Goal: Task Accomplishment & Management: Use online tool/utility

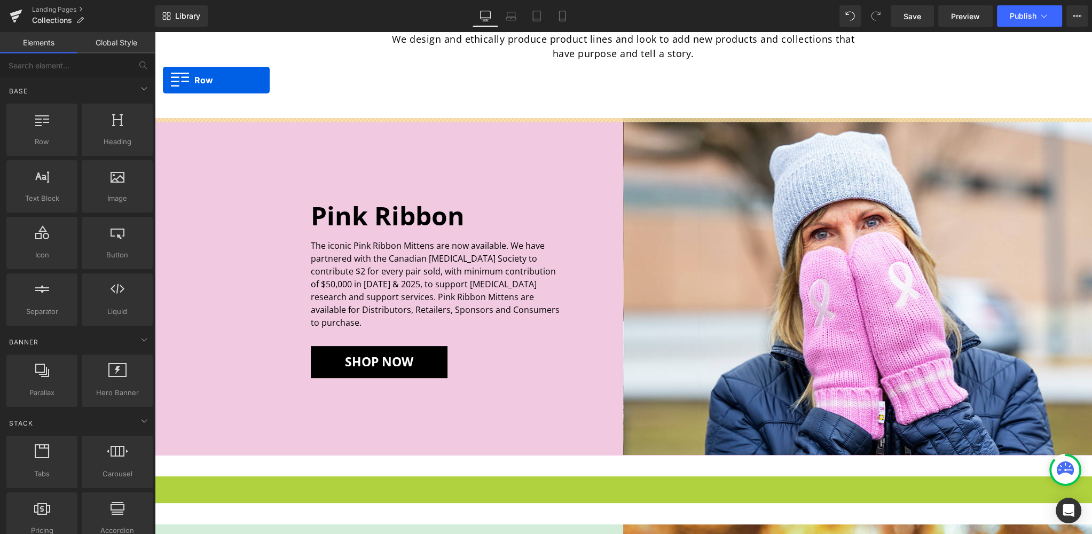
scroll to position [455, 0]
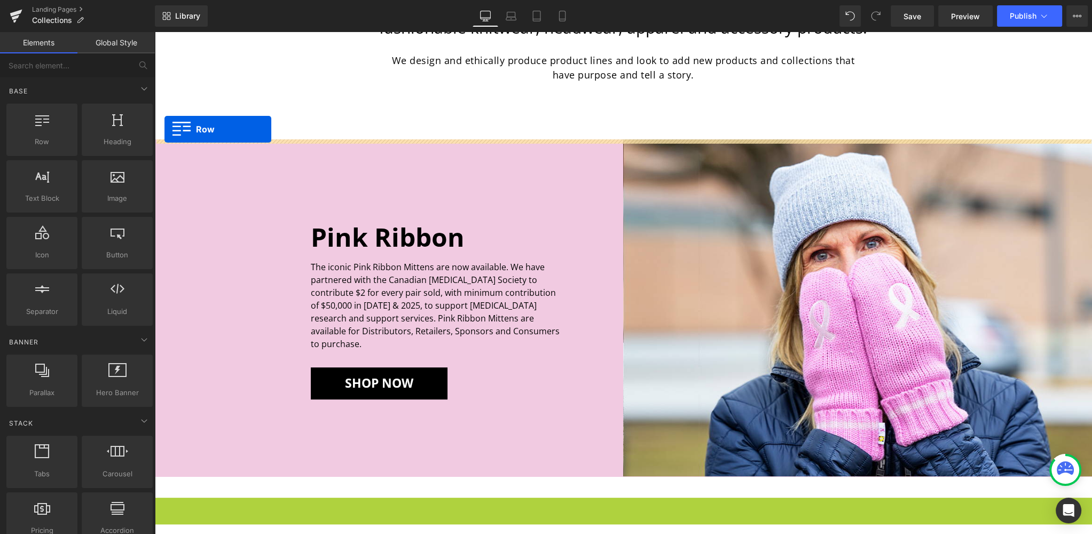
drag, startPoint x: 161, startPoint y: 390, endPoint x: 165, endPoint y: 129, distance: 260.7
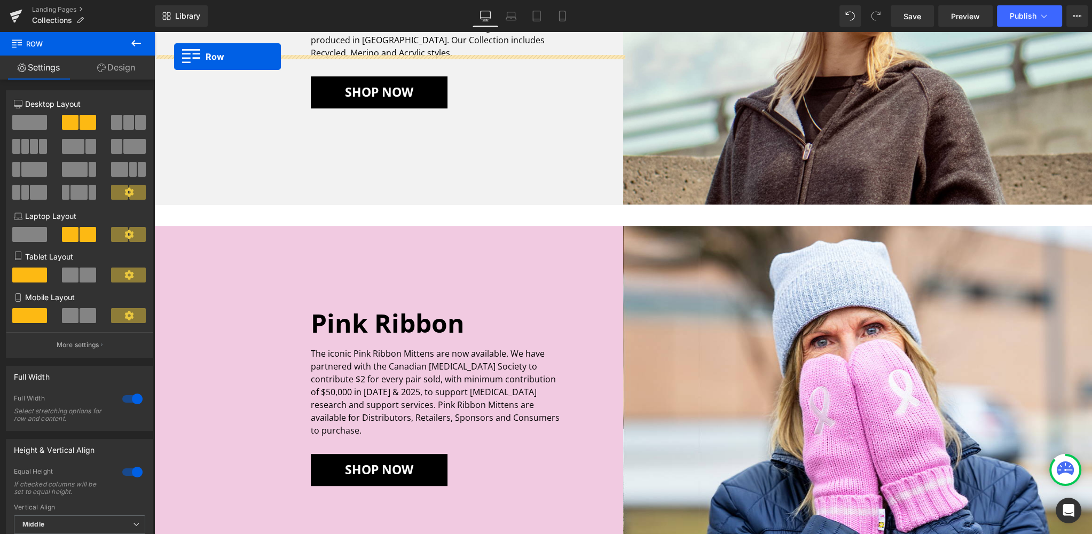
scroll to position [716, 0]
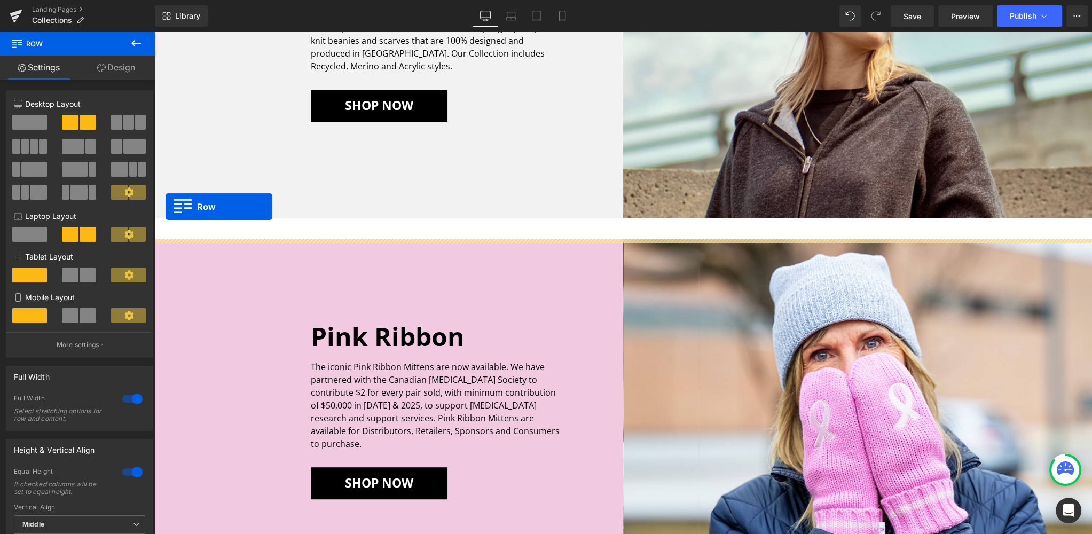
drag, startPoint x: 161, startPoint y: 191, endPoint x: 166, endPoint y: 204, distance: 13.5
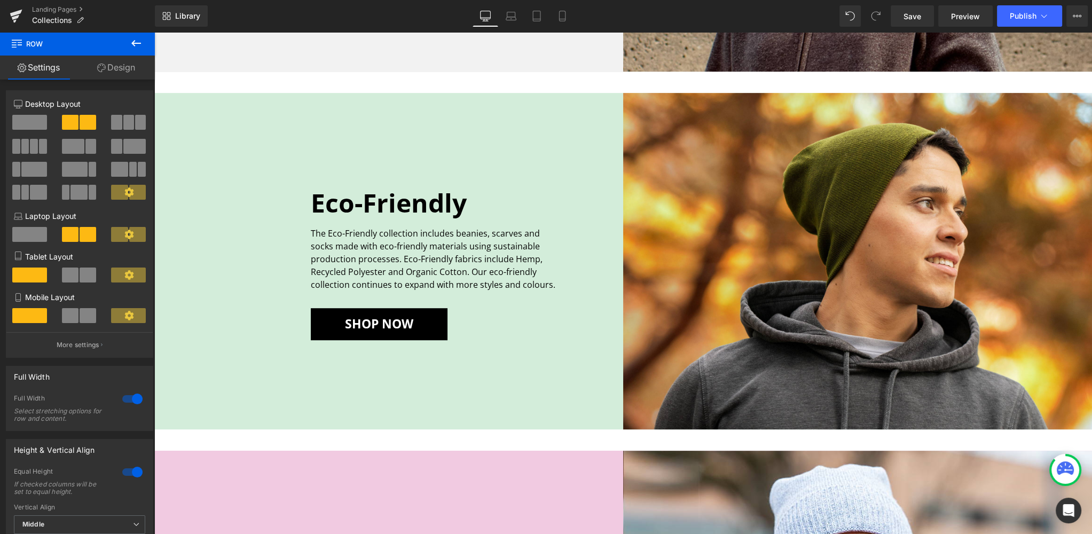
scroll to position [861, 0]
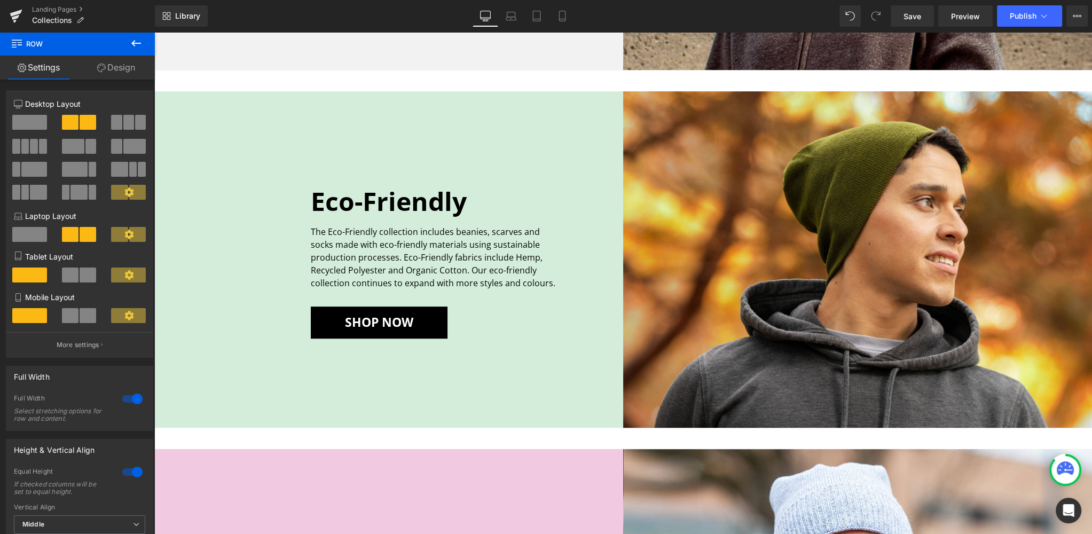
click at [451, 206] on div "Eco-Friendly Heading" at bounding box center [436, 201] width 251 height 32
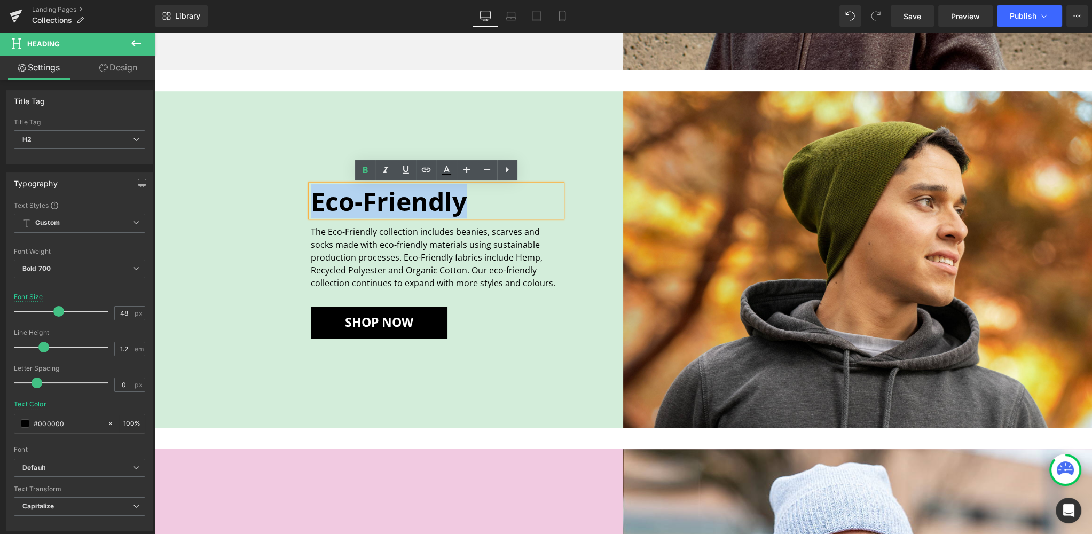
drag, startPoint x: 470, startPoint y: 198, endPoint x: 315, endPoint y: 199, distance: 155.4
click at [315, 199] on h2 "Eco-Friendly" at bounding box center [436, 201] width 251 height 31
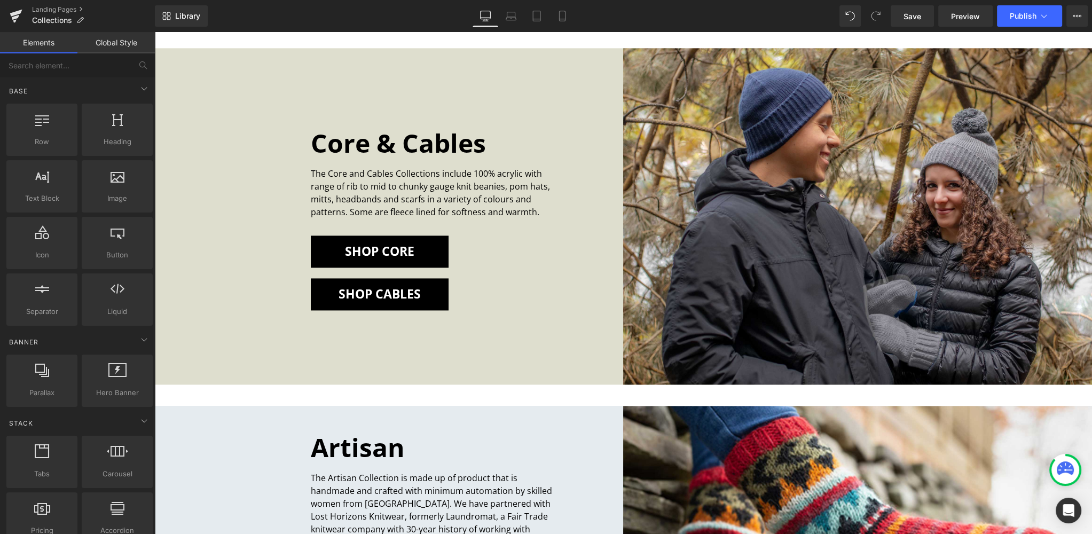
scroll to position [1929, 0]
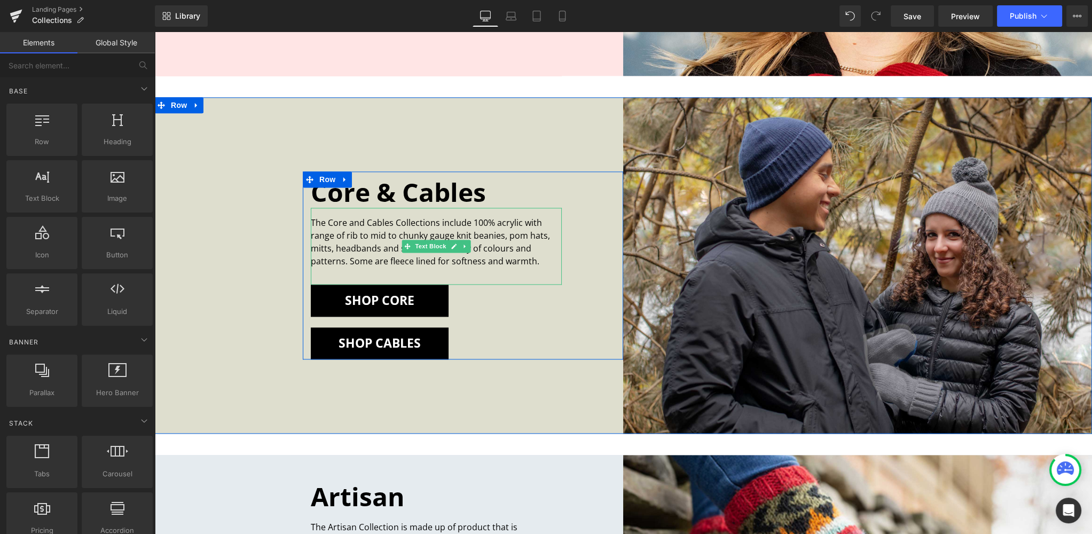
click at [539, 261] on p "The Core and Cables Collections include 100% acrylic with range of rib to mid t…" at bounding box center [436, 241] width 251 height 51
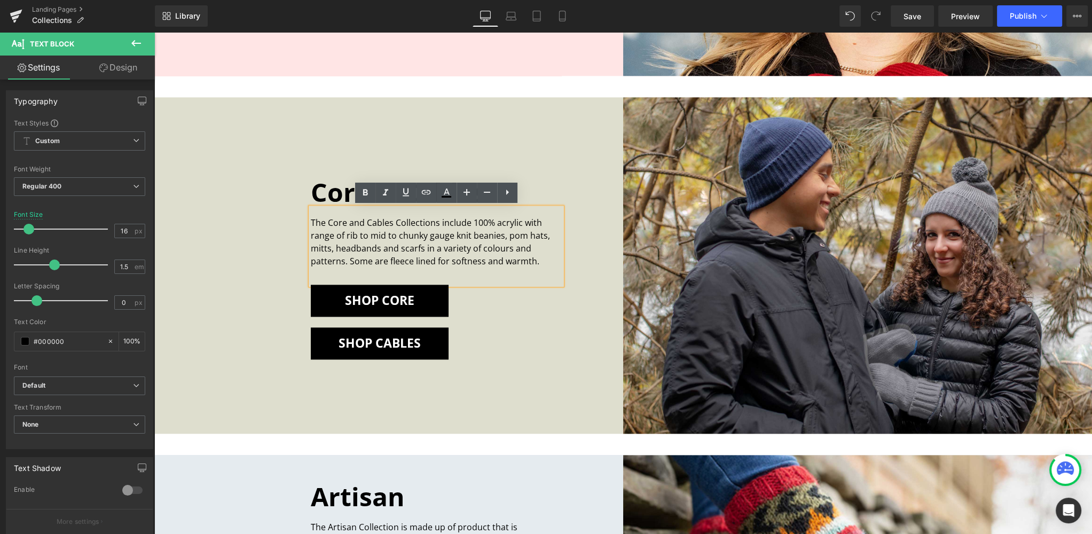
drag, startPoint x: 541, startPoint y: 261, endPoint x: 277, endPoint y: 216, distance: 267.6
click at [277, 216] on div "Core & Cables Heading The Core and Cables Collections include 100% acrylic with…" at bounding box center [388, 265] width 469 height 337
copy p "The Core and Cables Collections include 100% acrylic with range of rib to mid t…"
click at [376, 187] on h2 "Core & Cables" at bounding box center [436, 192] width 251 height 31
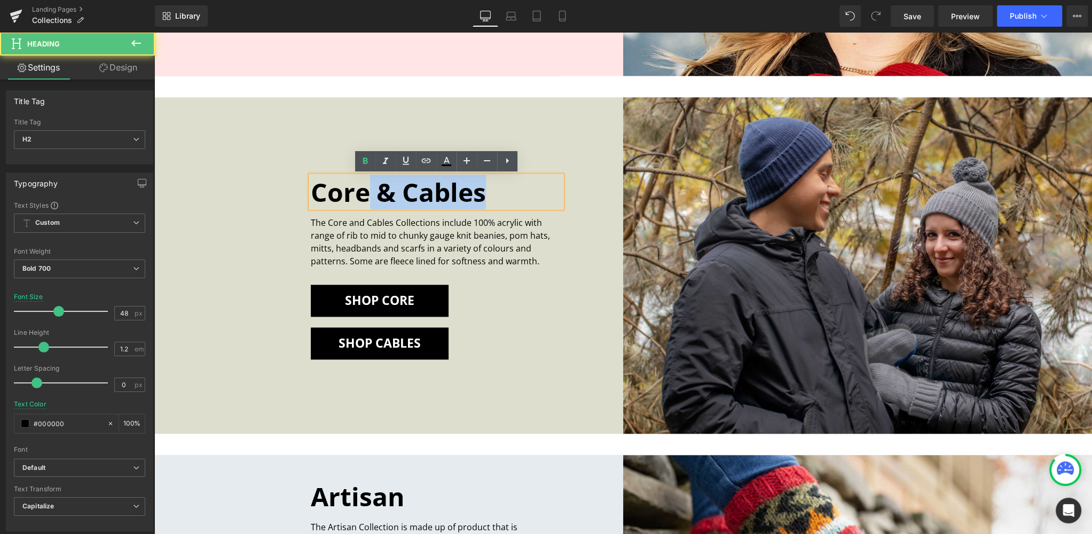
drag, startPoint x: 381, startPoint y: 192, endPoint x: 532, endPoint y: 192, distance: 150.6
click at [532, 192] on h2 "Core & Cables" at bounding box center [436, 192] width 251 height 31
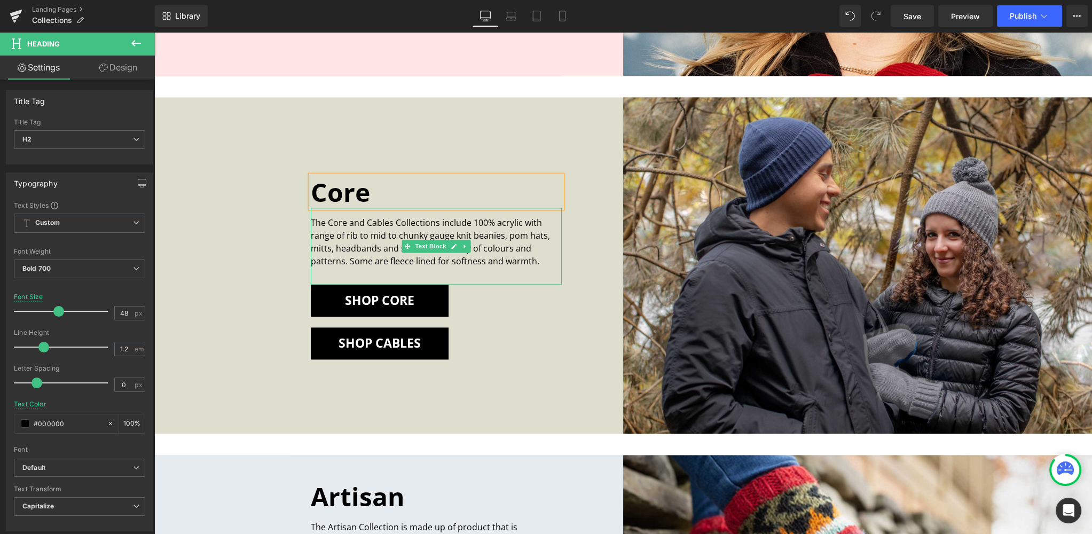
click at [395, 219] on p "The Core and Cables Collections include 100% acrylic with range of rib to mid t…" at bounding box center [436, 241] width 251 height 51
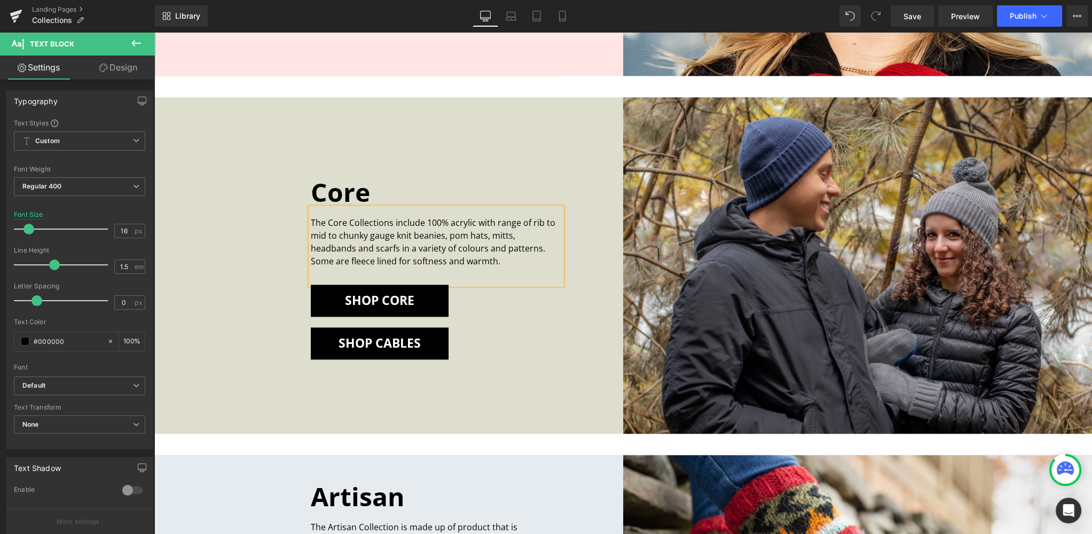
click at [391, 221] on p "The Core Collections include 100% acrylic with range of rib to mid to chunky ga…" at bounding box center [436, 241] width 251 height 51
click at [419, 221] on p "The Core Collection include 100% acrylic with range of rib to mid to chunky gau…" at bounding box center [436, 241] width 251 height 51
click at [351, 336] on icon at bounding box center [352, 335] width 2 height 5
click at [378, 334] on icon at bounding box center [380, 335] width 7 height 7
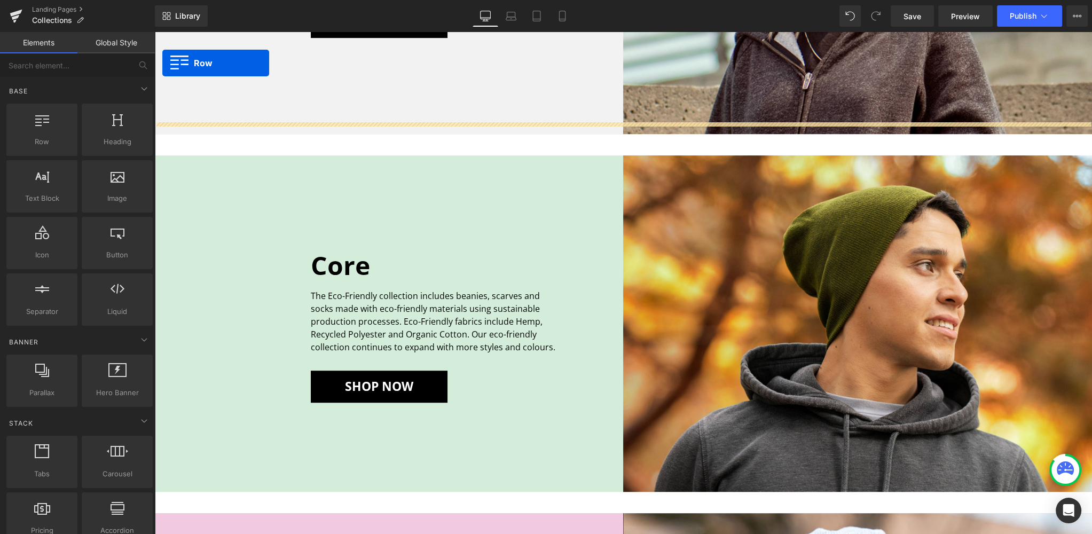
scroll to position [776, 0]
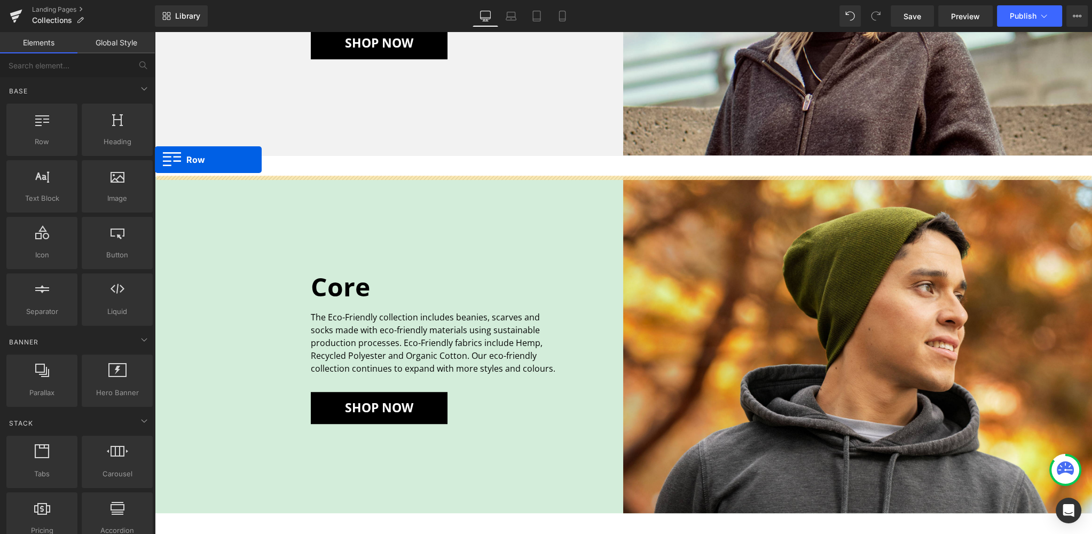
drag, startPoint x: 162, startPoint y: 105, endPoint x: 155, endPoint y: 160, distance: 55.0
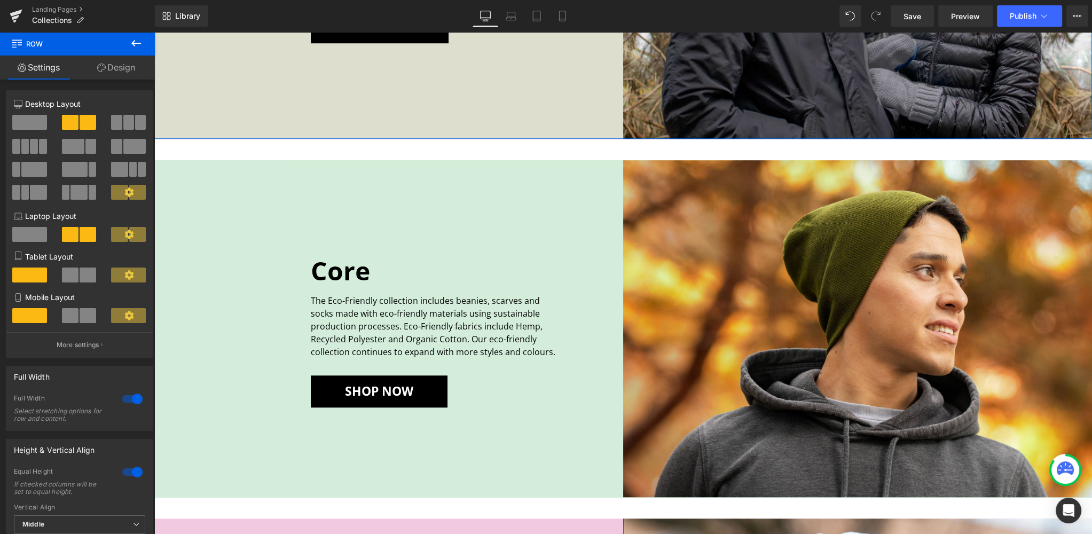
scroll to position [1161, 0]
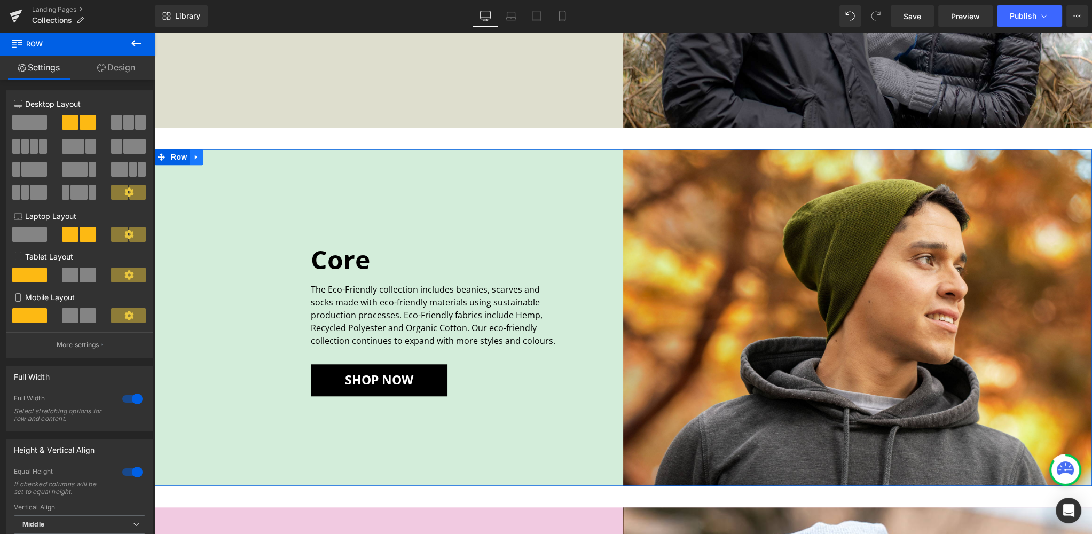
click at [197, 158] on icon at bounding box center [196, 157] width 7 height 8
click at [222, 156] on icon at bounding box center [224, 156] width 7 height 7
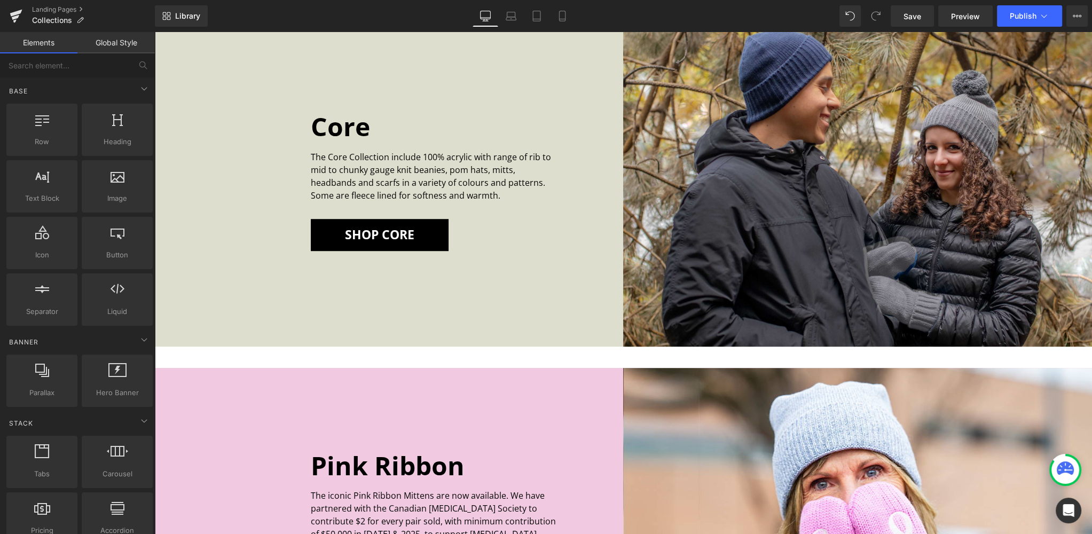
scroll to position [943, 0]
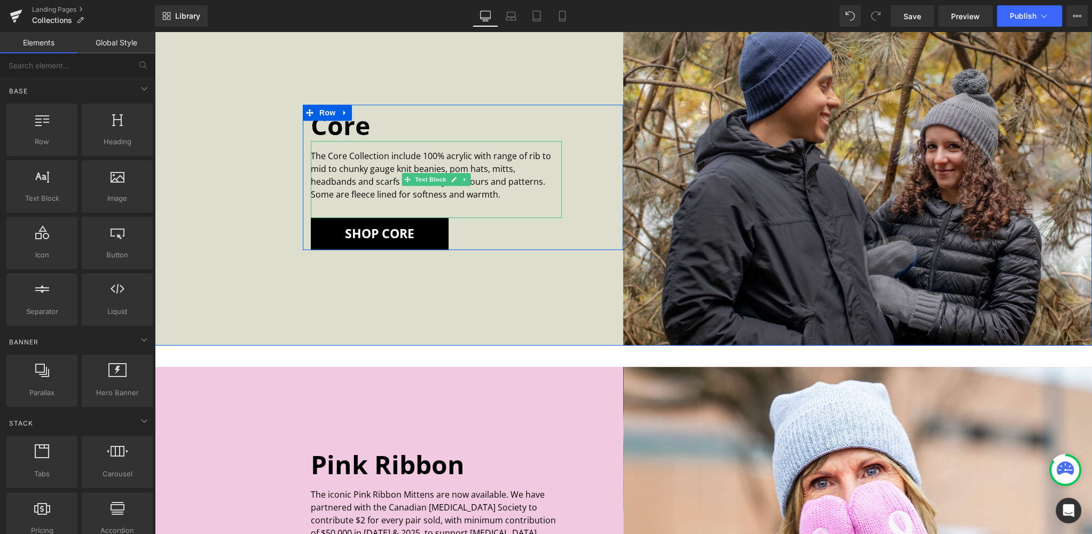
click at [439, 193] on p "The Core Collection include 100% acrylic with range of rib to mid to chunky gau…" at bounding box center [436, 175] width 251 height 51
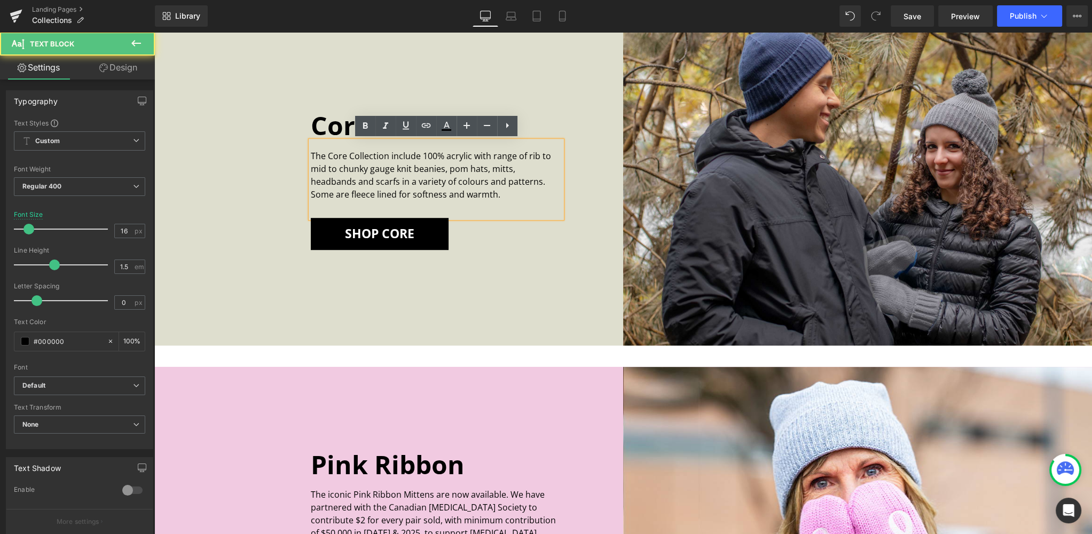
drag, startPoint x: 437, startPoint y: 194, endPoint x: 302, endPoint y: 157, distance: 140.7
click at [302, 157] on div "Core Heading The Core Collection include 100% acrylic with range of rib to mid …" at bounding box center [388, 177] width 469 height 337
copy p "The Core Collection include 100% acrylic with range of rib to mid to chunky gau…"
click at [424, 194] on p "The Core Collection include 100% acrylic with range of rib to mid to chunky gau…" at bounding box center [436, 175] width 251 height 51
drag, startPoint x: 439, startPoint y: 193, endPoint x: 311, endPoint y: 155, distance: 133.2
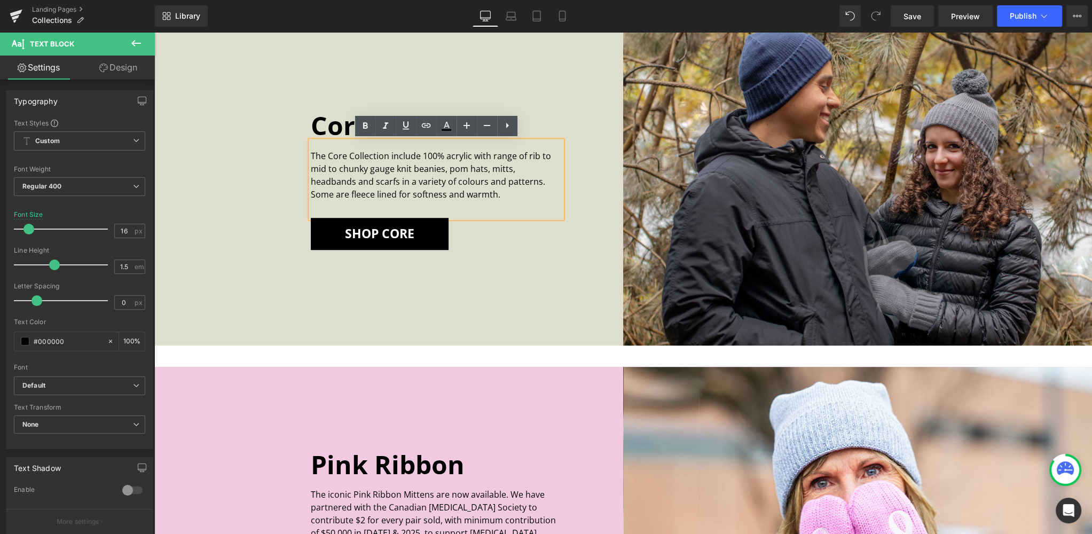
click at [311, 155] on p "The Core Collection include 100% acrylic with range of rib to mid to chunky gau…" at bounding box center [436, 175] width 251 height 51
copy p "The Core Collection include 100% acrylic with range of rib to mid to chunky gau…"
drag, startPoint x: 374, startPoint y: 169, endPoint x: 414, endPoint y: 196, distance: 48.0
click at [374, 169] on p "The Core Collection include 100% acrylic with range of rib to mid to chunky gau…" at bounding box center [436, 175] width 251 height 51
drag, startPoint x: 436, startPoint y: 192, endPoint x: 307, endPoint y: 155, distance: 134.4
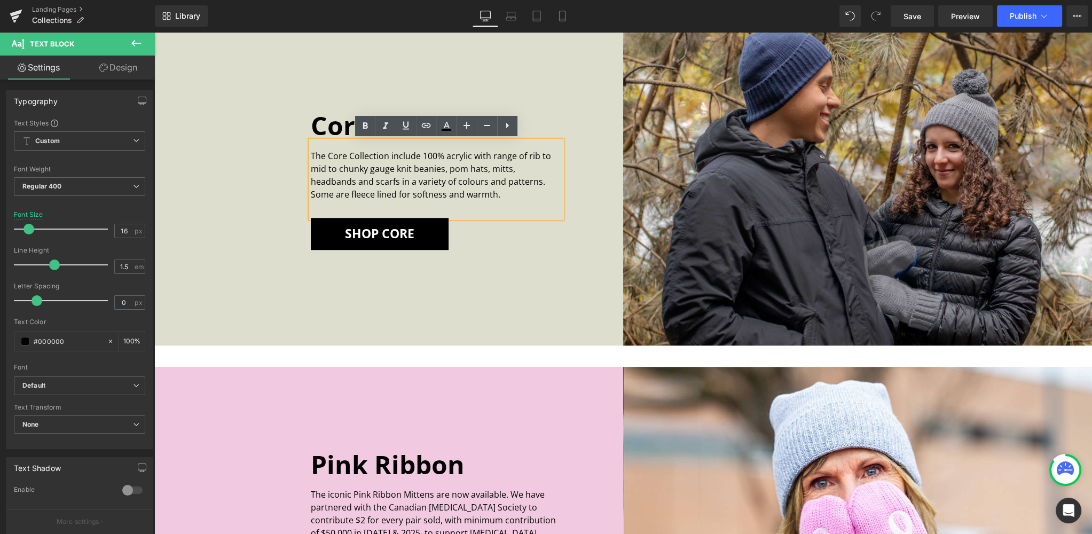
click at [307, 155] on div "Core Heading The Core Collection include 100% acrylic with range of rib to mid …" at bounding box center [436, 179] width 267 height 141
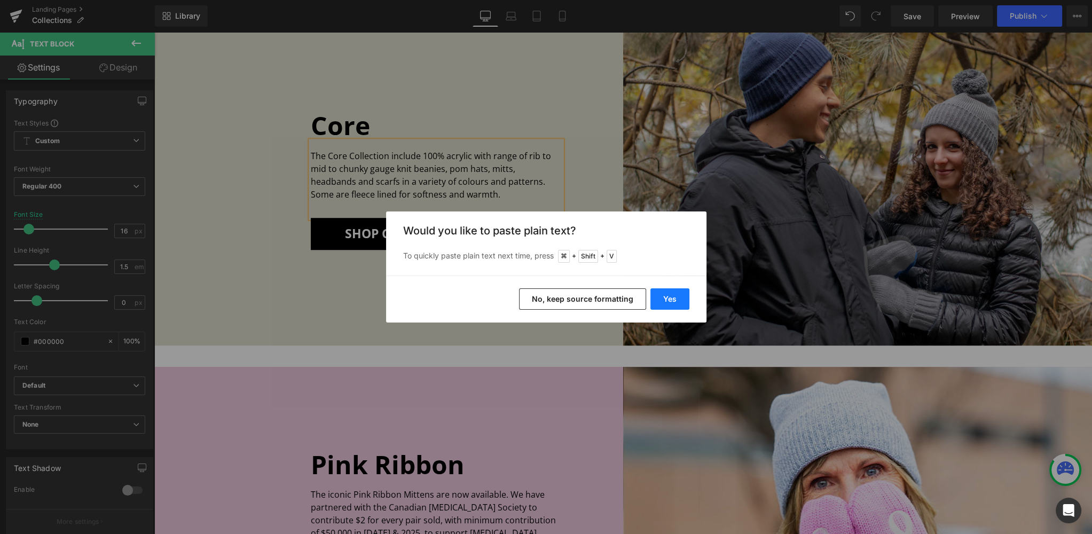
drag, startPoint x: 673, startPoint y: 295, endPoint x: 519, endPoint y: 263, distance: 157.1
click at [673, 295] on button "Yes" at bounding box center [670, 298] width 39 height 21
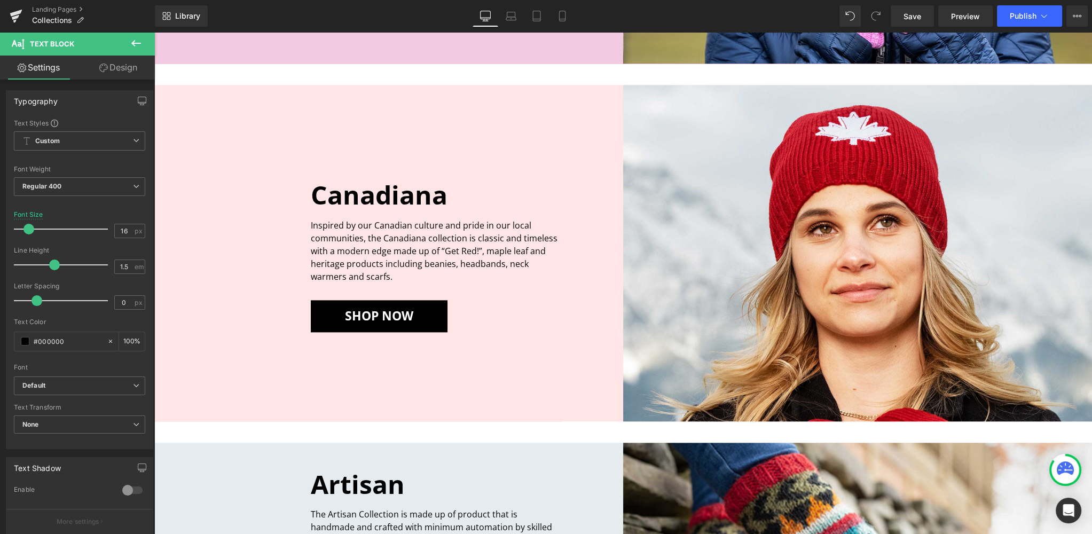
scroll to position [1585, 0]
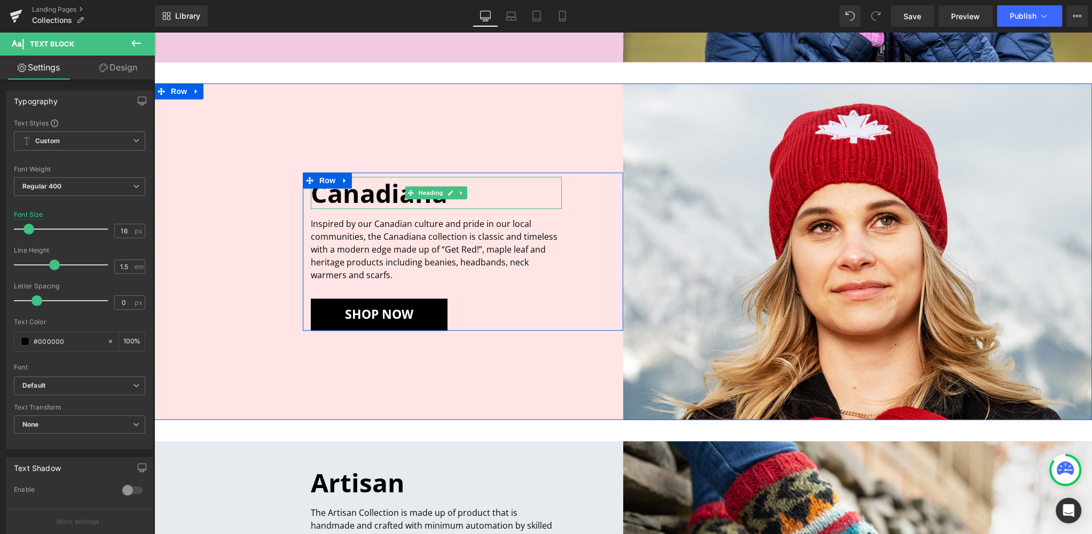
click at [369, 192] on h2 "Canadiana" at bounding box center [436, 193] width 251 height 31
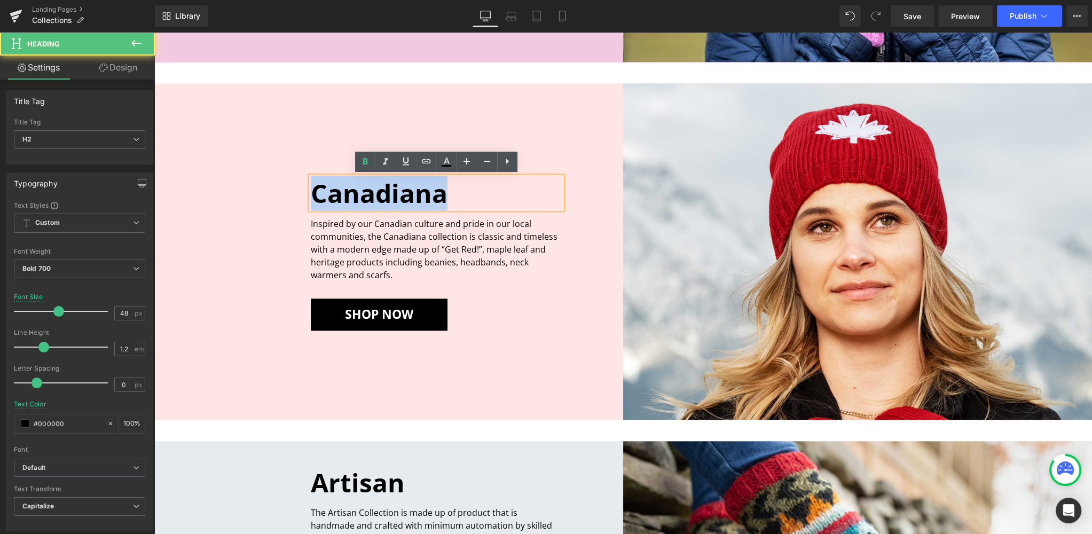
drag, startPoint x: 452, startPoint y: 195, endPoint x: 306, endPoint y: 190, distance: 145.9
click at [306, 190] on div "Canadiana Heading Inspired by our Canadian culture and pride in our local commu…" at bounding box center [436, 254] width 267 height 154
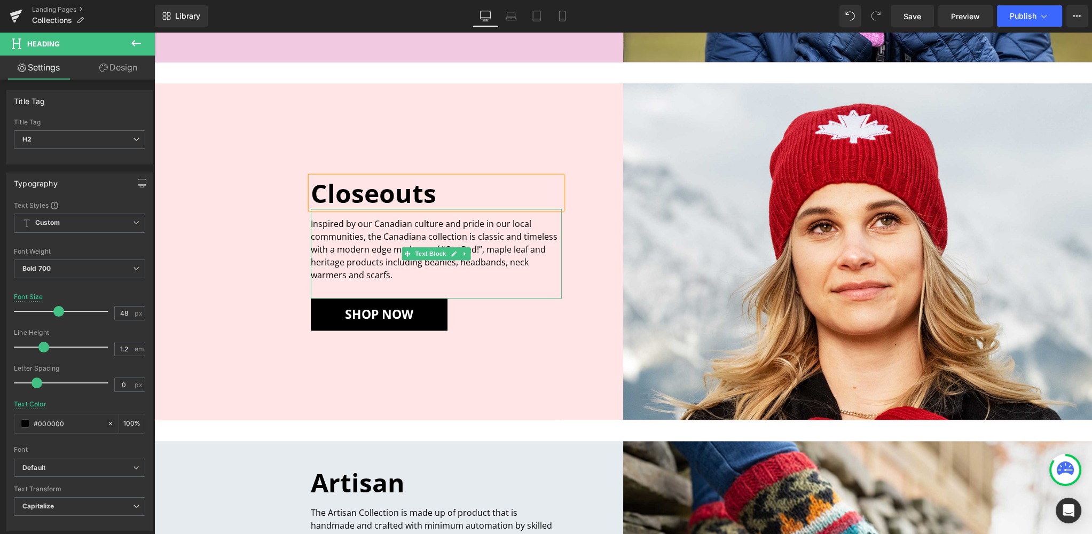
click at [384, 256] on p "Inspired by our Canadian culture and pride in our local communities, the Canadi…" at bounding box center [436, 249] width 251 height 64
click at [400, 276] on p "Inspired by our Canadian culture and pride in our local communities, the Canadi…" at bounding box center [436, 249] width 251 height 64
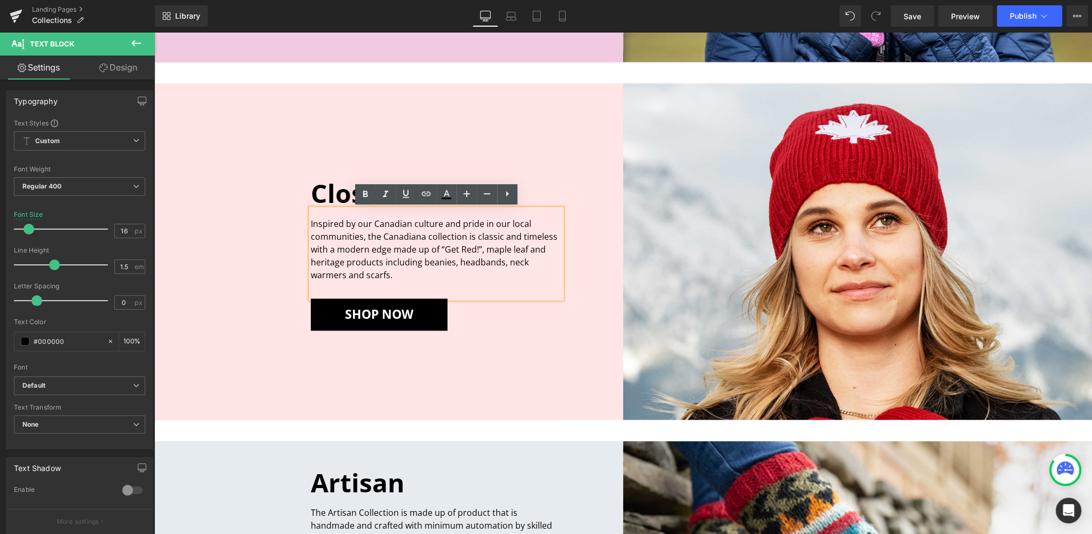
drag, startPoint x: 400, startPoint y: 275, endPoint x: 306, endPoint y: 224, distance: 106.6
click at [306, 224] on div "Closeouts Heading Inspired by our Canadian culture and pride in our local commu…" at bounding box center [436, 254] width 267 height 154
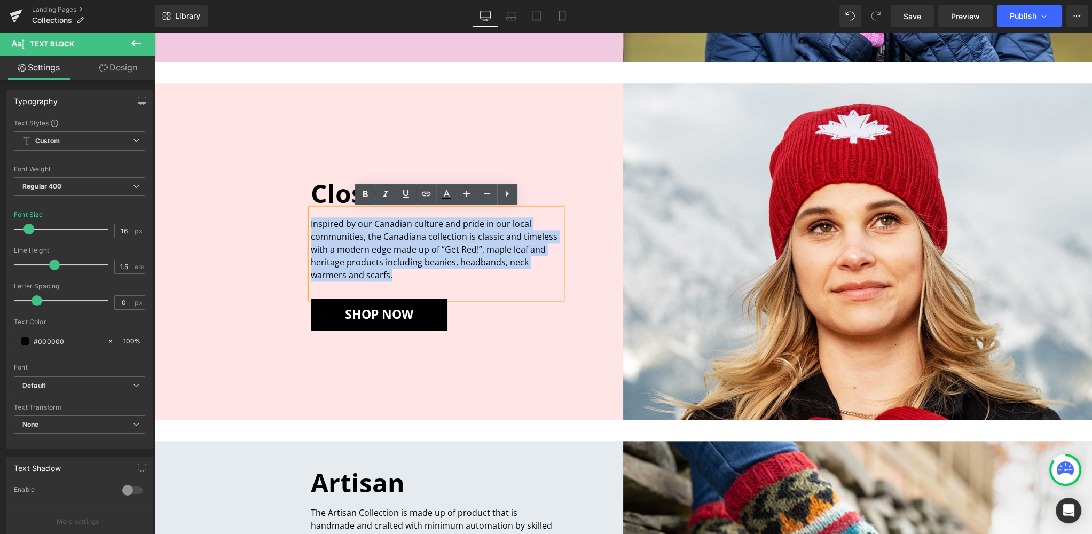
drag, startPoint x: 392, startPoint y: 273, endPoint x: 311, endPoint y: 221, distance: 96.6
click at [311, 221] on p "Inspired by our Canadian culture and pride in our local communities, the Canadi…" at bounding box center [436, 249] width 251 height 64
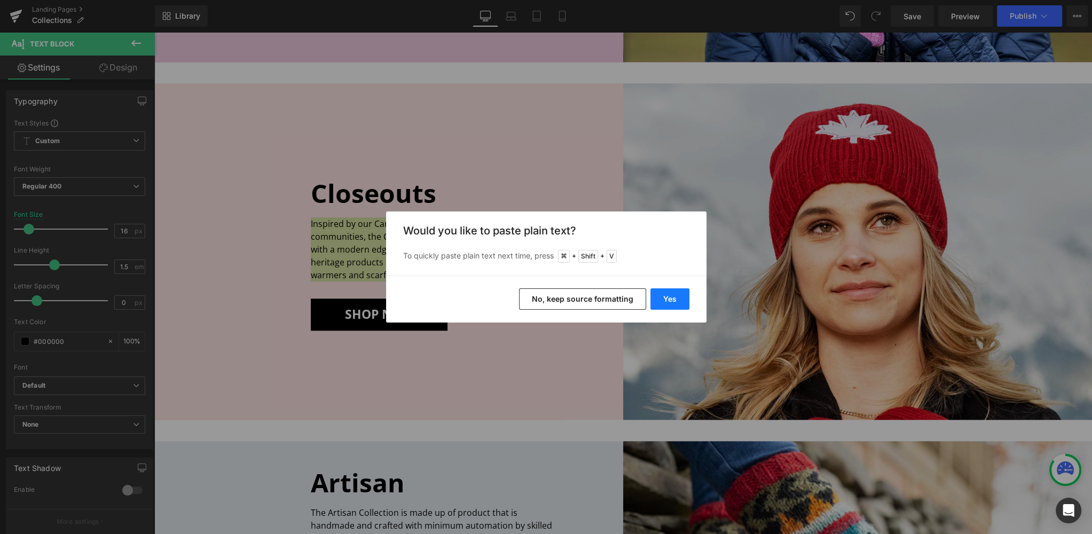
drag, startPoint x: 673, startPoint y: 298, endPoint x: 448, endPoint y: 243, distance: 231.4
click at [673, 298] on button "Yes" at bounding box center [670, 298] width 39 height 21
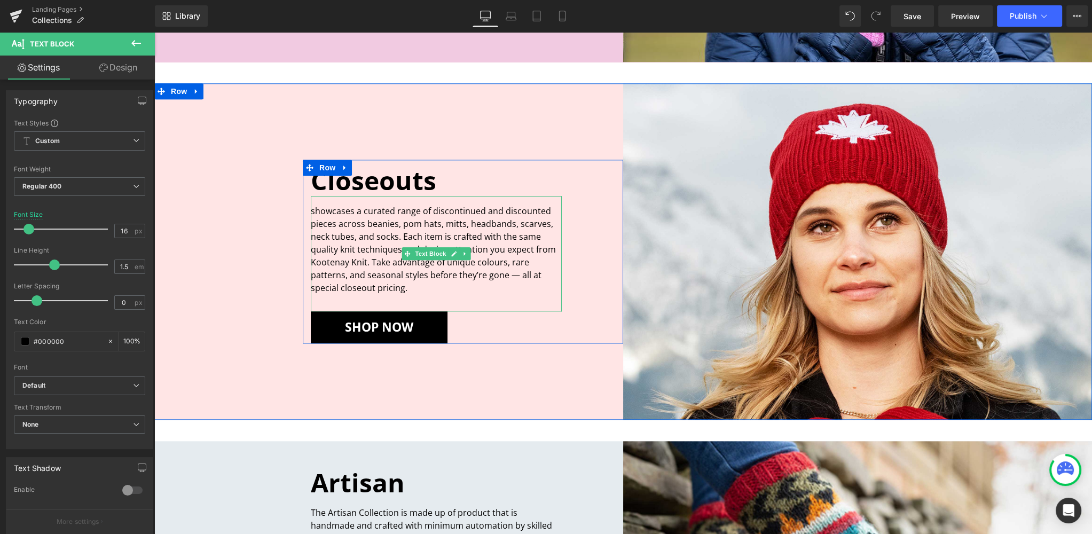
click at [314, 211] on p "showcases a curated range of discontinued and discounted pieces across beanies,…" at bounding box center [436, 250] width 251 height 90
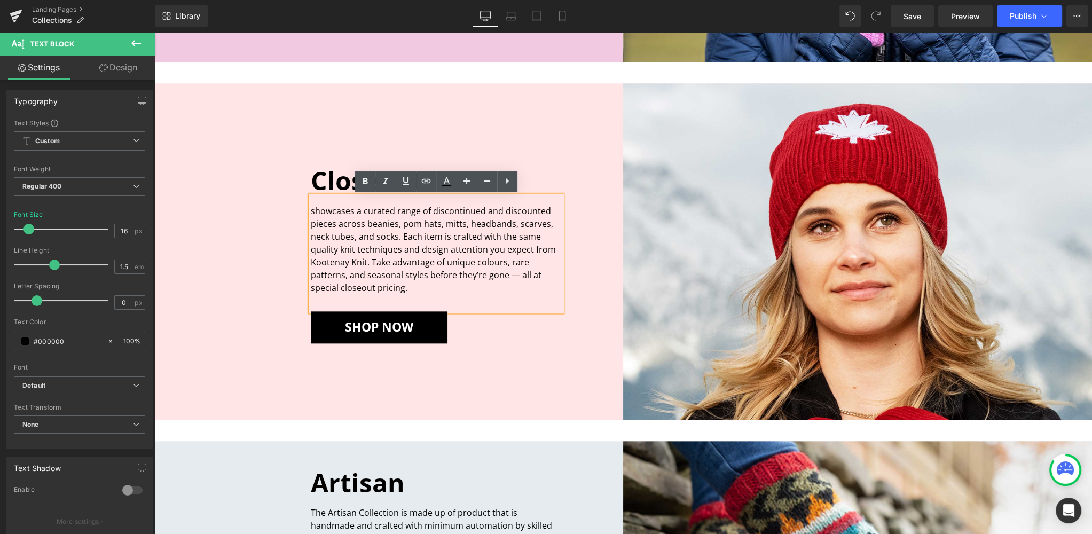
click at [406, 267] on p "showcases a curated range of discontinued and discounted pieces across beanies,…" at bounding box center [436, 250] width 251 height 90
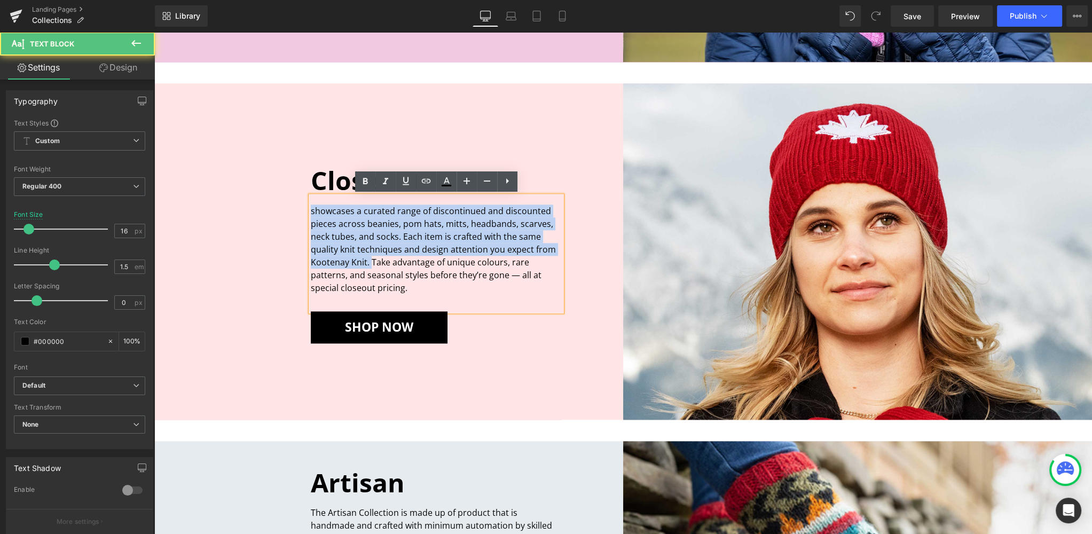
drag, startPoint x: 371, startPoint y: 259, endPoint x: 293, endPoint y: 210, distance: 92.2
click at [293, 210] on div "Closeouts Heading showcases a curated range of discontinued and discounted piec…" at bounding box center [388, 251] width 469 height 337
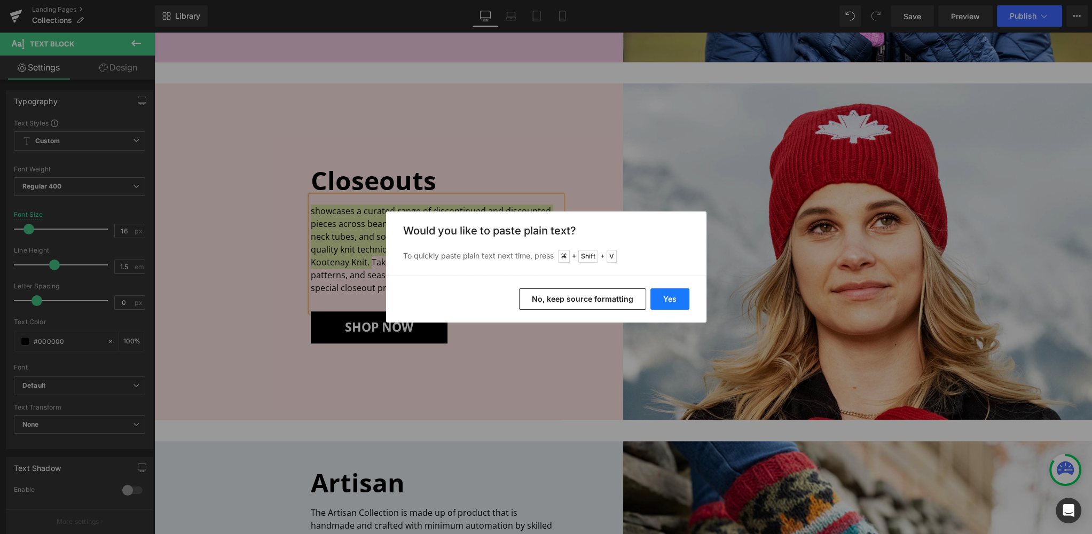
click at [660, 298] on button "Yes" at bounding box center [670, 298] width 39 height 21
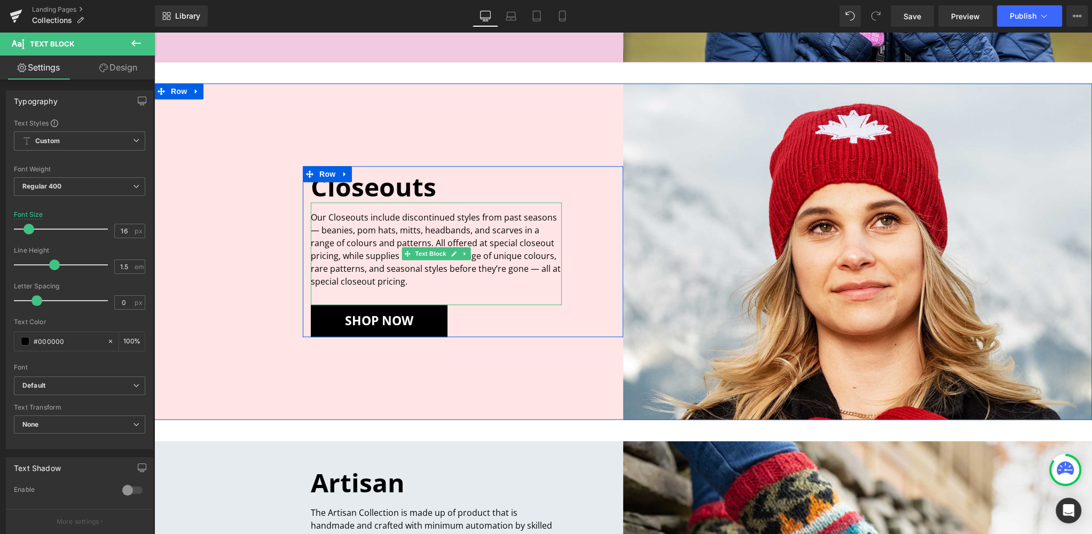
click at [408, 281] on p "Our Closeouts include discontinued styles from past seasons — beanies, pom hats…" at bounding box center [436, 249] width 251 height 77
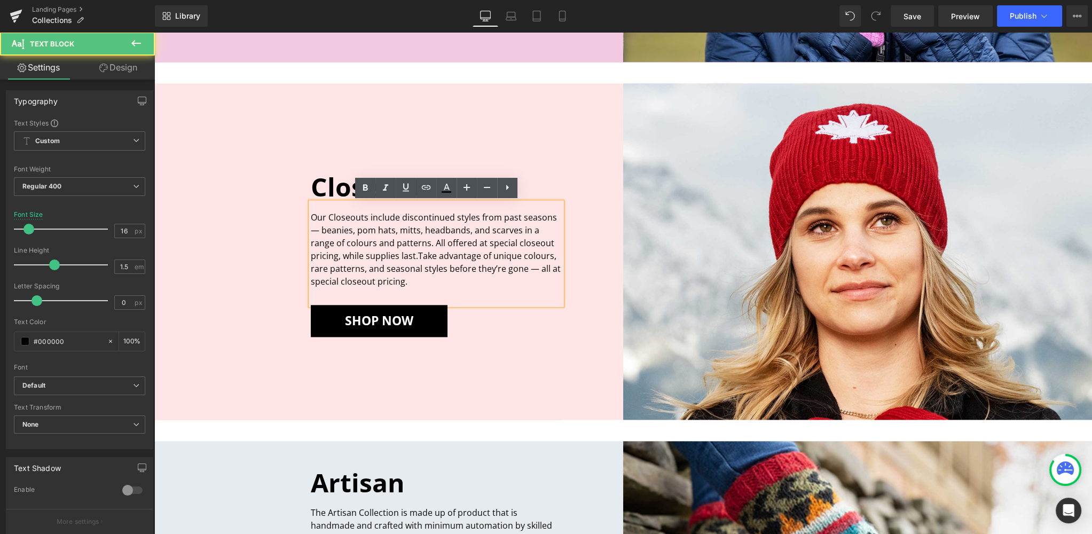
click at [386, 253] on p "Our Closeouts include discontinued styles from past seasons — beanies, pom hats…" at bounding box center [436, 249] width 251 height 77
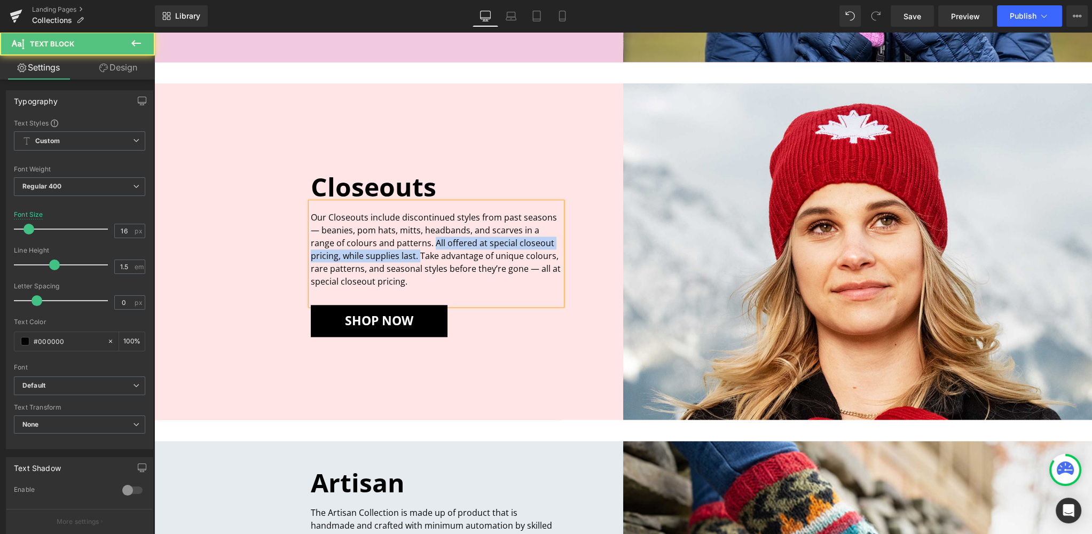
drag, startPoint x: 388, startPoint y: 255, endPoint x: 410, endPoint y: 240, distance: 26.5
click at [410, 240] on p "Our Closeouts include discontinued styles from past seasons — beanies, pom hats…" at bounding box center [436, 249] width 251 height 77
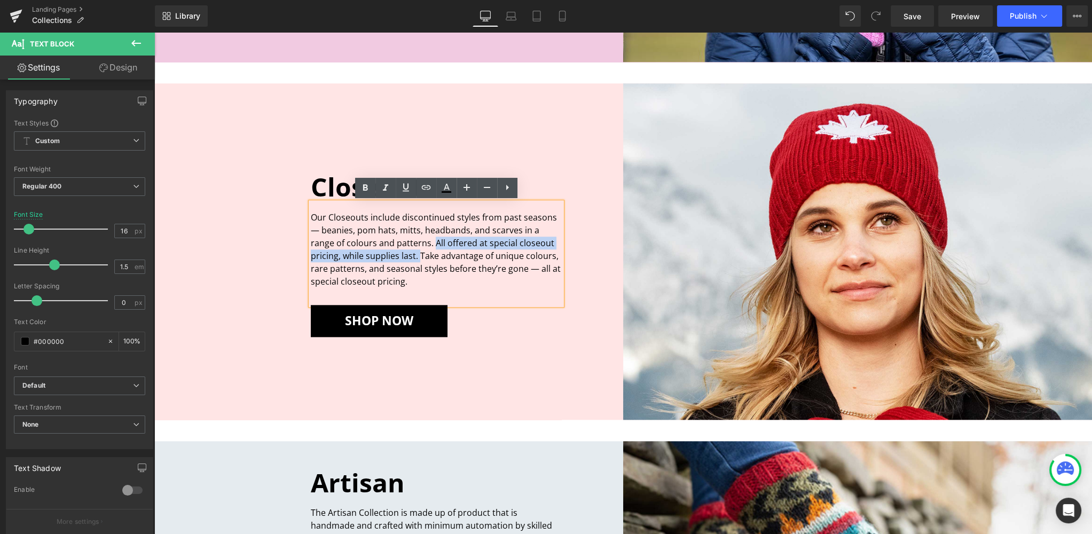
scroll to position [1592, 0]
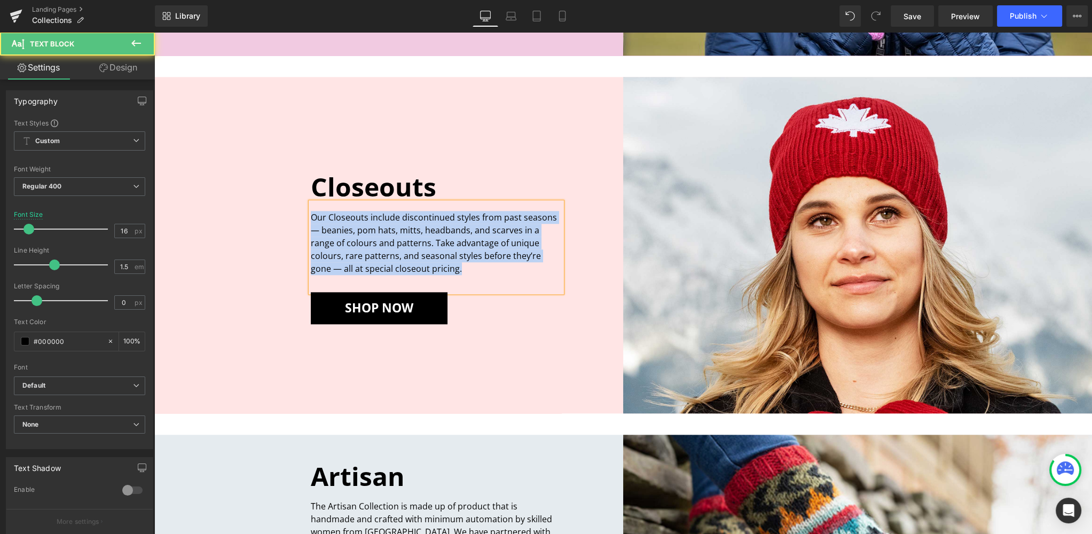
drag, startPoint x: 401, startPoint y: 269, endPoint x: 289, endPoint y: 213, distance: 125.2
click at [289, 213] on div "Closeouts Heading Our Closeouts include discontinued styles from past seasons —…" at bounding box center [388, 245] width 469 height 337
copy p "Our Closeouts include discontinued styles from past seasons — beanies, pom hats…"
drag, startPoint x: 403, startPoint y: 270, endPoint x: 417, endPoint y: 273, distance: 14.1
click at [403, 270] on p "Our Closeouts include discontinued styles from past seasons — beanies, pom hats…" at bounding box center [436, 243] width 251 height 64
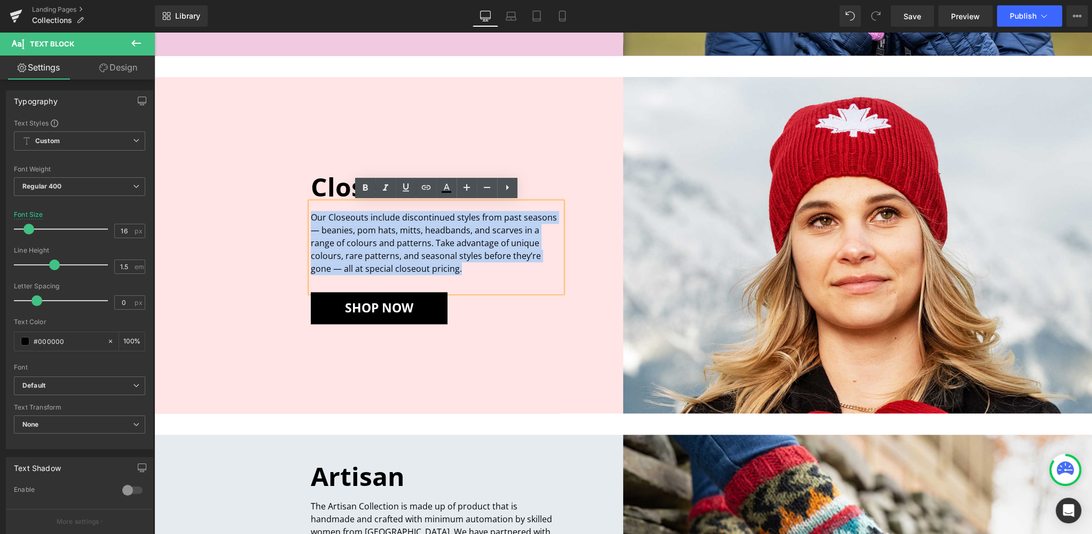
drag, startPoint x: 387, startPoint y: 261, endPoint x: 282, endPoint y: 215, distance: 114.3
click at [282, 215] on div "Closeouts Heading Our Closeouts include discontinued styles from past seasons —…" at bounding box center [388, 245] width 469 height 337
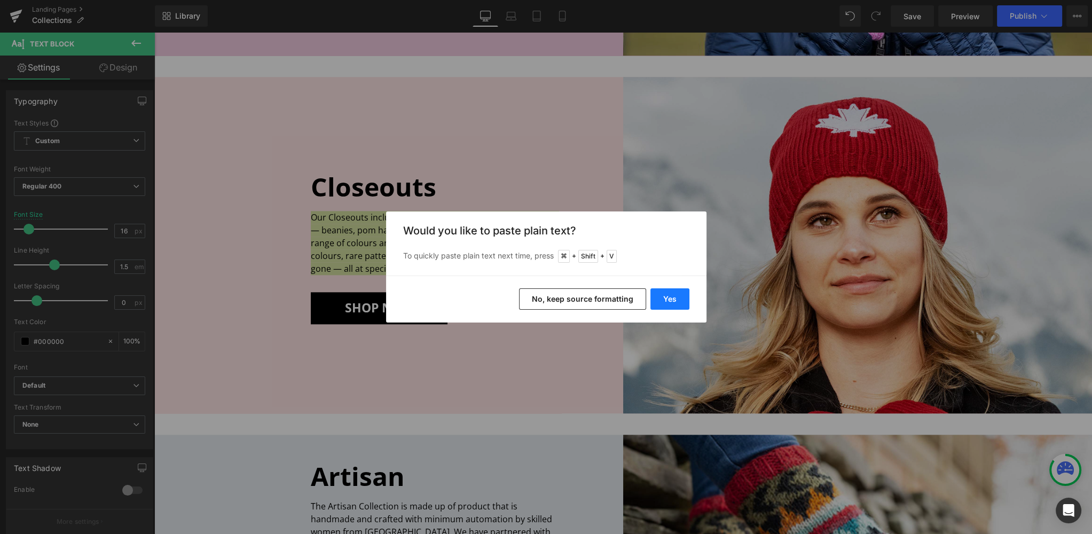
click at [670, 294] on button "Yes" at bounding box center [670, 298] width 39 height 21
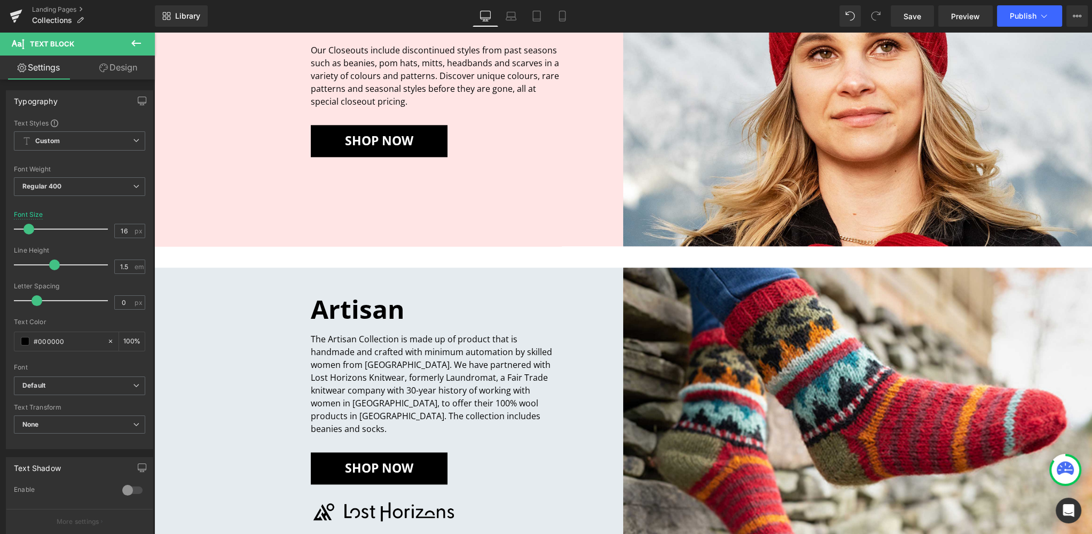
scroll to position [1767, 0]
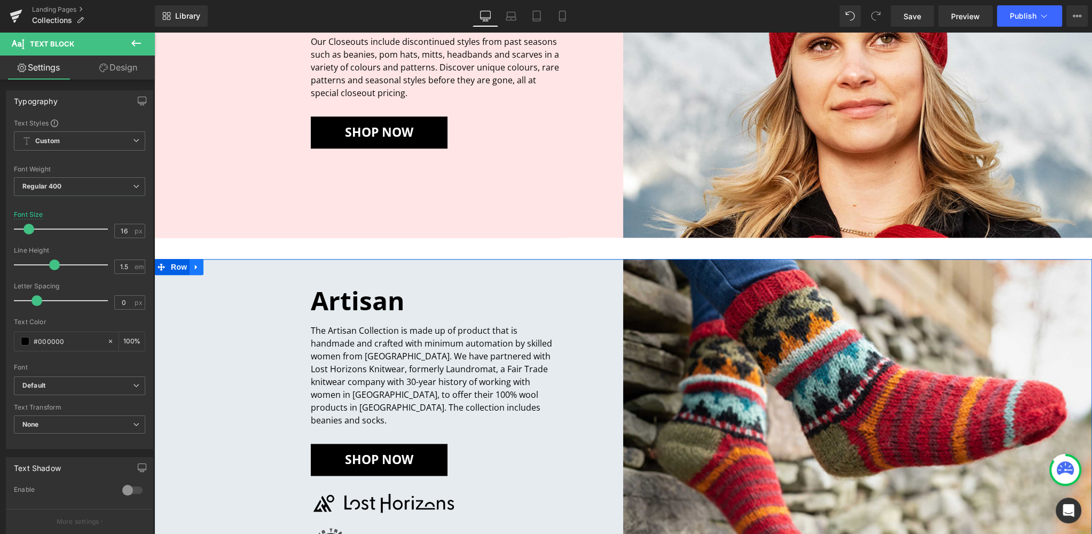
click at [196, 264] on icon at bounding box center [196, 267] width 7 height 8
click at [224, 267] on icon at bounding box center [224, 266] width 7 height 7
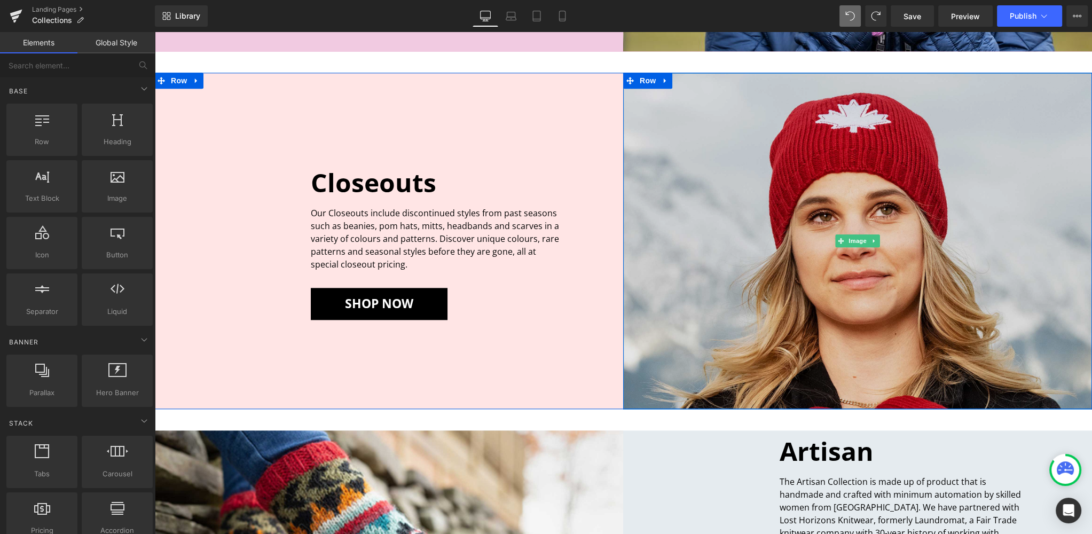
scroll to position [1586, 0]
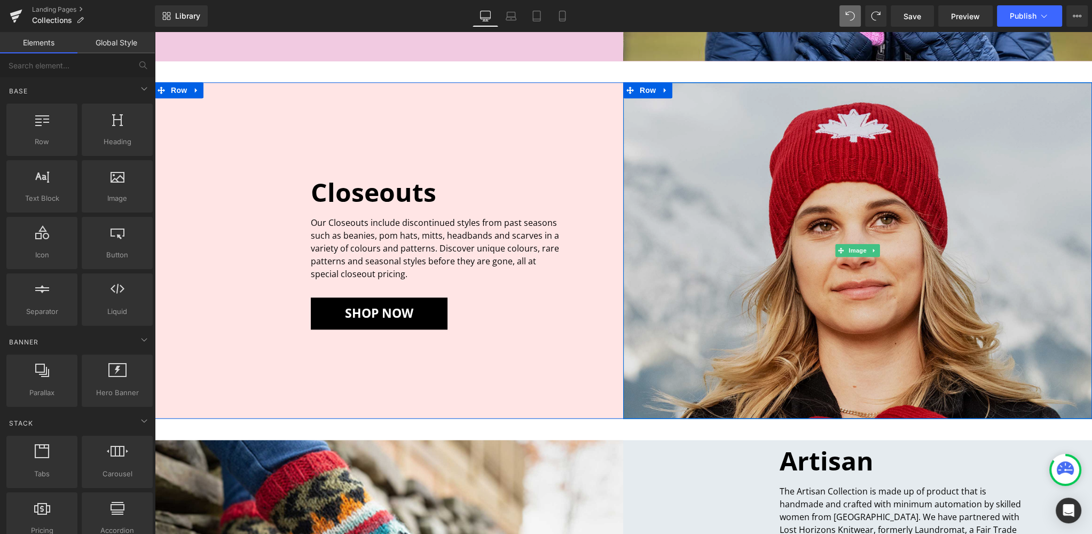
click at [691, 213] on img at bounding box center [857, 250] width 469 height 337
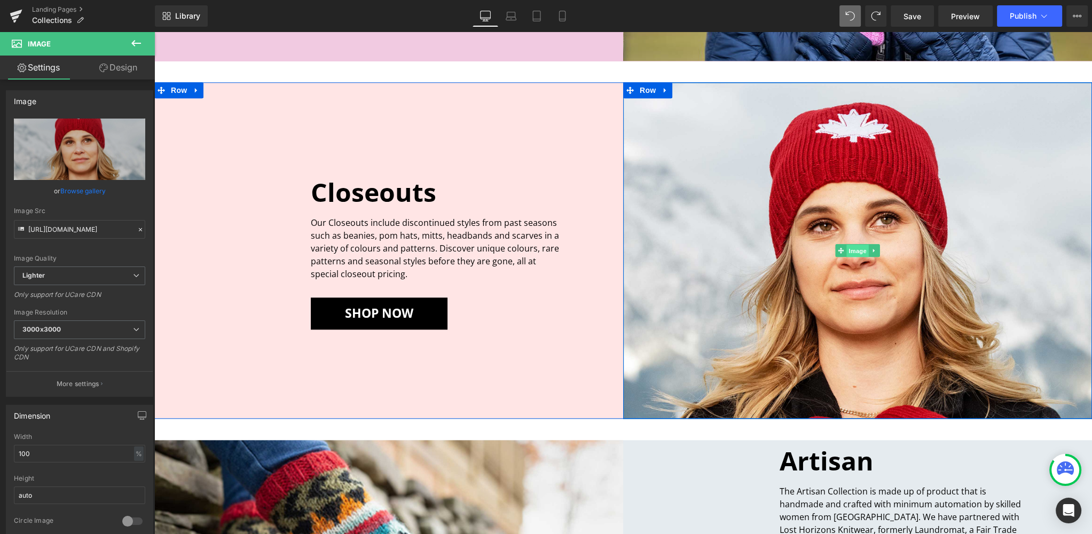
click at [860, 252] on span "Image" at bounding box center [858, 251] width 22 height 13
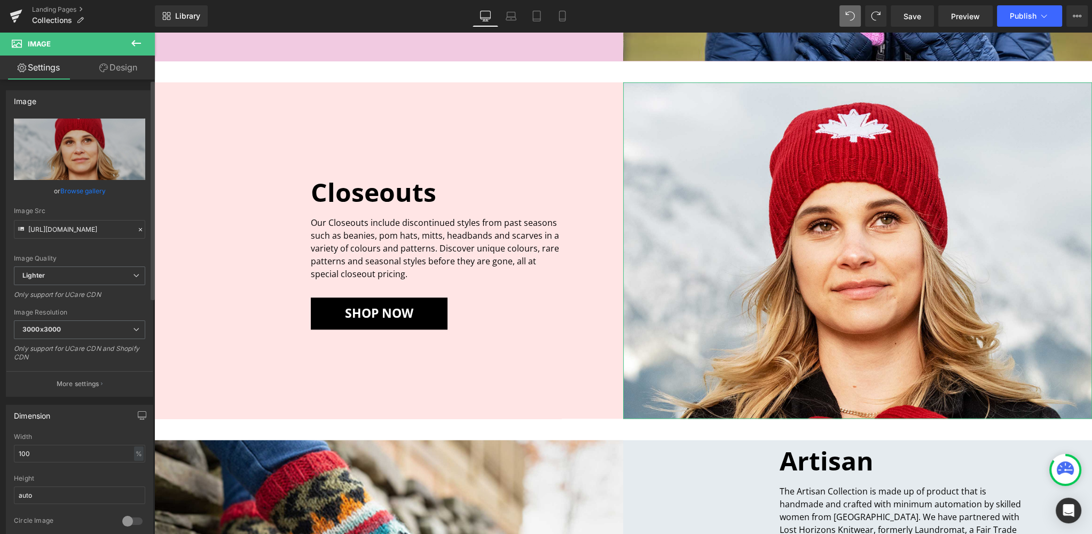
click at [71, 190] on link "Browse gallery" at bounding box center [82, 191] width 45 height 19
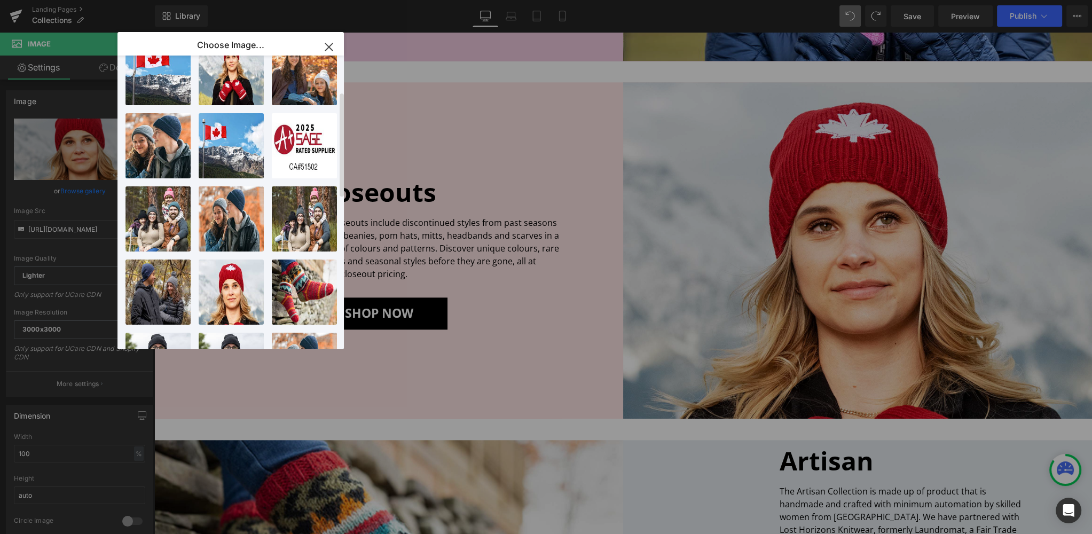
scroll to position [100, 0]
click at [326, 44] on icon "button" at bounding box center [328, 46] width 17 height 17
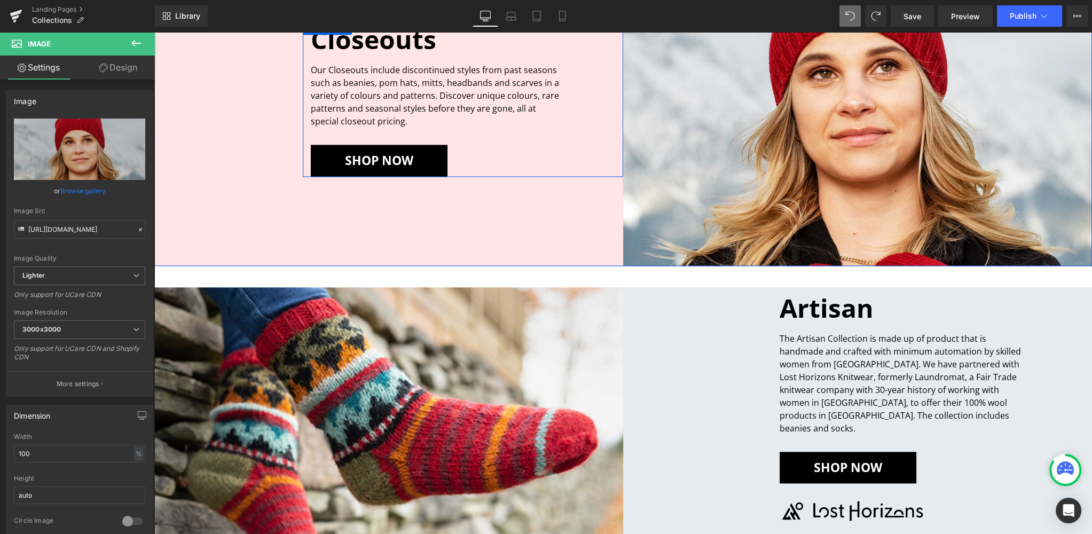
scroll to position [1823, 0]
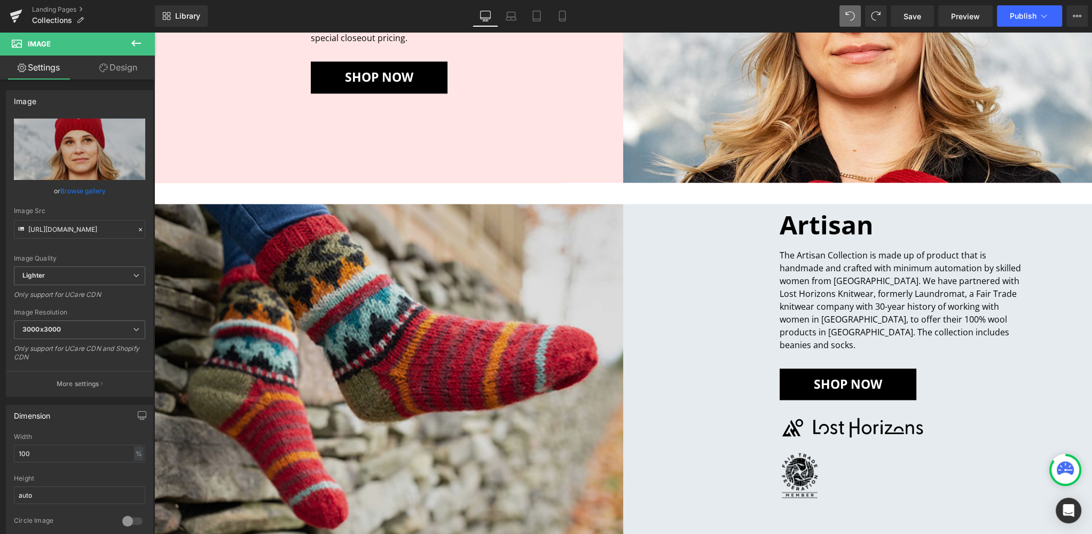
click at [412, 364] on img at bounding box center [388, 372] width 469 height 337
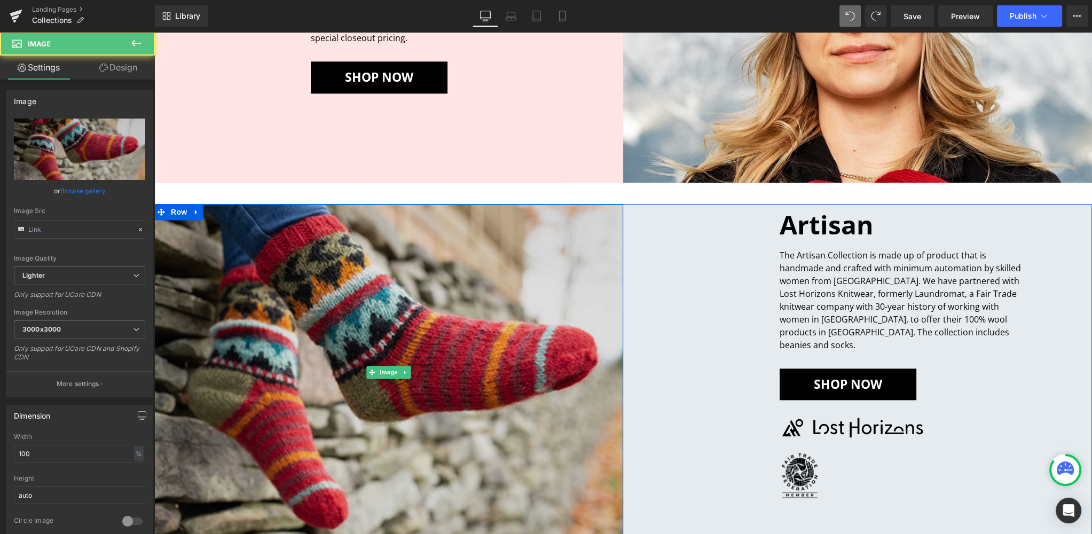
type input "https://ucarecdn.com/0f28285a-4afc-4ef9-8ef3-377dbb27a061/-/format/auto/-/previ…"
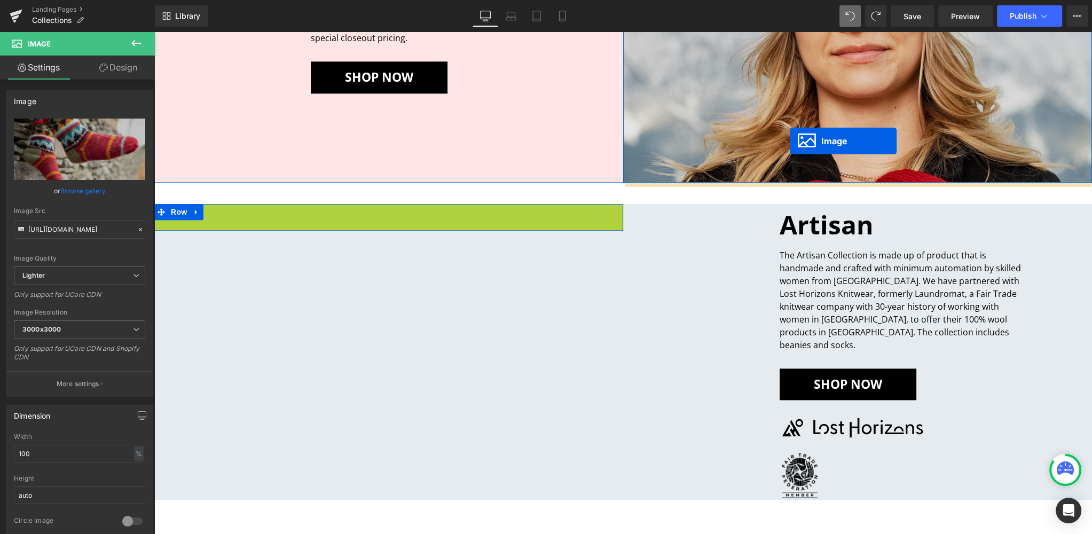
drag, startPoint x: 371, startPoint y: 374, endPoint x: 790, endPoint y: 141, distance: 479.2
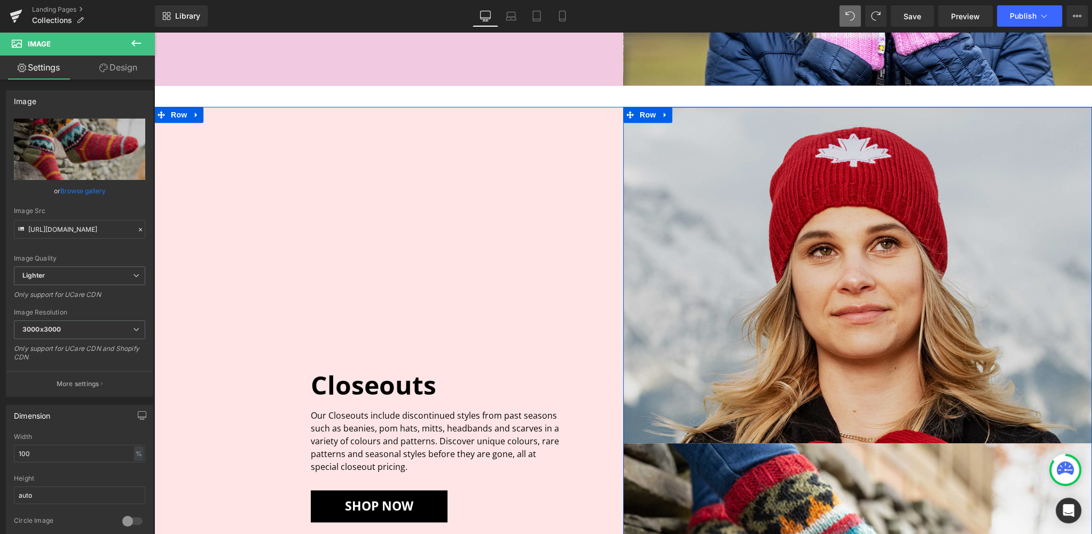
scroll to position [1536, 0]
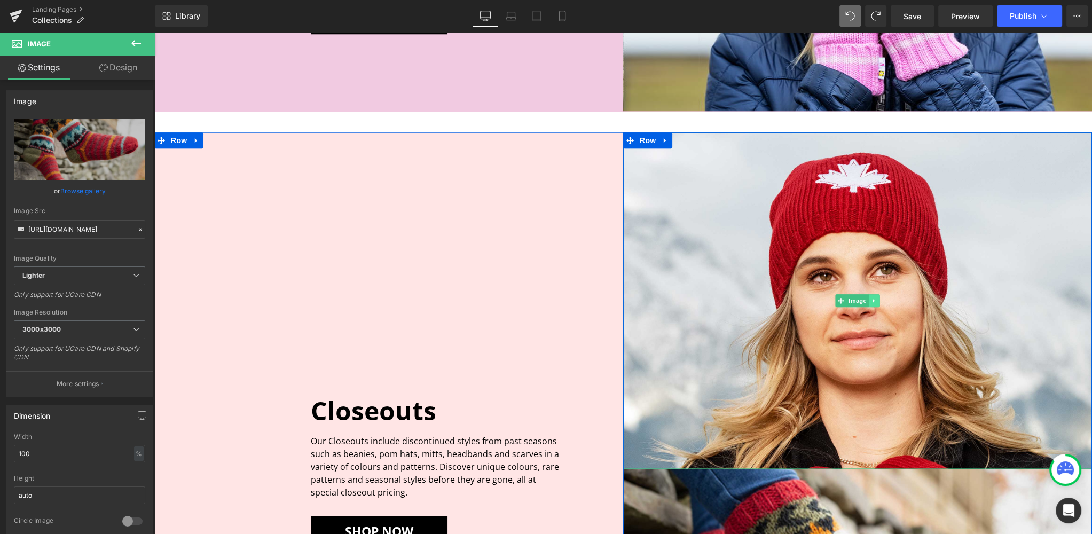
click at [873, 299] on icon at bounding box center [874, 301] width 2 height 4
click at [879, 300] on icon at bounding box center [880, 301] width 6 height 6
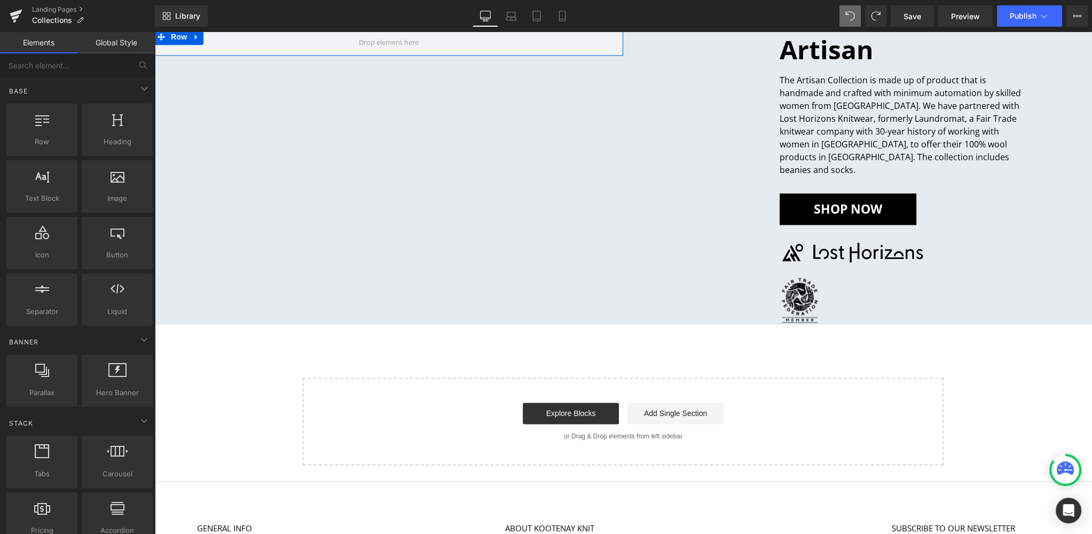
scroll to position [1859, 0]
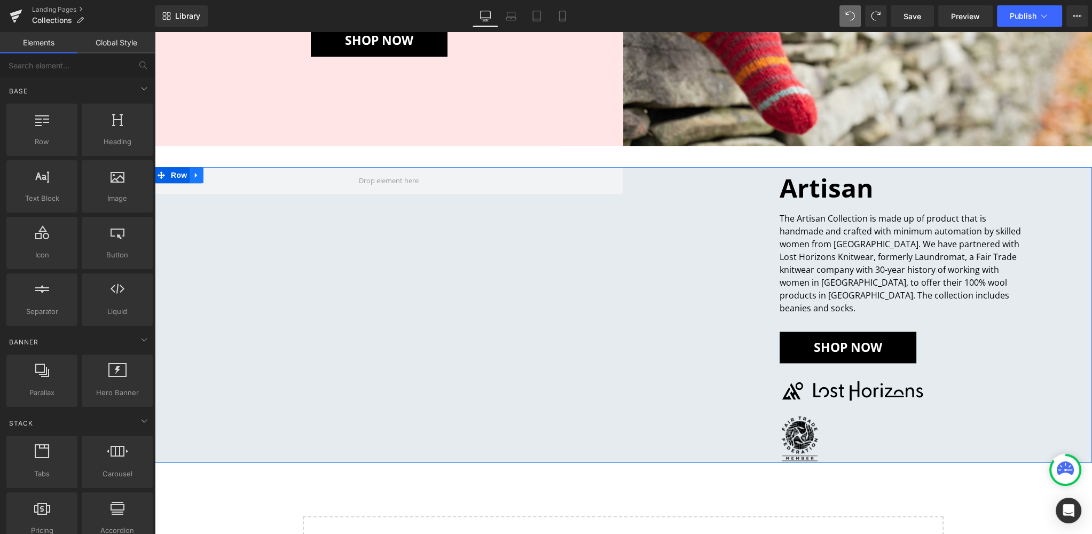
click at [195, 173] on icon at bounding box center [196, 175] width 2 height 5
click at [224, 175] on icon at bounding box center [224, 175] width 7 height 8
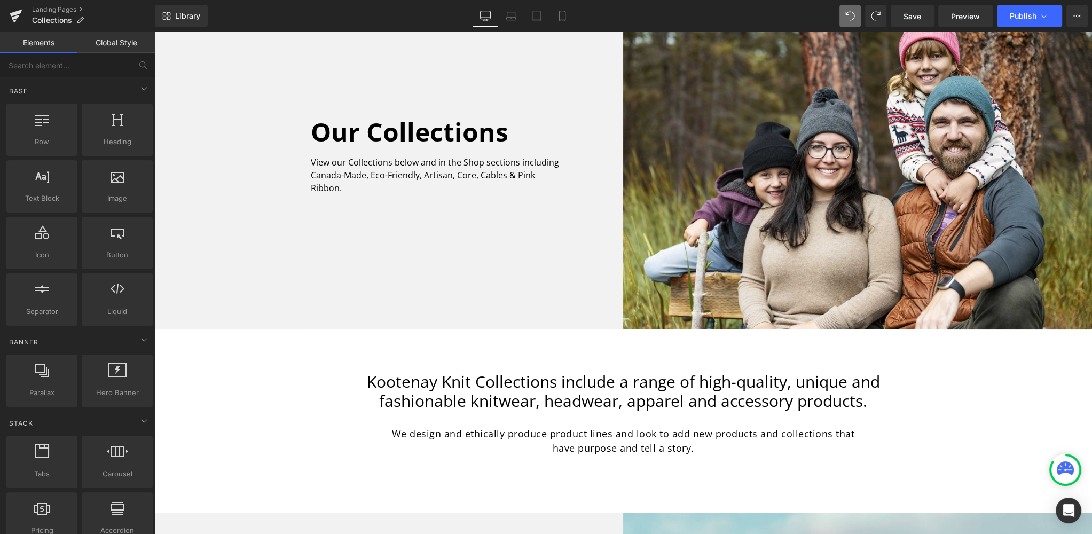
scroll to position [0, 0]
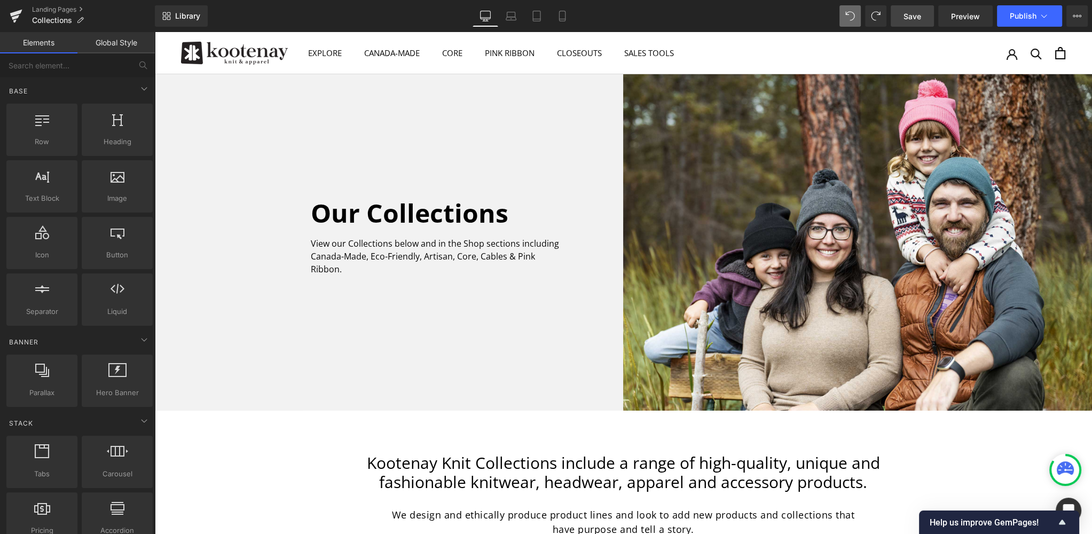
click at [915, 16] on span "Save" at bounding box center [913, 16] width 18 height 11
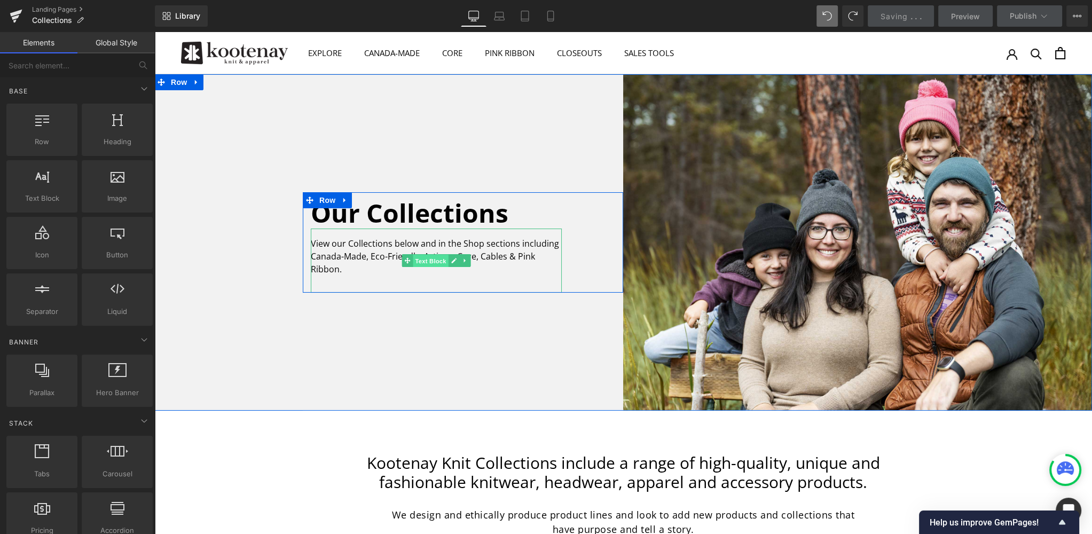
click at [435, 260] on span "Text Block" at bounding box center [430, 261] width 35 height 13
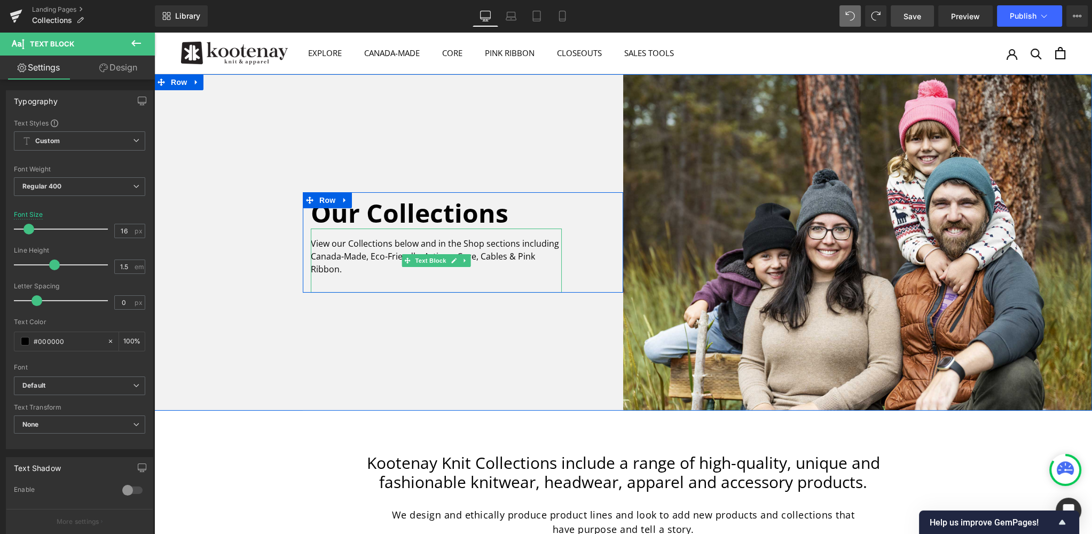
click at [343, 270] on p "View our Collections below and in the Shop sections including Canada-Made, Eco-…" at bounding box center [436, 256] width 251 height 38
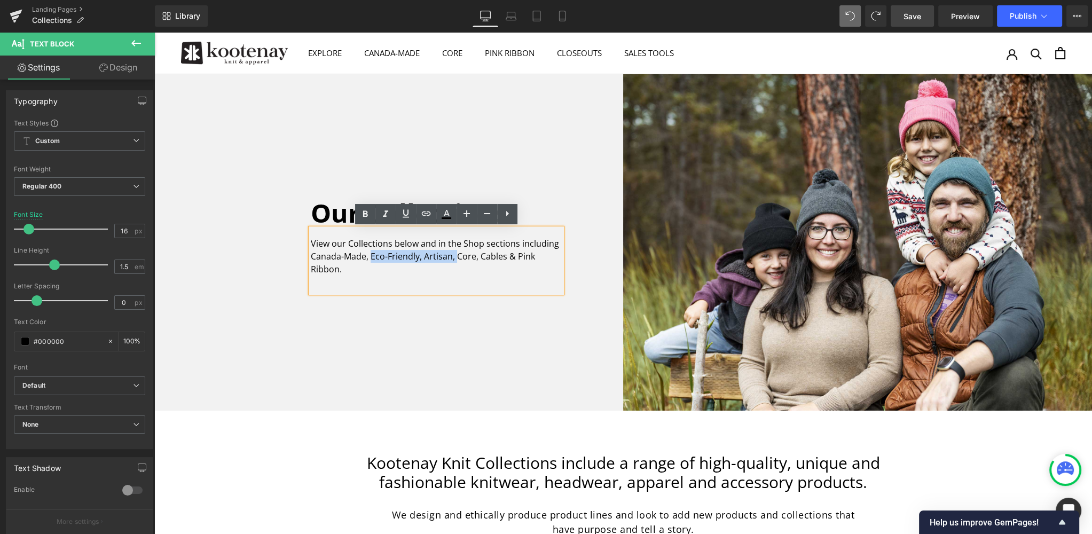
drag, startPoint x: 457, startPoint y: 256, endPoint x: 371, endPoint y: 256, distance: 85.5
click at [371, 256] on p "View our Collections below and in the Shop sections including Canada-Made, Eco-…" at bounding box center [436, 256] width 251 height 38
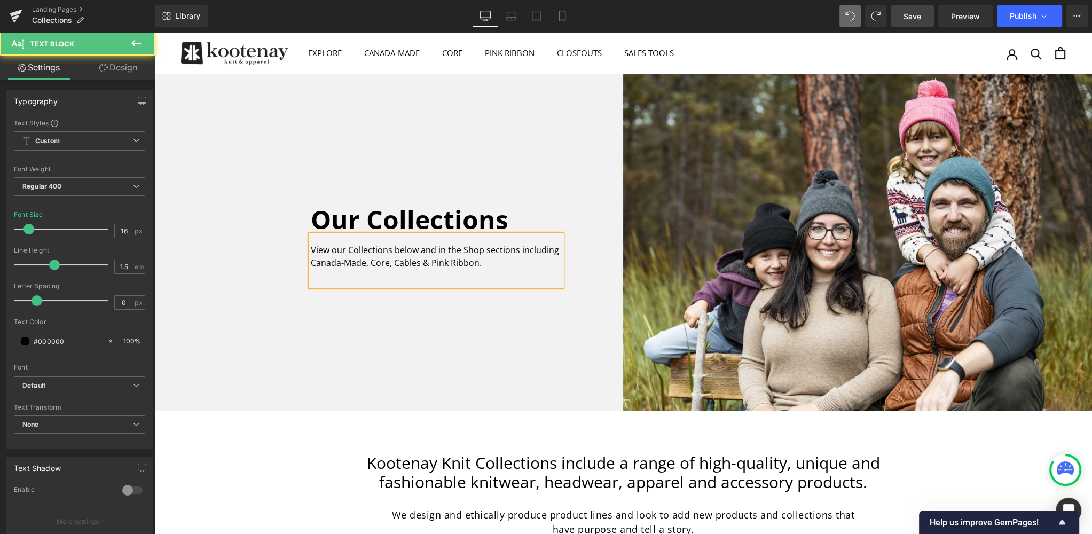
click at [433, 261] on p "View our Collections below and in the Shop sections including Canada-Made, Core…" at bounding box center [436, 257] width 251 height 26
click at [440, 261] on p "View our Collections below and in the Shop sections including Canada-Made, Core…" at bounding box center [436, 257] width 251 height 26
drag, startPoint x: 519, startPoint y: 248, endPoint x: 441, endPoint y: 249, distance: 78.5
click at [441, 249] on p "View our Collections below and in the Shop sections including Canada-Made, Core…" at bounding box center [436, 257] width 251 height 26
drag, startPoint x: 300, startPoint y: 257, endPoint x: 275, endPoint y: 253, distance: 26.0
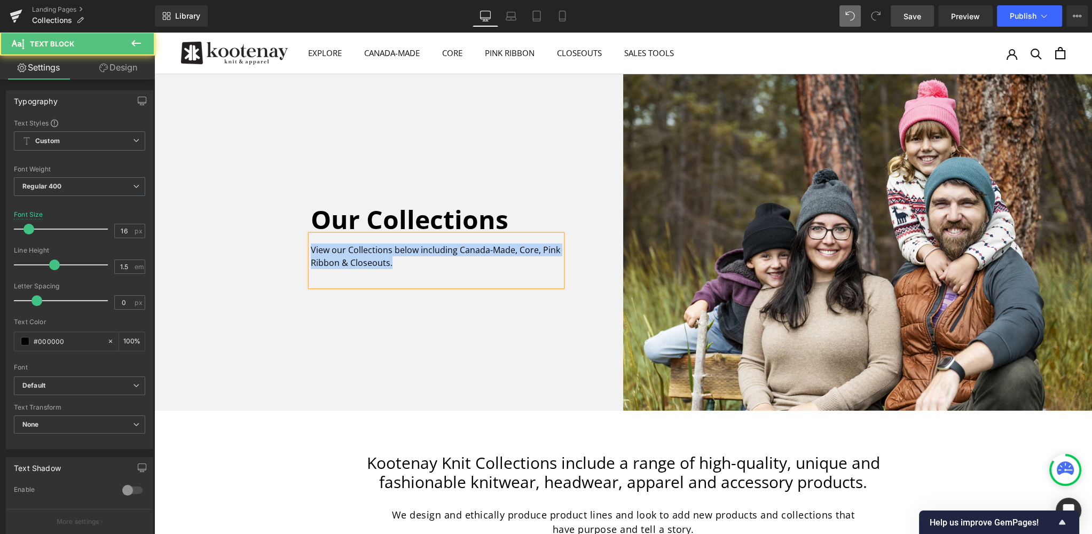
click at [278, 253] on div "Our Collections Heading View our Collections below including Canada-Made, Core,…" at bounding box center [388, 242] width 469 height 337
copy p "View our Collections below including Canada-Made, Core, Pink Ribbon & Closeouts."
click at [388, 265] on p "View our Collections below including Canada-Made, Core, Pink Ribbon & Closeouts." at bounding box center [436, 257] width 251 height 26
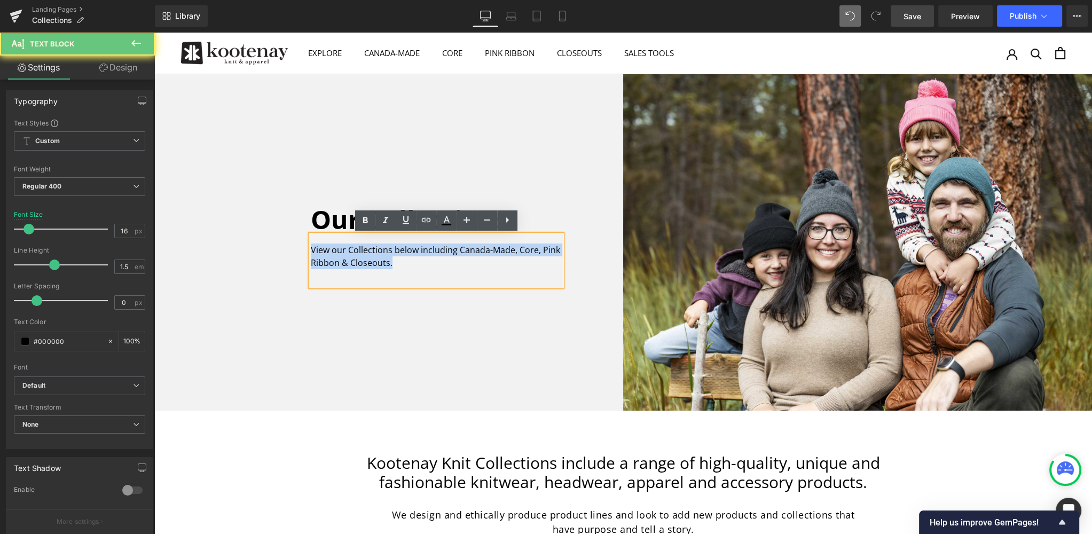
drag, startPoint x: 393, startPoint y: 259, endPoint x: 261, endPoint y: 246, distance: 132.6
click at [261, 246] on div "Our Collections Heading View our Collections below including Canada-Made, Core,…" at bounding box center [388, 242] width 469 height 337
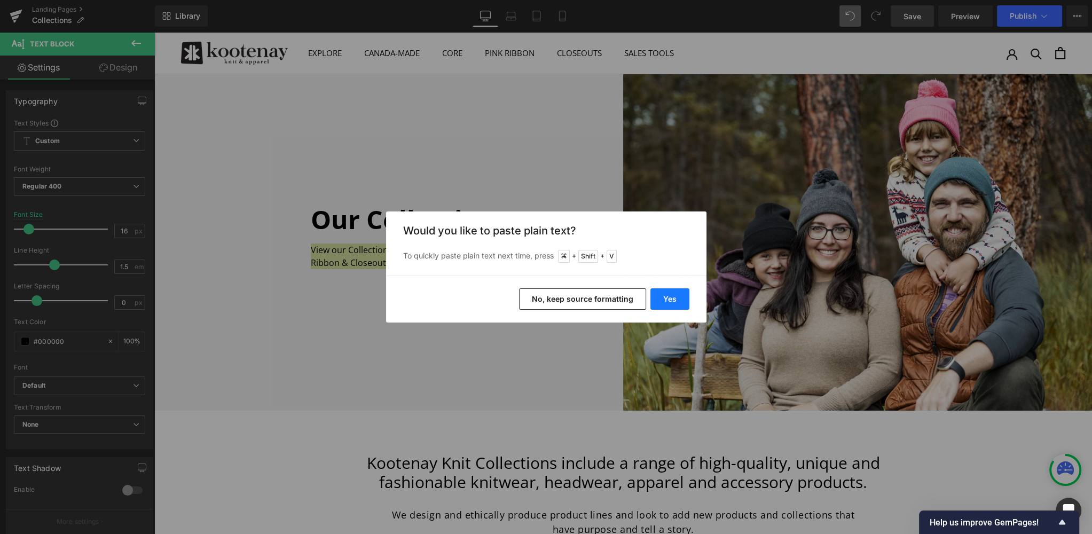
click at [669, 304] on button "Yes" at bounding box center [670, 298] width 39 height 21
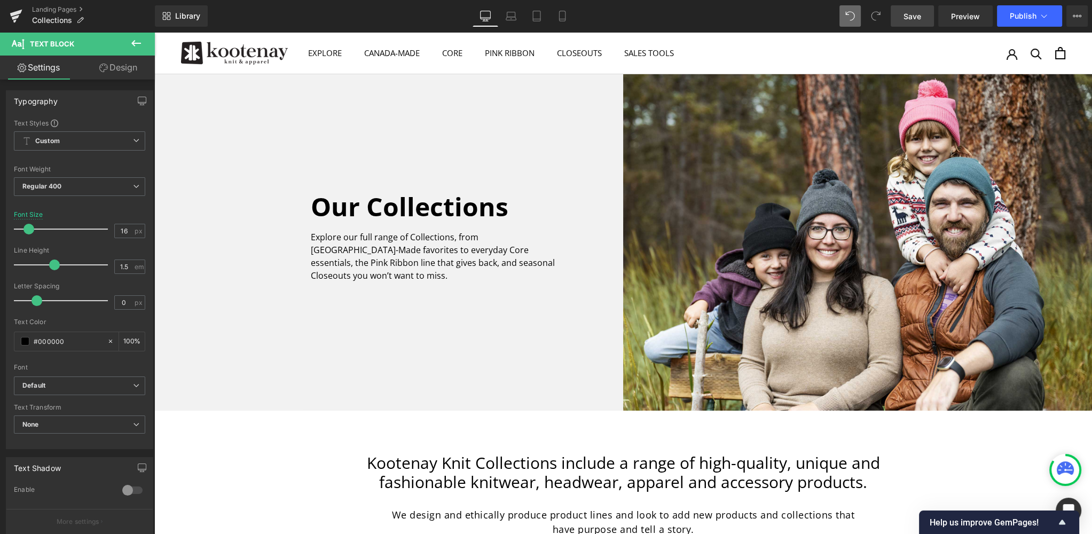
click at [914, 15] on span "Save" at bounding box center [913, 16] width 18 height 11
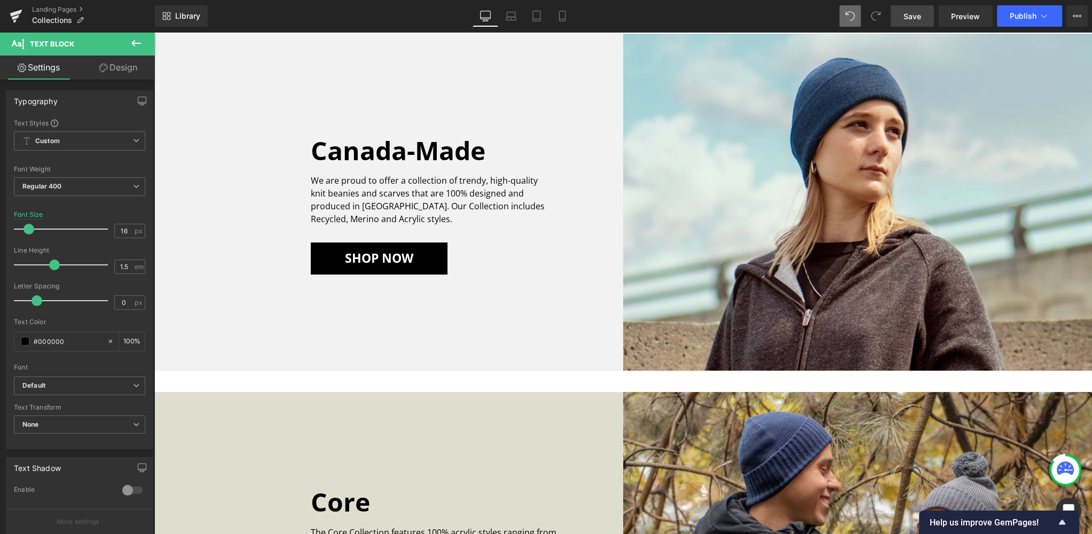
scroll to position [606, 0]
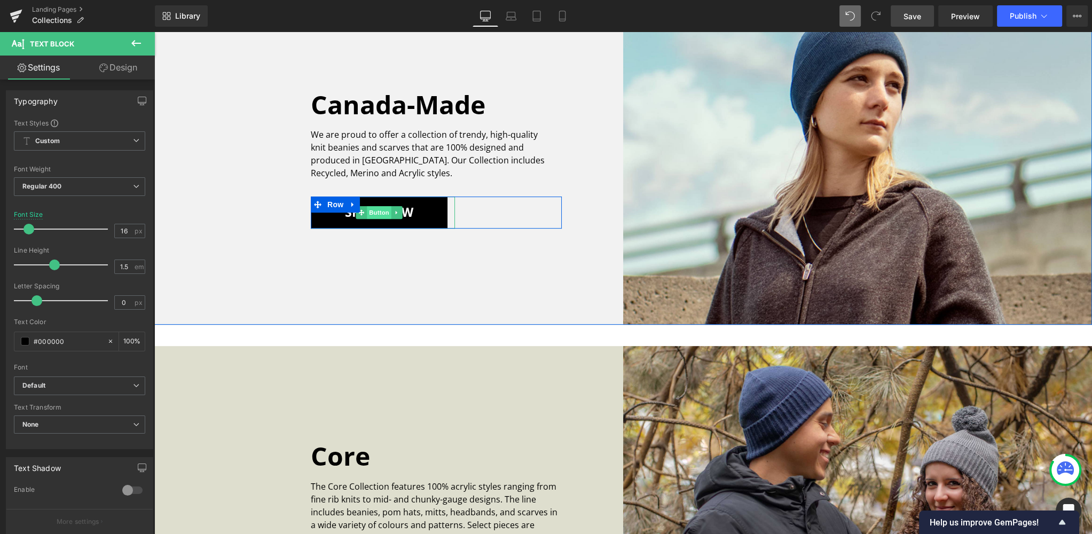
click at [376, 214] on span "Button" at bounding box center [379, 212] width 25 height 13
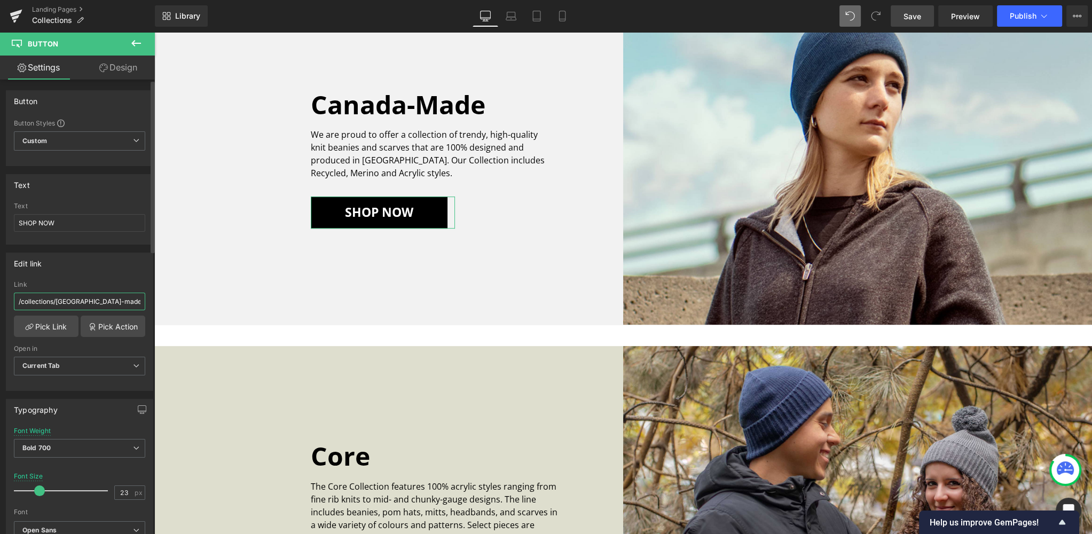
drag, startPoint x: 119, startPoint y: 299, endPoint x: 0, endPoint y: 297, distance: 118.6
click at [0, 298] on div "Edit link /collections/canada-made-2025 Link /collections/canada-made-2025 Pick…" at bounding box center [80, 318] width 160 height 146
click at [50, 324] on link "Pick Link" at bounding box center [46, 326] width 65 height 21
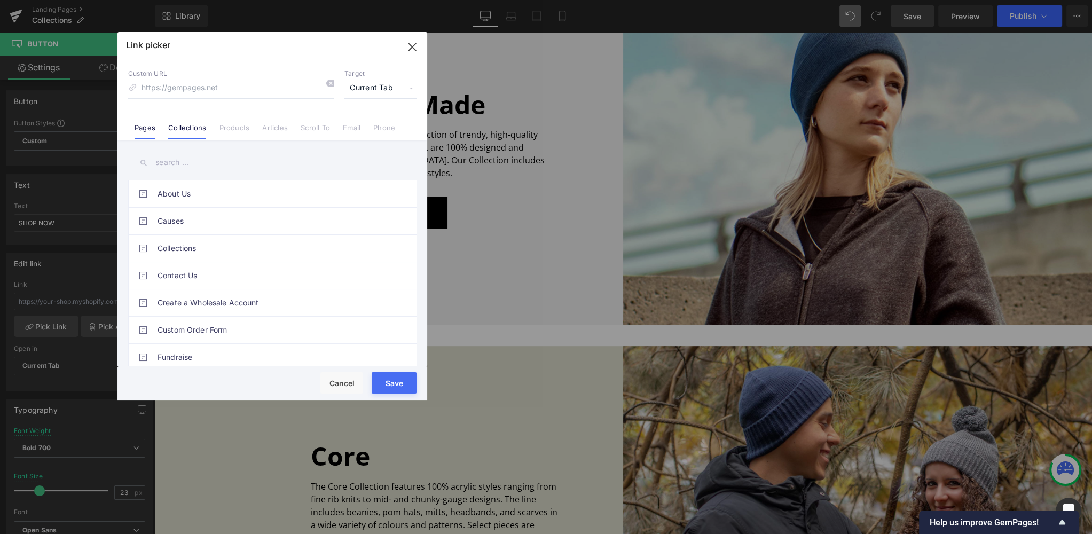
click at [185, 127] on link "Collections" at bounding box center [187, 131] width 38 height 16
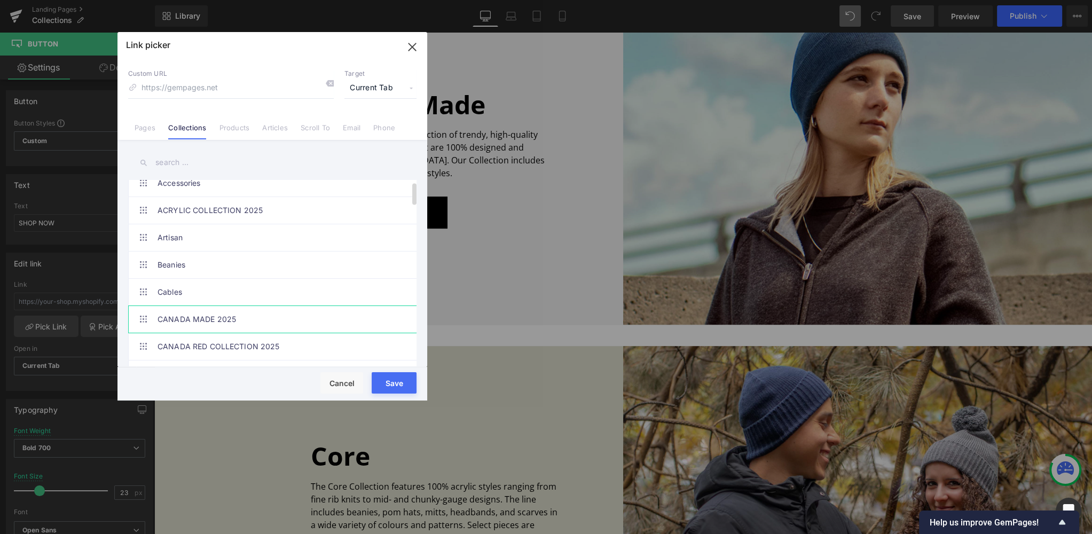
click at [204, 319] on link "CANADA MADE 2025" at bounding box center [275, 319] width 235 height 27
type input "/collections/canada-made-2025"
click at [389, 380] on button "Save" at bounding box center [394, 382] width 45 height 21
type input "/collections/canada-made-2025"
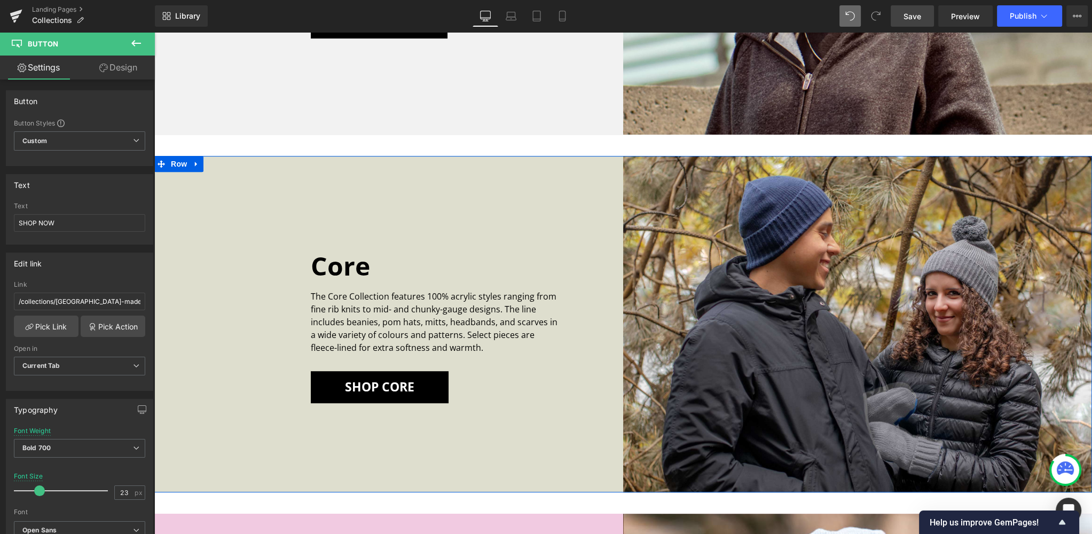
scroll to position [824, 0]
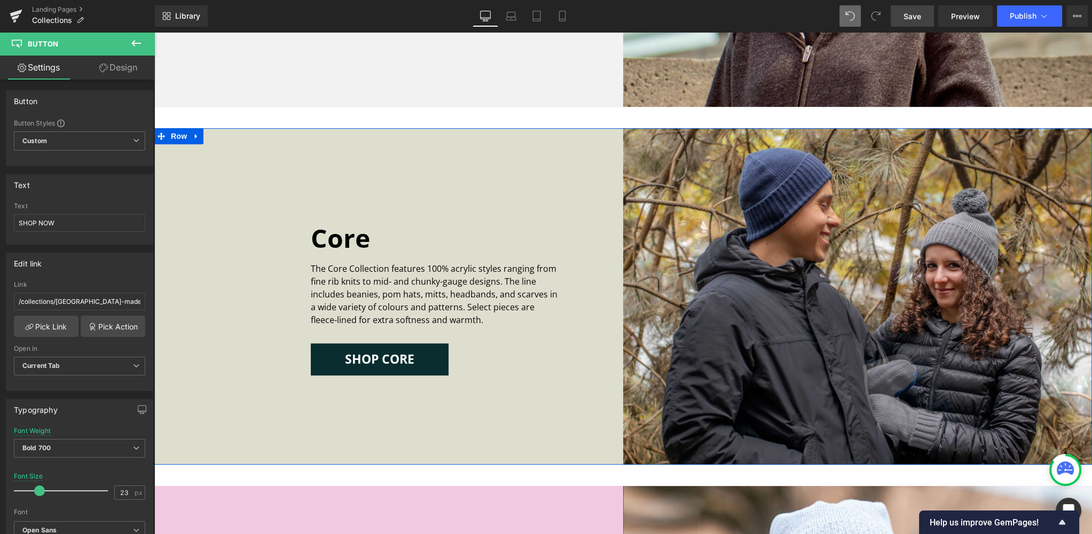
click at [379, 359] on div "SHOP CORE Button" at bounding box center [383, 359] width 144 height 32
click at [379, 359] on span "Button" at bounding box center [379, 359] width 25 height 13
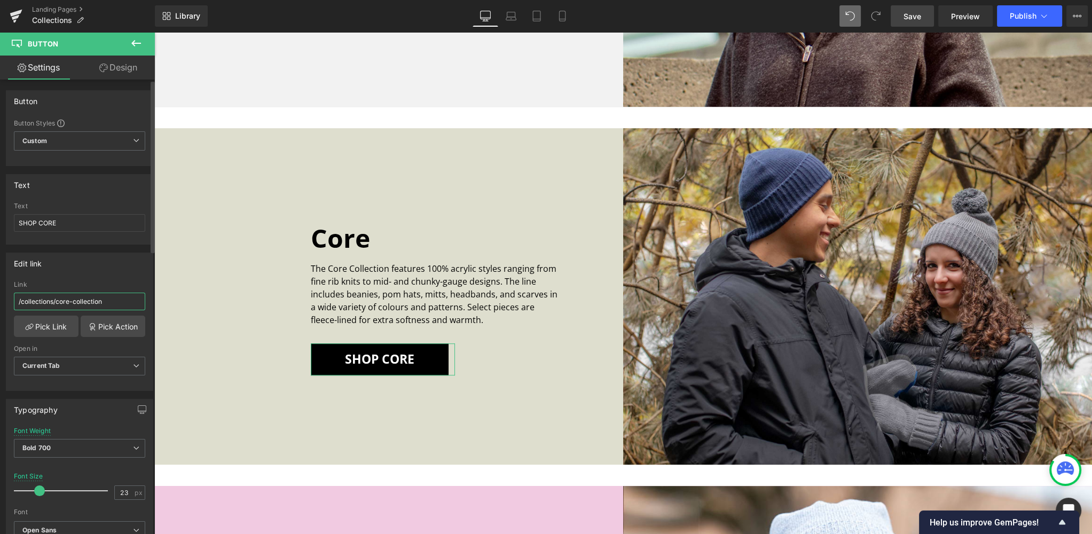
drag, startPoint x: 102, startPoint y: 300, endPoint x: 0, endPoint y: 301, distance: 102.0
click at [0, 301] on div "Edit link /collections/core-collection Link /collections/core-collection Pick L…" at bounding box center [80, 318] width 160 height 146
click at [48, 326] on link "Pick Link" at bounding box center [46, 326] width 65 height 21
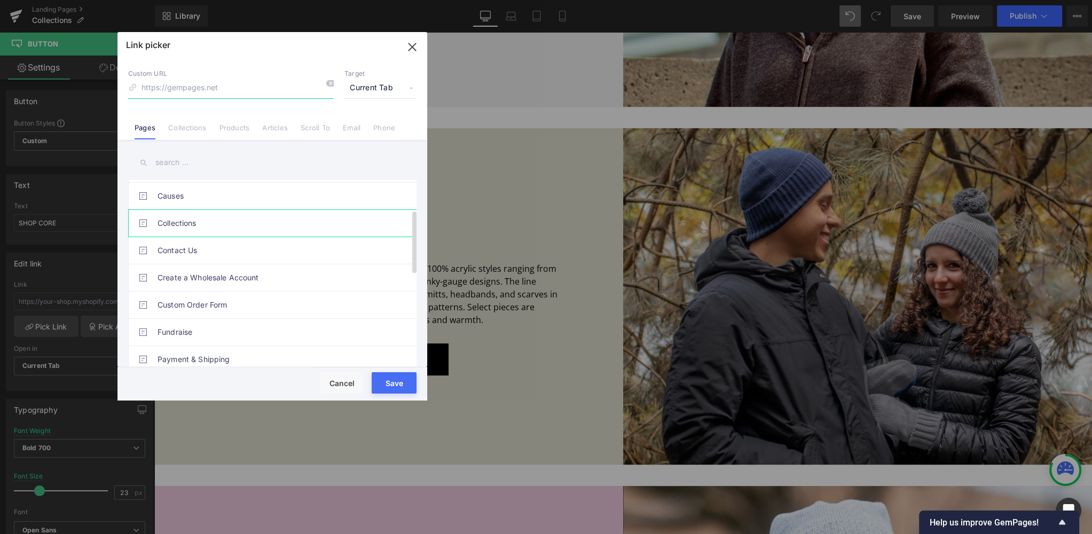
scroll to position [0, 0]
click at [189, 123] on link "Collections" at bounding box center [187, 131] width 38 height 16
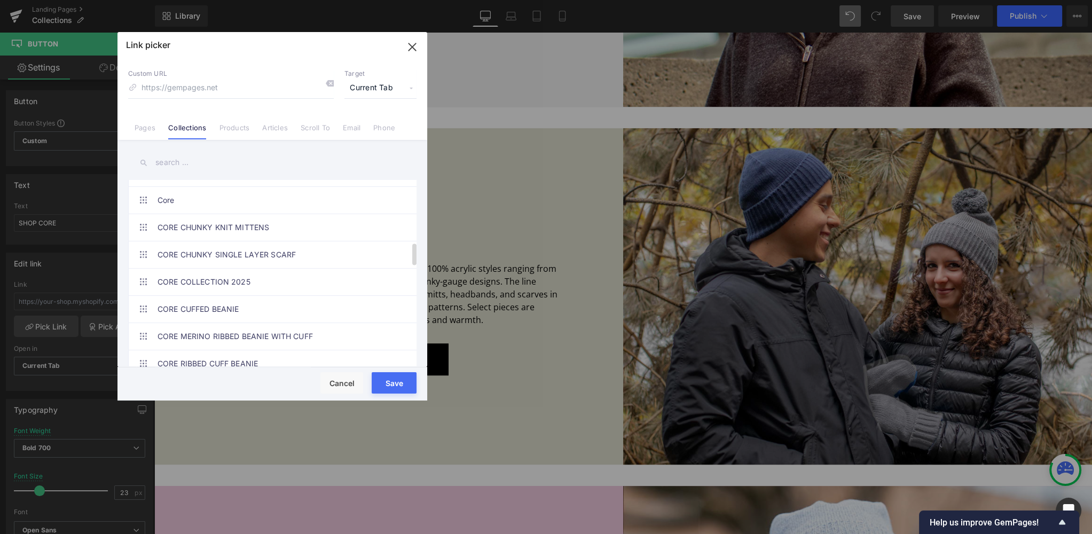
scroll to position [539, 0]
click at [205, 277] on link "CORE COLLECTION 2025" at bounding box center [275, 281] width 235 height 27
type input "/collections/core-collection-2025"
click at [405, 382] on button "Save" at bounding box center [394, 382] width 45 height 21
type input "/collections/core-collection-2025"
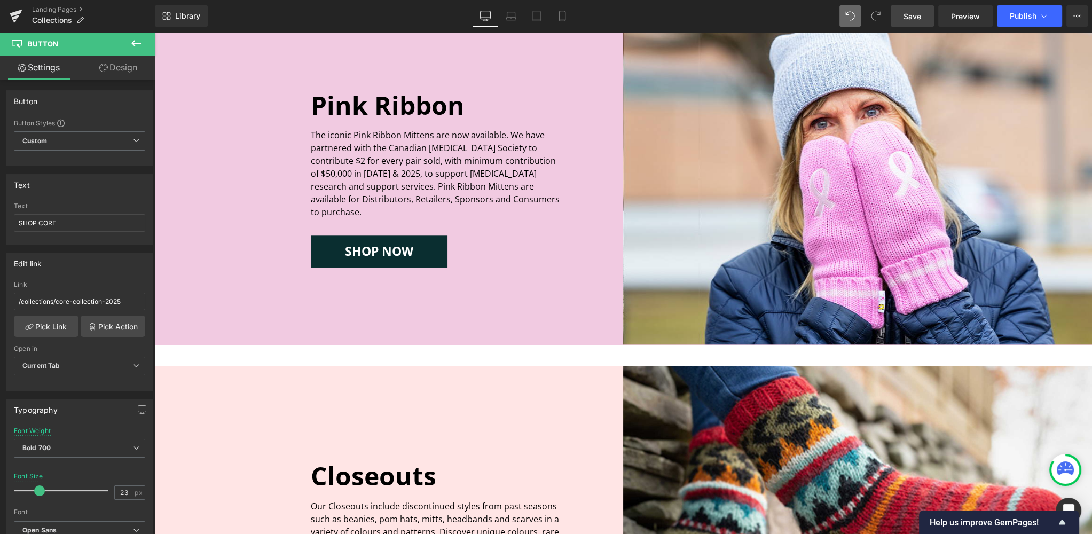
scroll to position [1303, 0]
click at [378, 246] on div "SHOP NOW Button" at bounding box center [383, 251] width 144 height 32
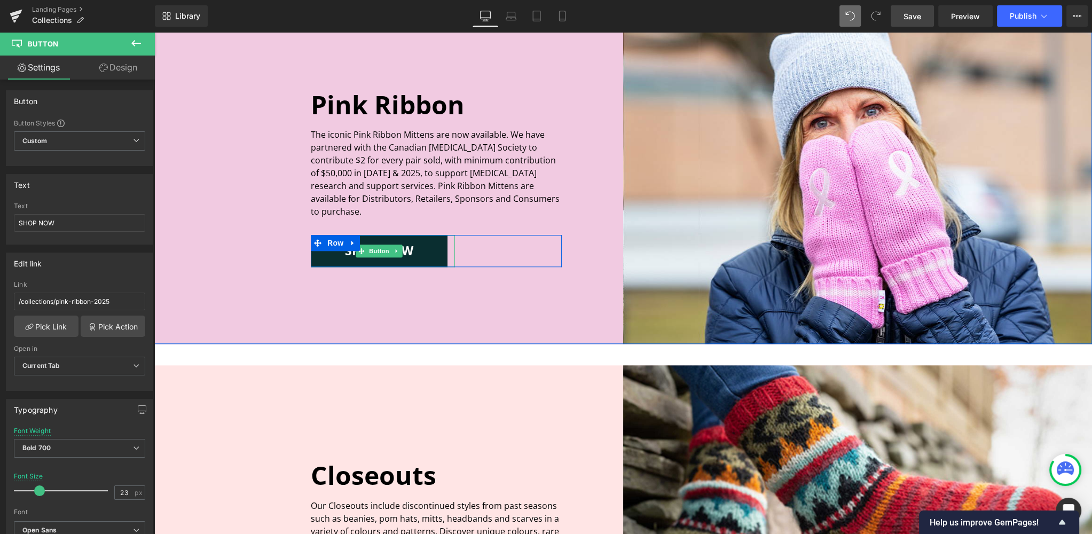
click at [378, 246] on span "Button" at bounding box center [379, 251] width 25 height 13
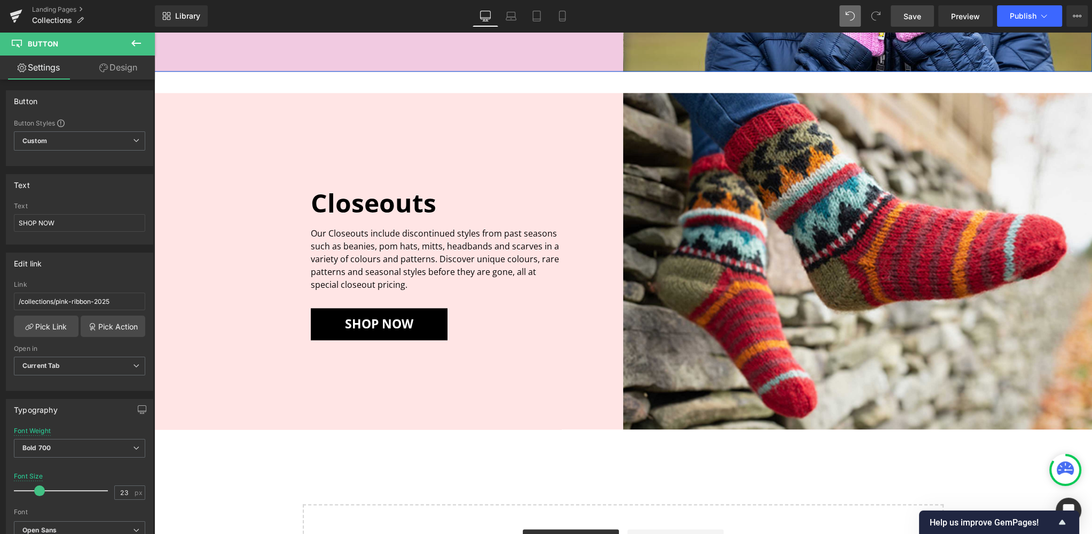
scroll to position [1615, 0]
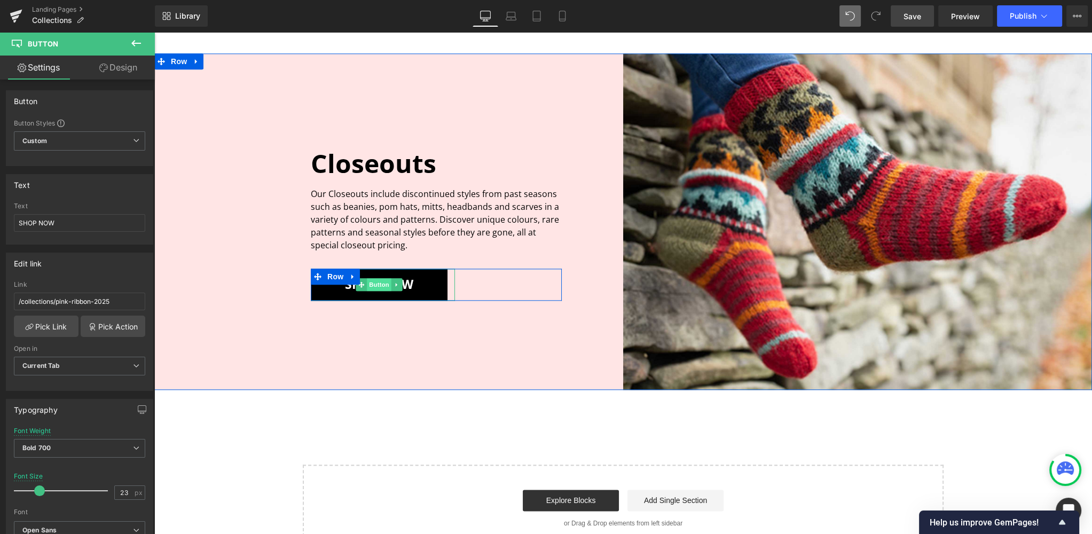
click at [377, 285] on span "Button" at bounding box center [379, 284] width 25 height 13
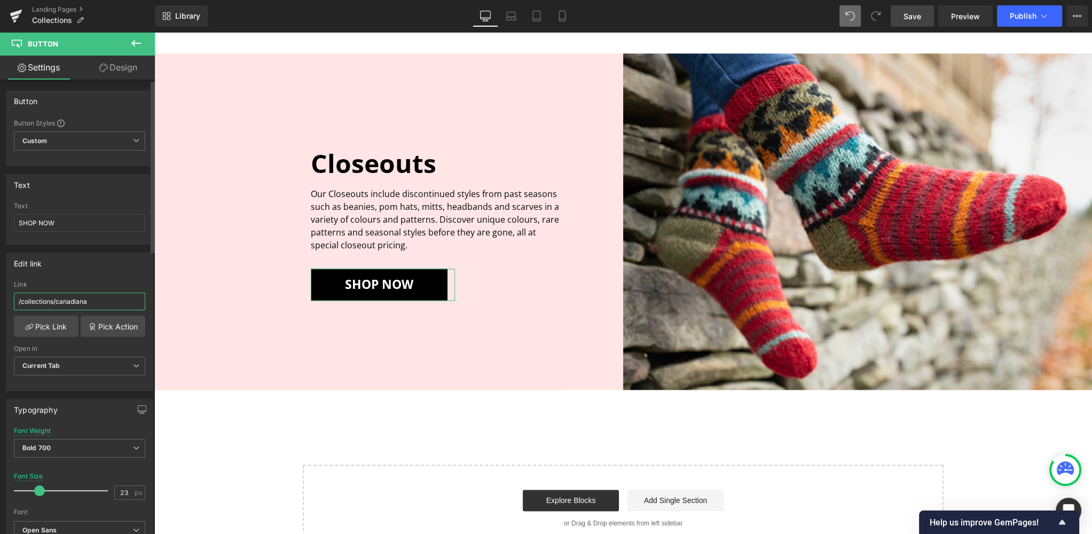
drag, startPoint x: 101, startPoint y: 299, endPoint x: 0, endPoint y: 299, distance: 101.0
click at [0, 299] on div "Edit link /collections/canadiana Link /collections/canadiana Pick Link Pick Act…" at bounding box center [80, 318] width 160 height 146
click at [40, 325] on link "Pick Link" at bounding box center [46, 326] width 65 height 21
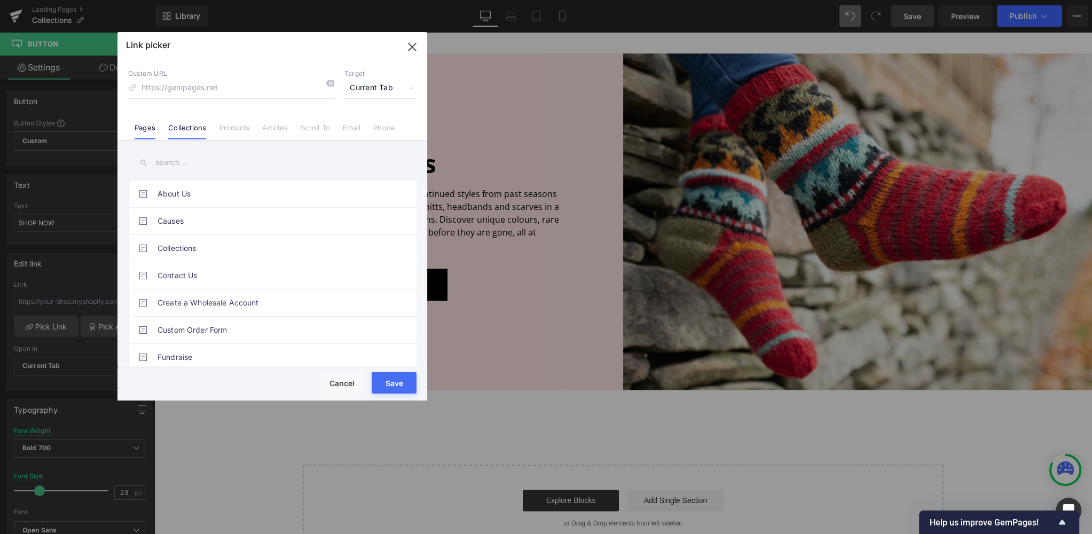
click at [187, 126] on link "Collections" at bounding box center [187, 131] width 38 height 16
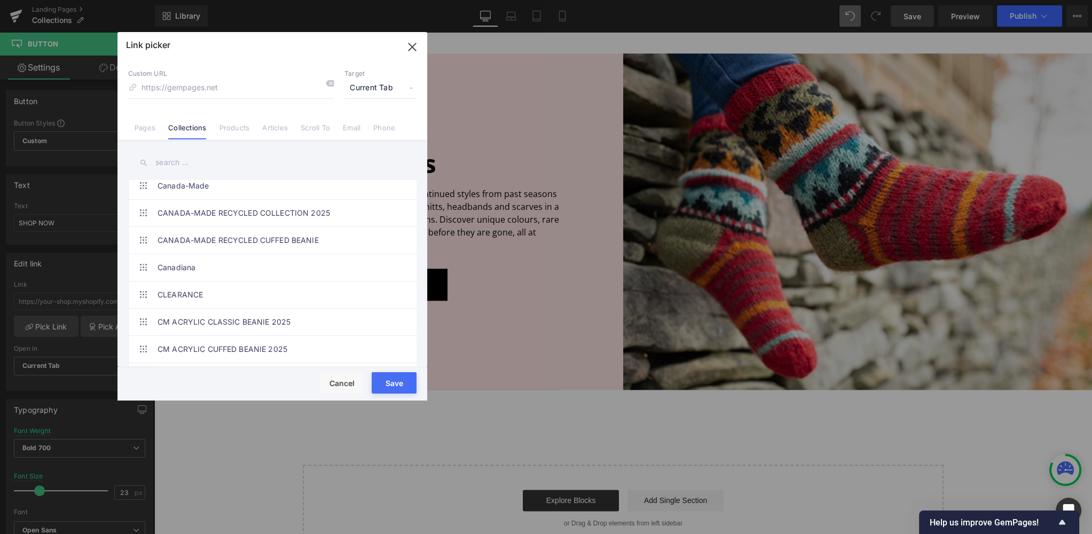
scroll to position [214, 0]
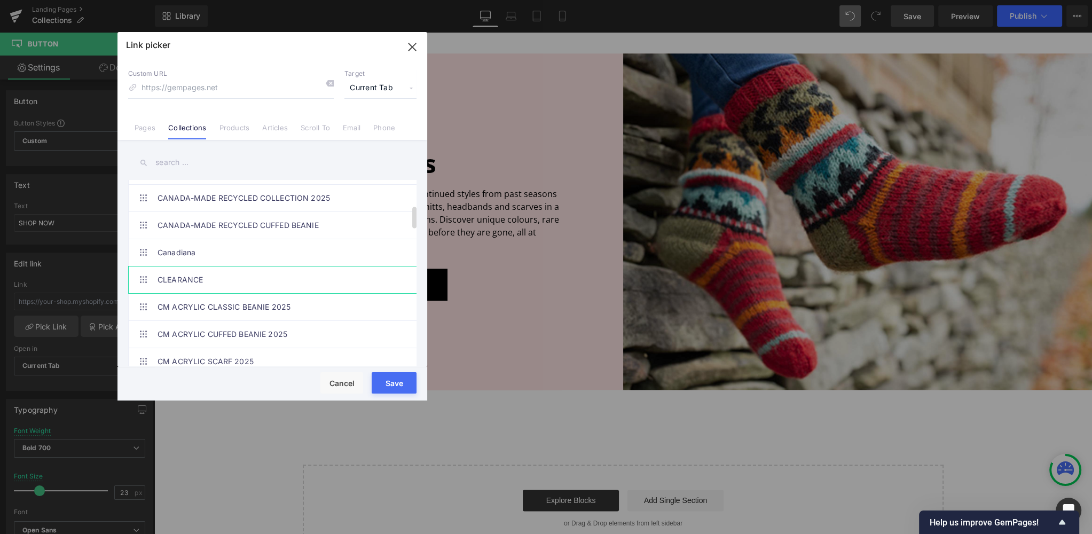
click at [185, 274] on link "CLEARANCE" at bounding box center [275, 280] width 235 height 27
type input "/collections/clearance"
click at [393, 383] on button "Save" at bounding box center [394, 382] width 45 height 21
type input "/collections/clearance"
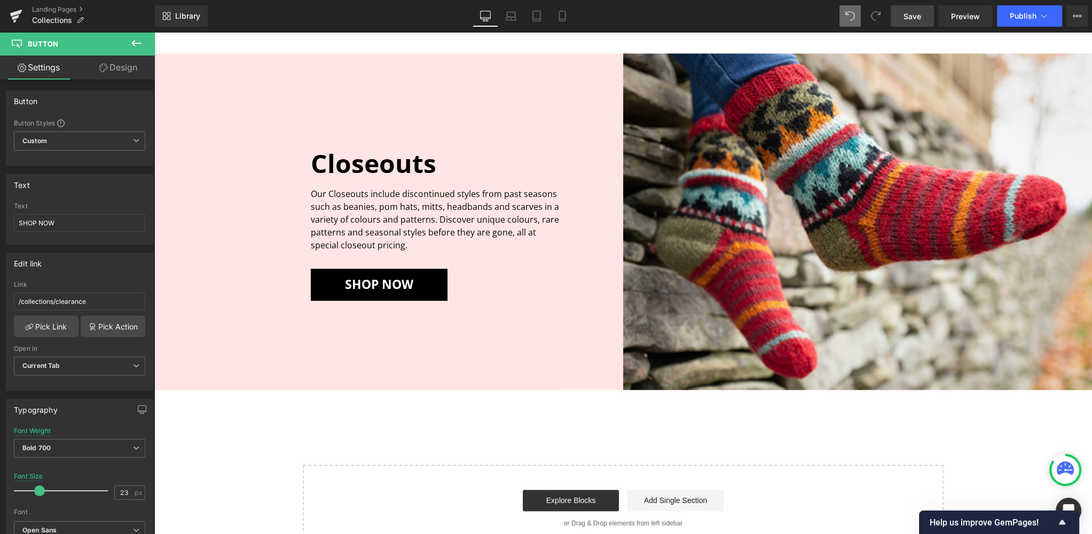
click at [914, 16] on span "Save" at bounding box center [913, 16] width 18 height 11
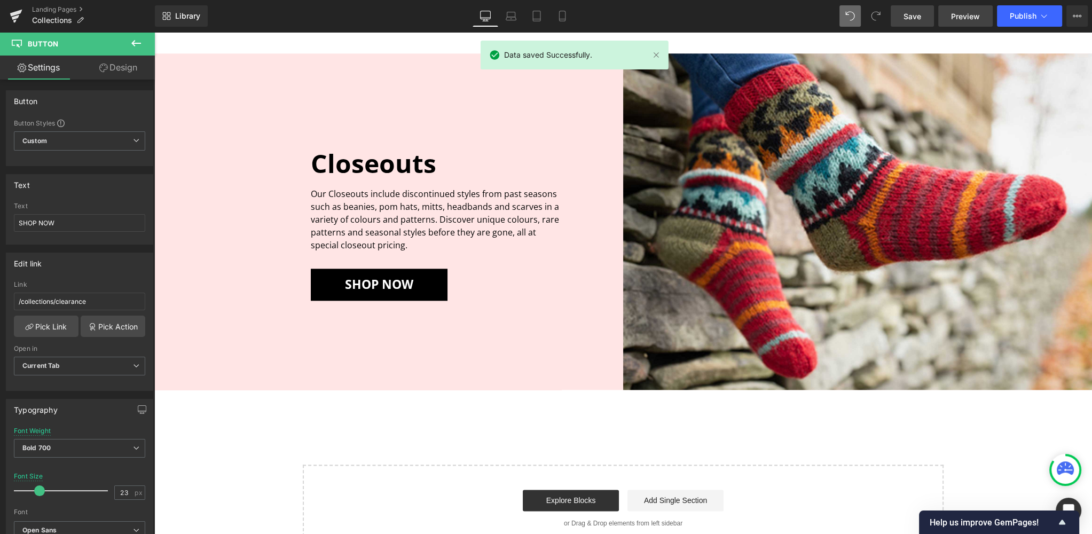
click at [958, 19] on span "Preview" at bounding box center [965, 16] width 29 height 11
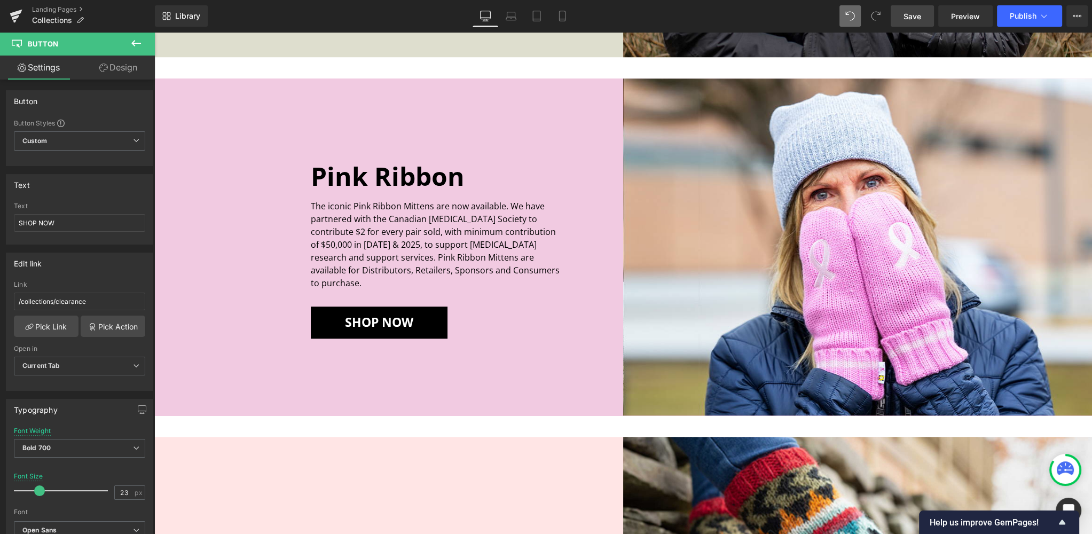
scroll to position [1230, 0]
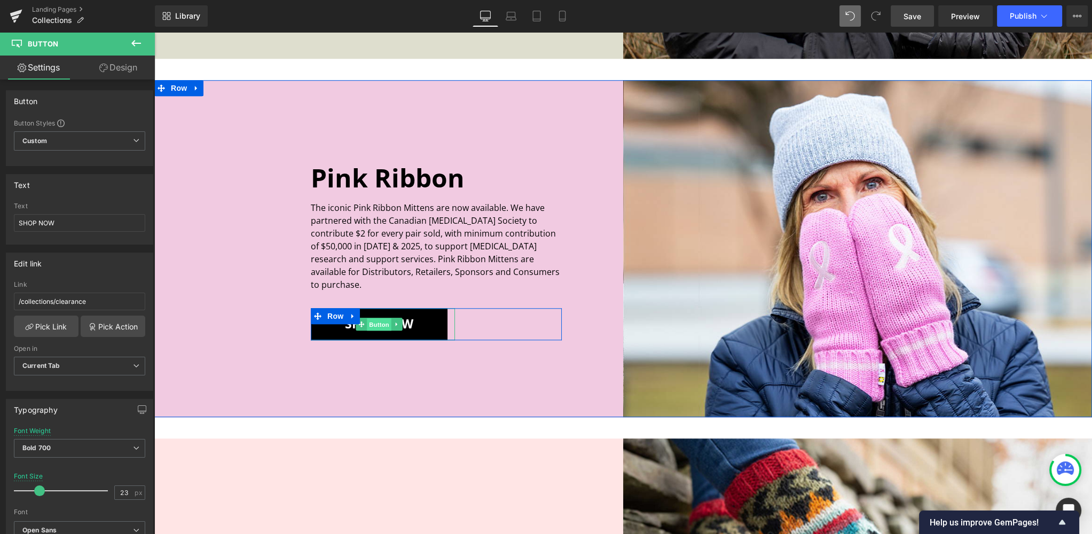
click at [381, 318] on span "Button" at bounding box center [379, 324] width 25 height 13
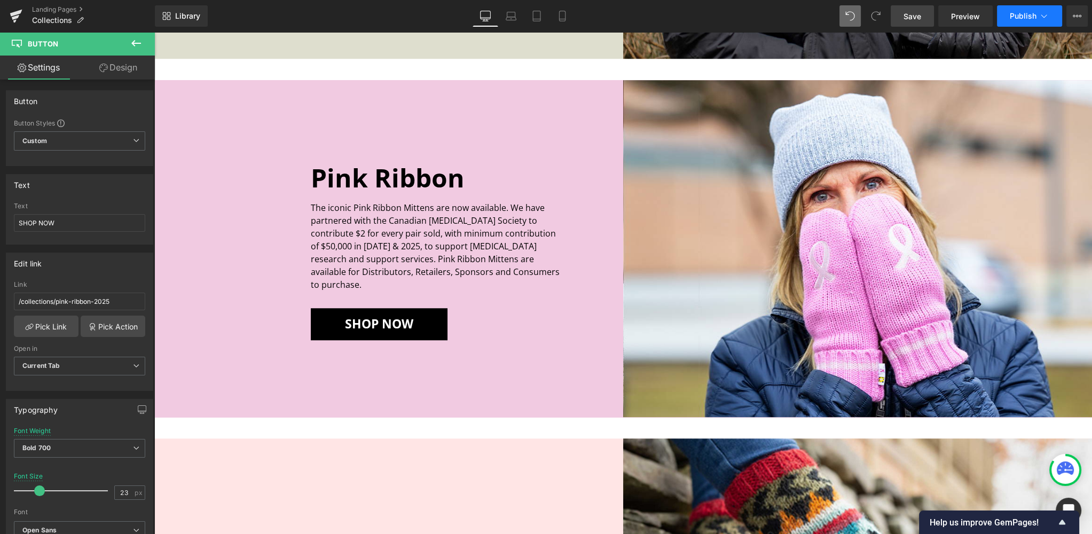
click at [1026, 13] on span "Publish" at bounding box center [1023, 16] width 27 height 9
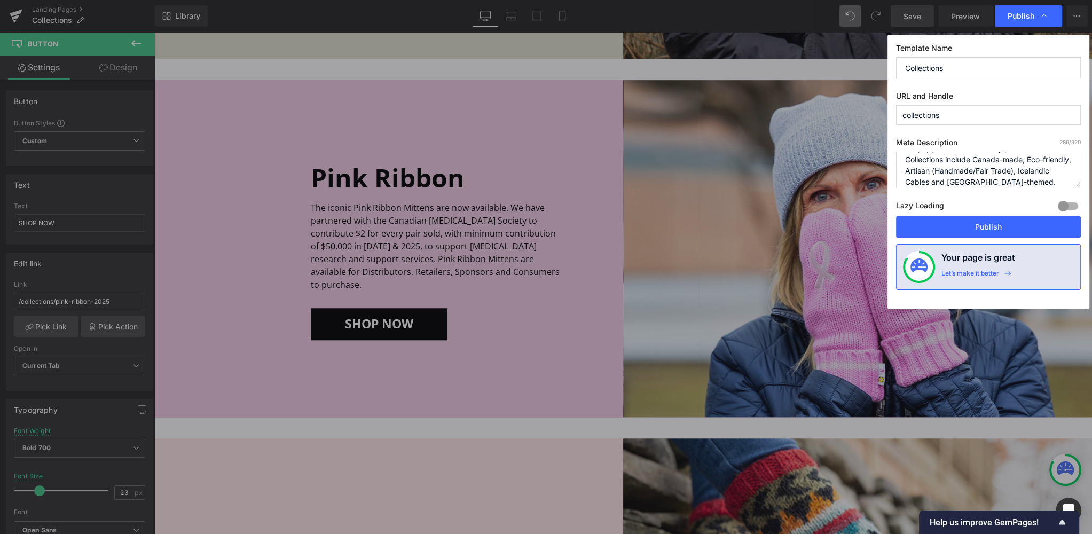
scroll to position [56, 0]
click at [1017, 14] on span "Publish" at bounding box center [1021, 16] width 27 height 10
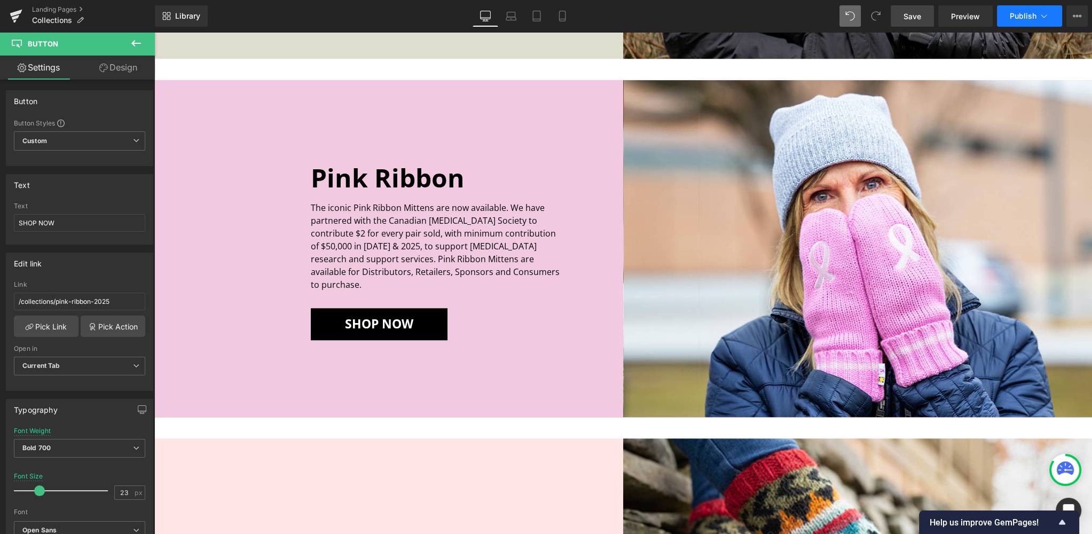
click at [1020, 17] on span "Publish" at bounding box center [1023, 16] width 27 height 9
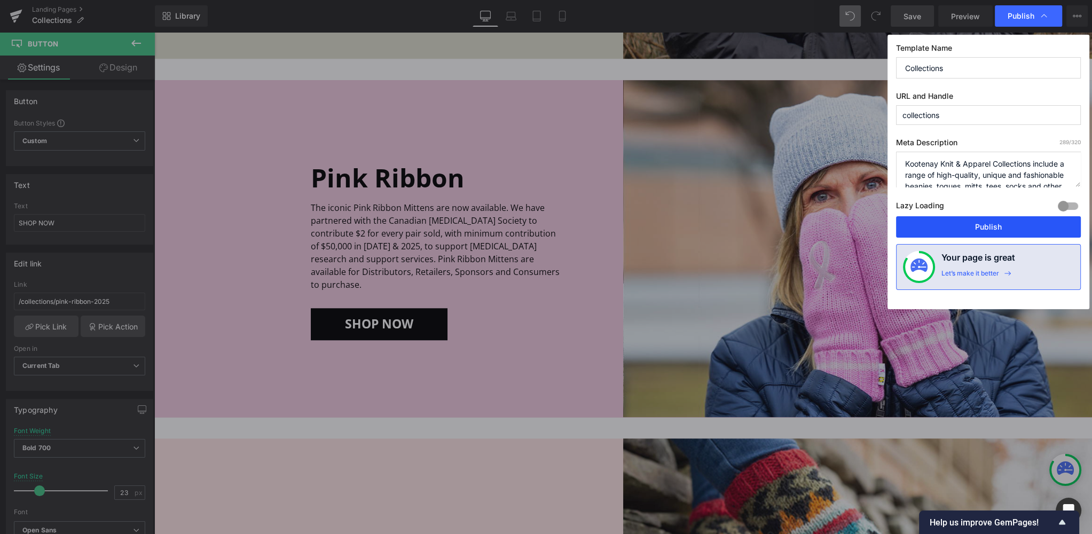
click at [977, 226] on button "Publish" at bounding box center [988, 226] width 185 height 21
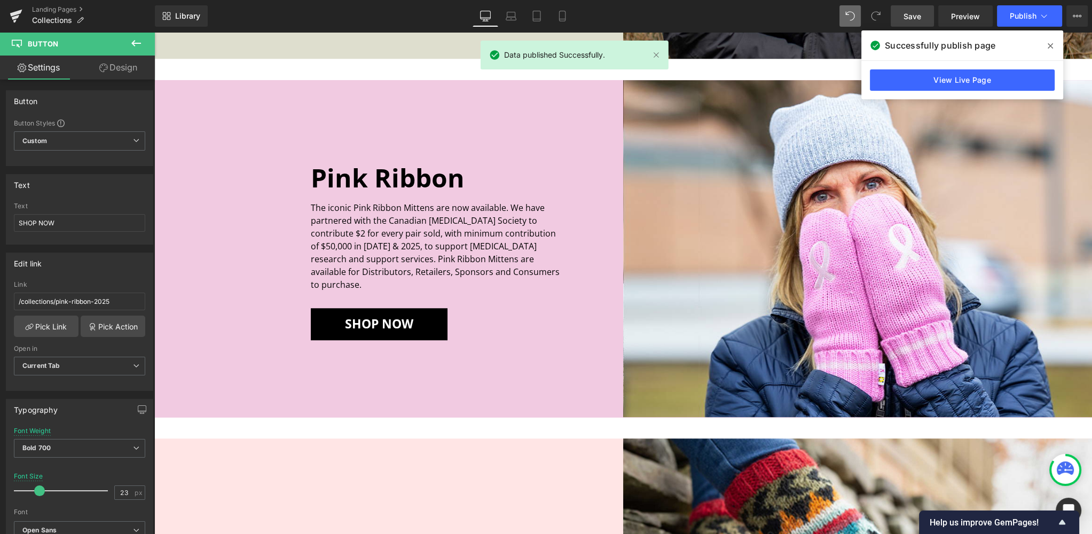
click at [1053, 44] on span at bounding box center [1050, 45] width 17 height 17
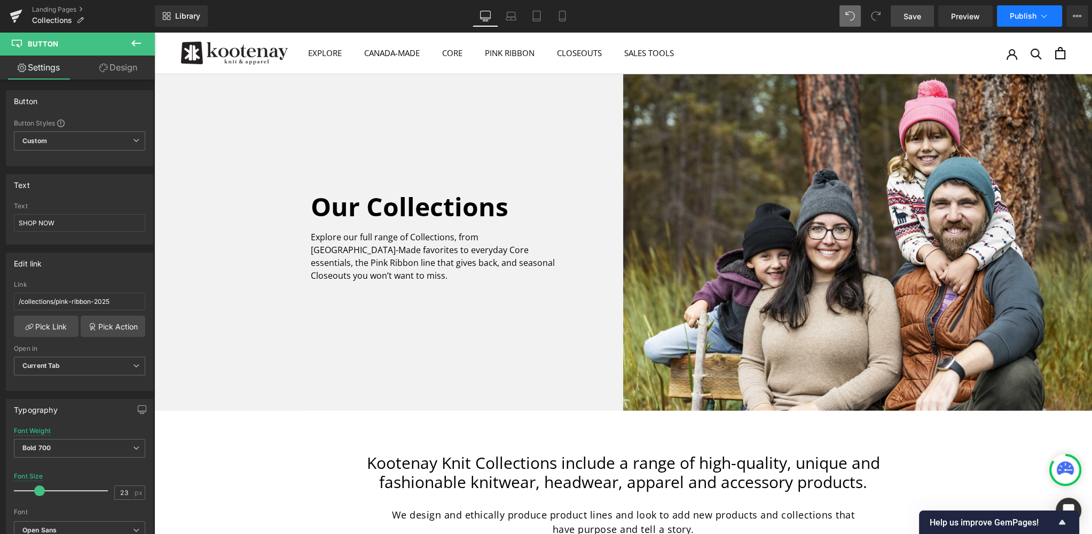
click at [1027, 15] on span "Publish" at bounding box center [1023, 16] width 27 height 9
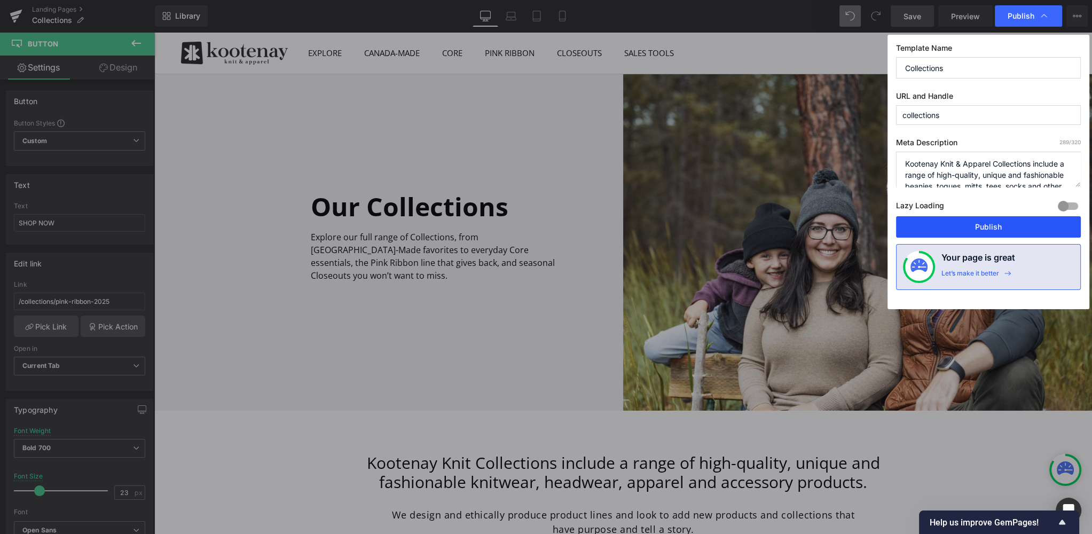
drag, startPoint x: 977, startPoint y: 220, endPoint x: 823, endPoint y: 188, distance: 157.7
click at [977, 220] on button "Publish" at bounding box center [988, 226] width 185 height 21
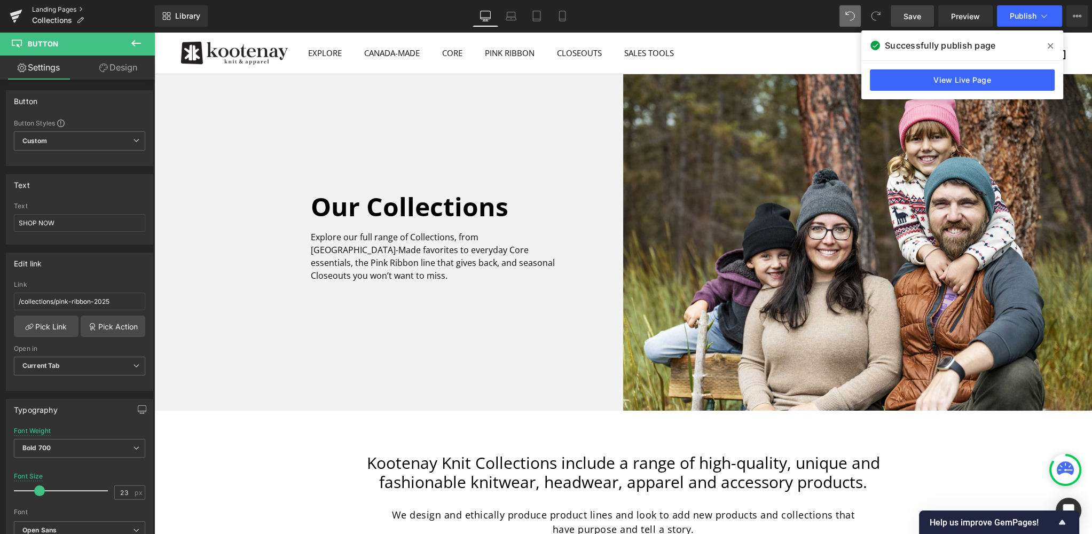
click at [50, 7] on link "Landing Pages" at bounding box center [93, 9] width 123 height 9
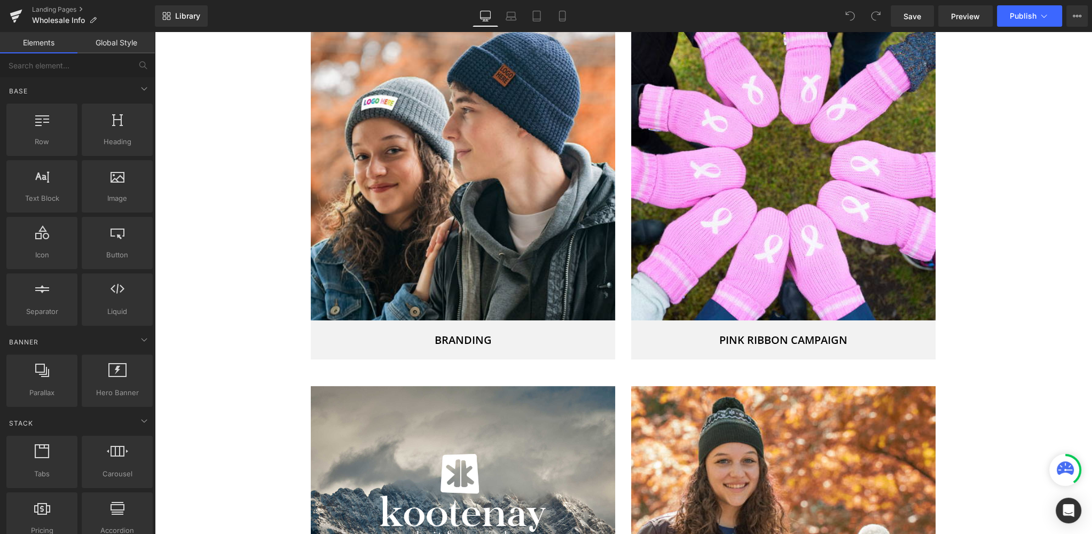
scroll to position [944, 0]
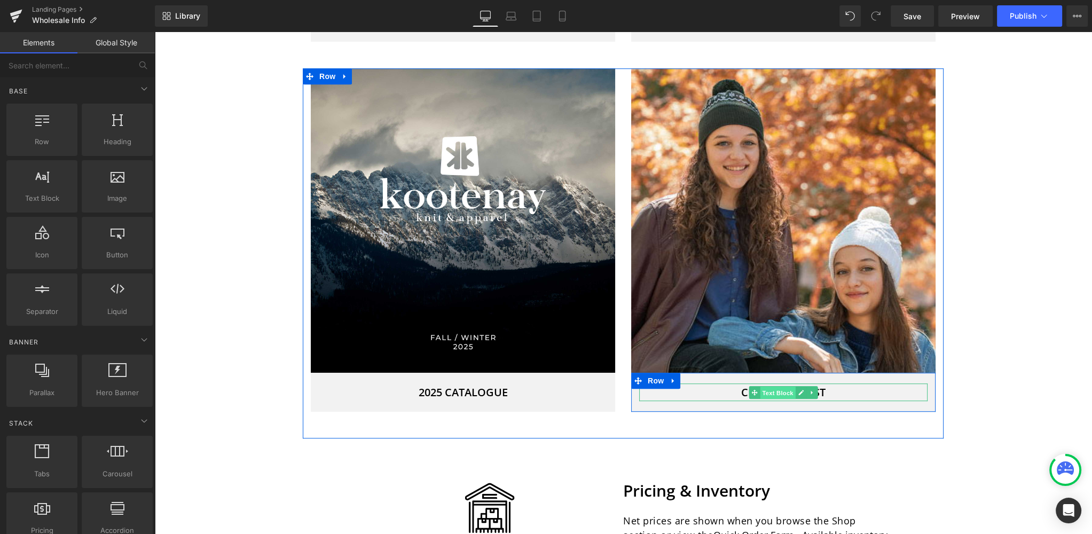
click at [775, 391] on span "Text Block" at bounding box center [777, 393] width 35 height 13
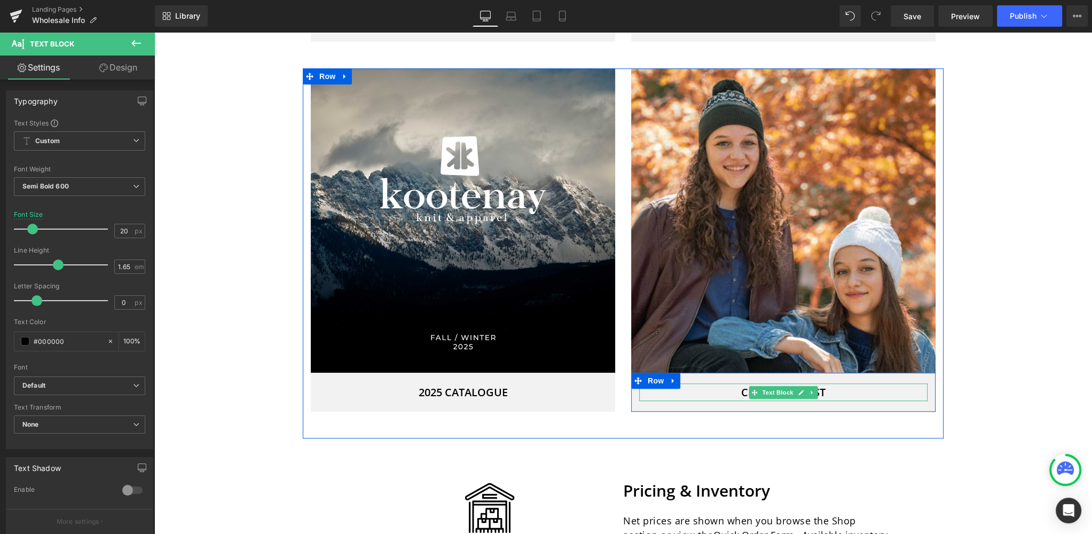
click at [850, 392] on p "CLEARANCE LIST" at bounding box center [783, 393] width 288 height 18
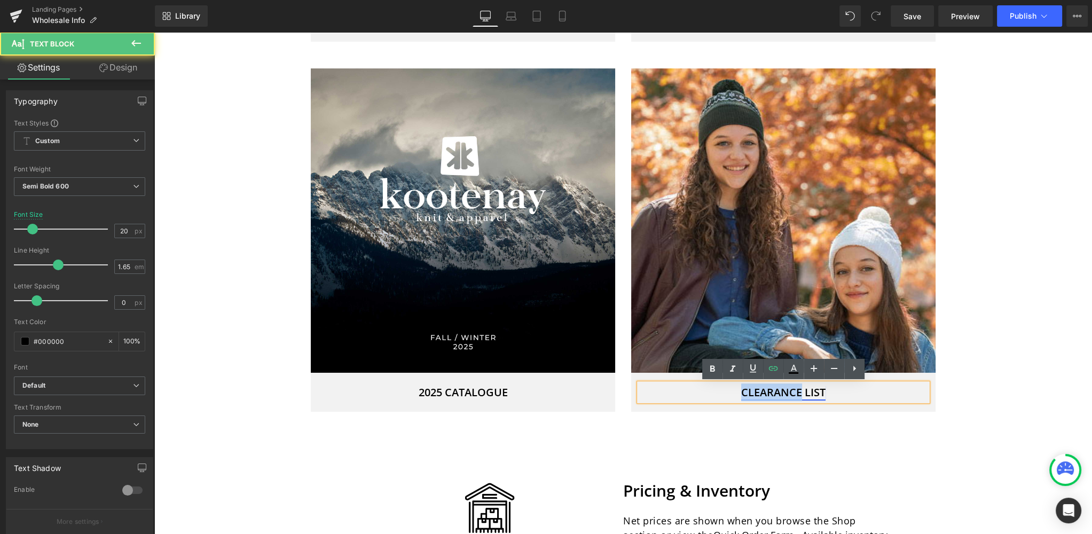
drag, startPoint x: 794, startPoint y: 390, endPoint x: 743, endPoint y: 392, distance: 51.3
click at [743, 392] on link "CLEARANCE LIST" at bounding box center [783, 392] width 84 height 14
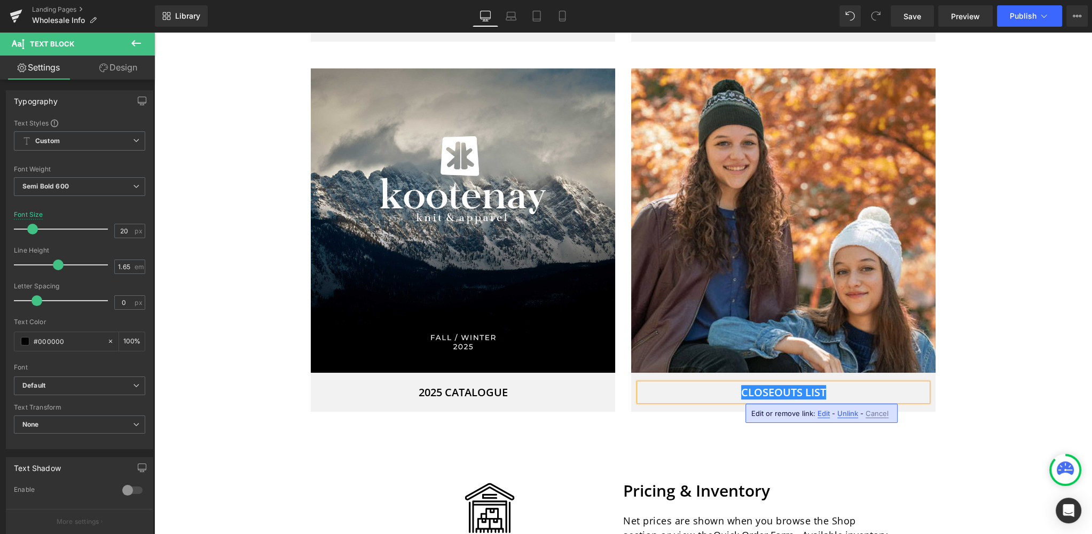
click at [994, 417] on div "Image Row Canada-Made Collection Heading We proudly offer a large selection of …" at bounding box center [623, 496] width 938 height 2732
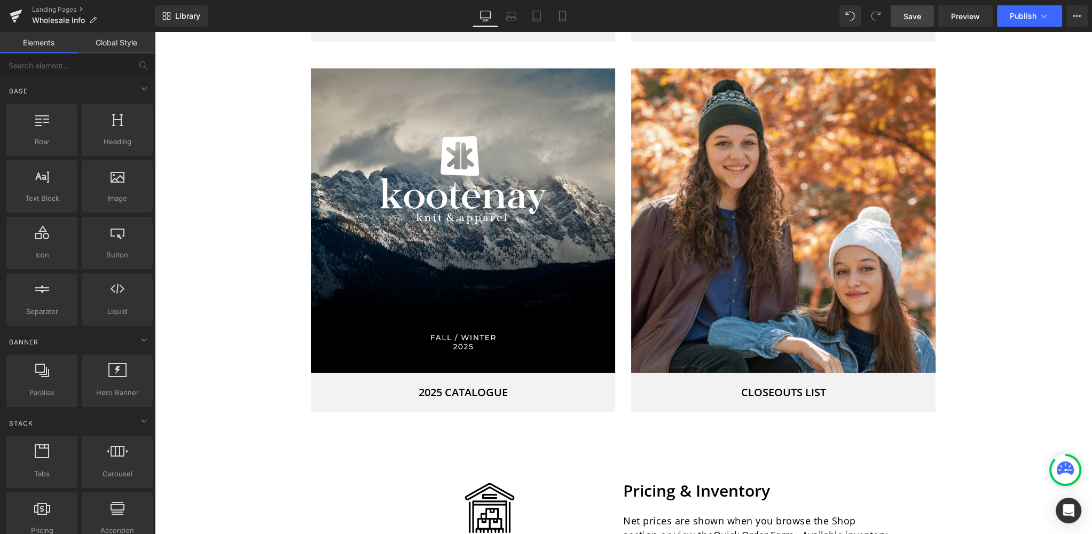
click at [920, 17] on span "Save" at bounding box center [913, 16] width 18 height 11
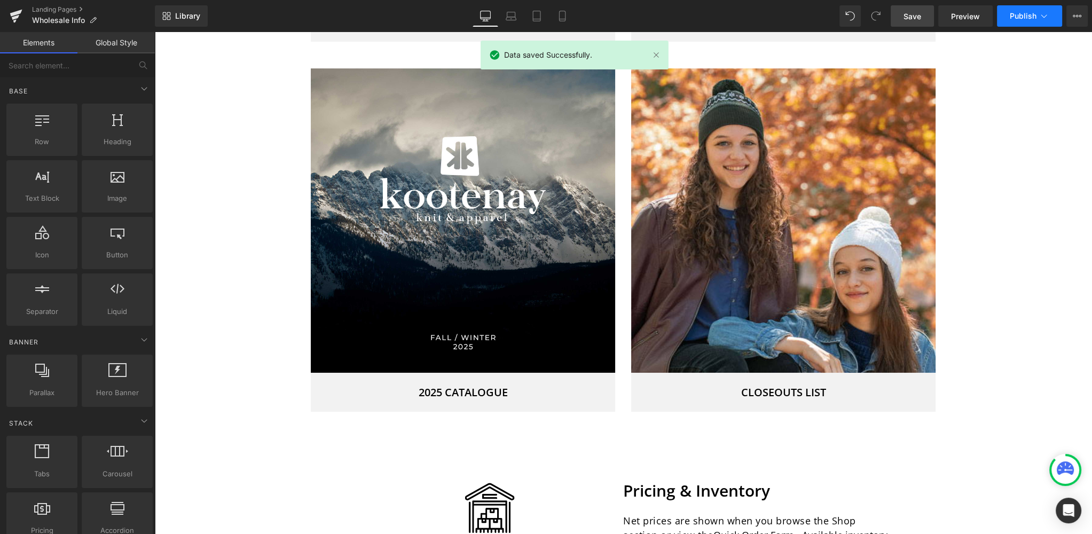
click at [1031, 12] on span "Publish" at bounding box center [1023, 16] width 27 height 9
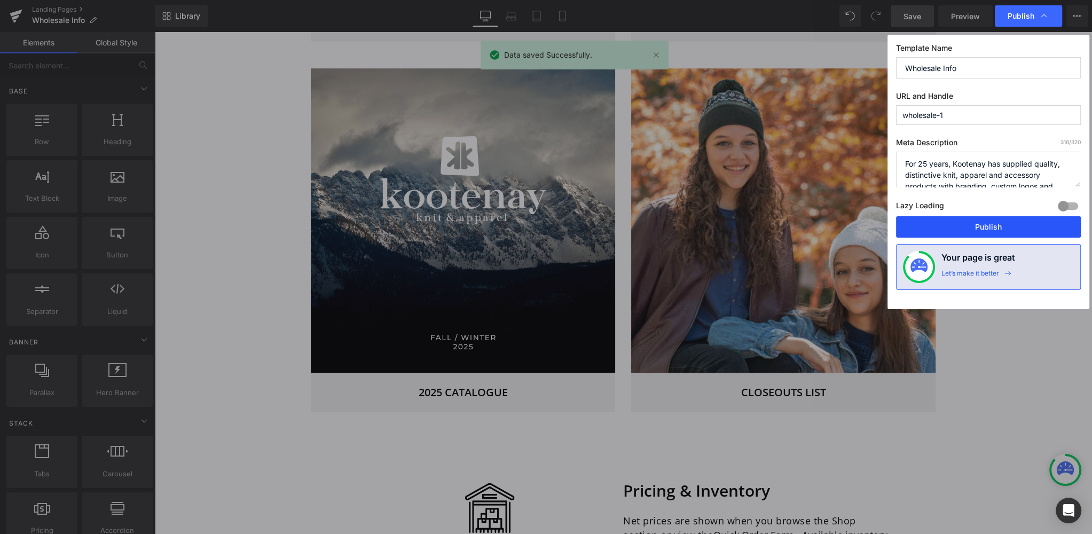
click at [1000, 228] on button "Publish" at bounding box center [988, 226] width 185 height 21
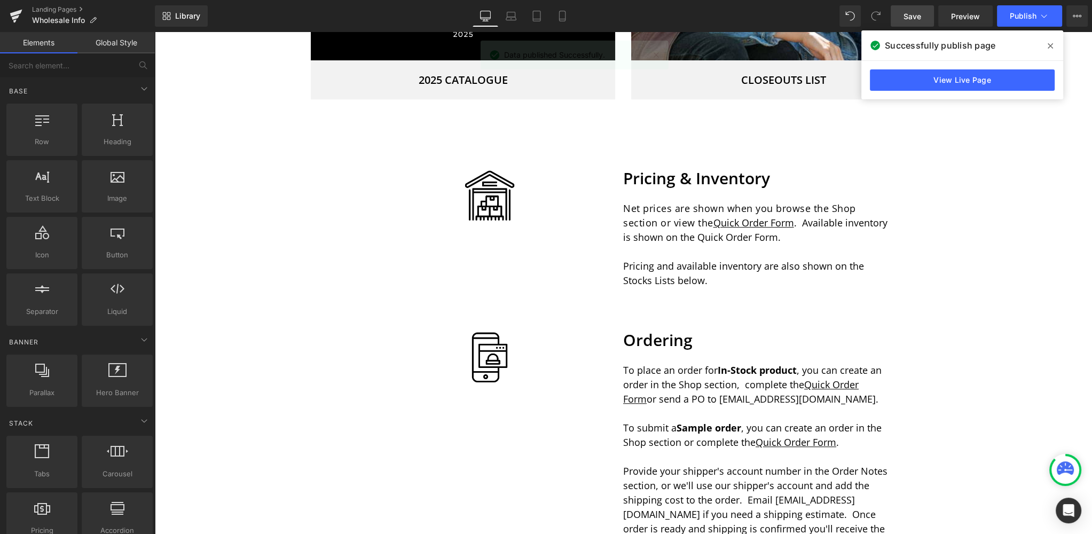
scroll to position [1262, 0]
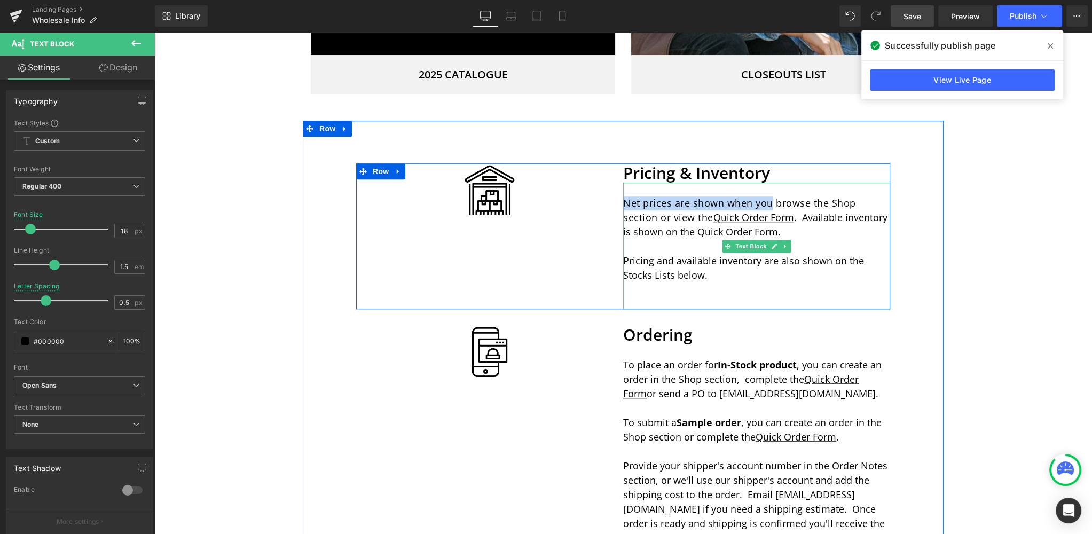
drag, startPoint x: 771, startPoint y: 202, endPoint x: 626, endPoint y: 202, distance: 145.3
click at [626, 202] on p "Net prices are shown when you browse the Shop section or view the Quick Order F…" at bounding box center [756, 217] width 267 height 43
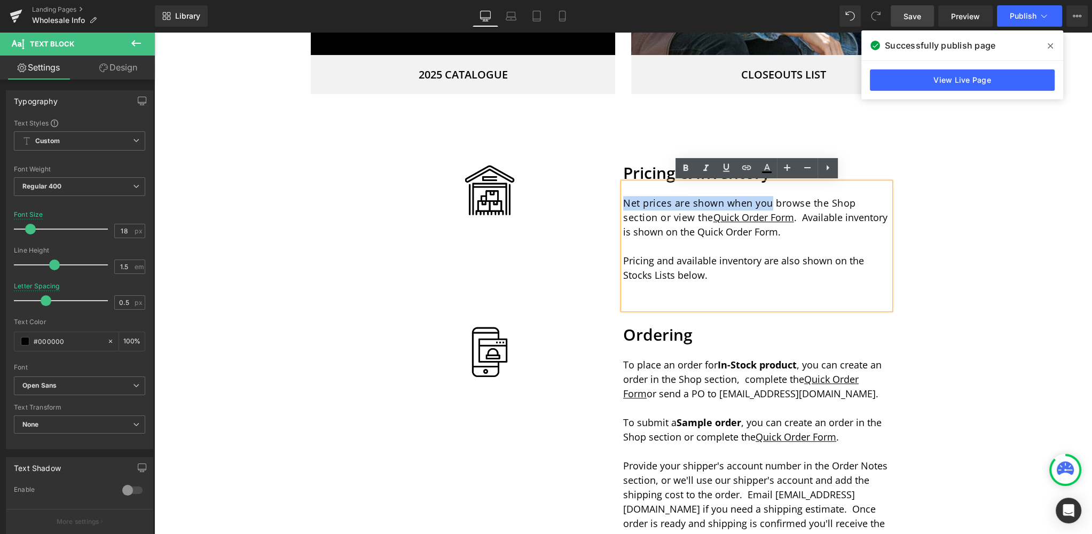
drag, startPoint x: 737, startPoint y: 205, endPoint x: 750, endPoint y: 205, distance: 13.4
click at [737, 205] on p "Net prices are shown when you browse the Shop section or view the Quick Order F…" at bounding box center [756, 217] width 267 height 43
drag, startPoint x: 771, startPoint y: 202, endPoint x: 682, endPoint y: 204, distance: 88.7
click at [624, 204] on p "Net prices are shown when you browse the Shop section or view the Quick Order F…" at bounding box center [756, 217] width 267 height 43
click at [746, 205] on p "Net prices are shown when you browse the Shop section or view the Quick Order F…" at bounding box center [756, 217] width 267 height 43
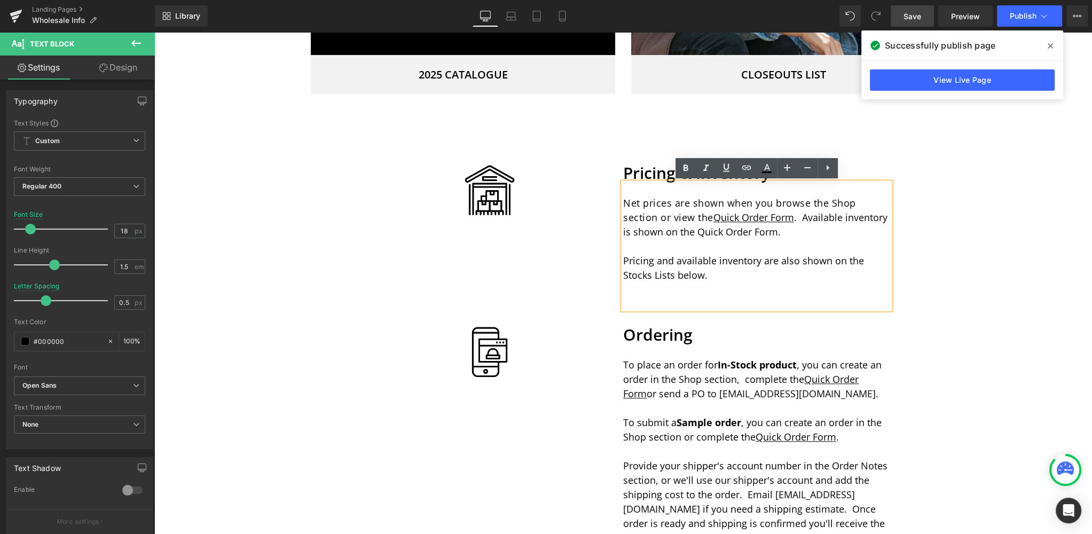
click at [748, 208] on p "Net prices are shown when you browse the Shop section or view the Quick Order F…" at bounding box center [756, 217] width 267 height 43
drag, startPoint x: 752, startPoint y: 203, endPoint x: 625, endPoint y: 205, distance: 126.6
click at [625, 205] on p "Net prices are shown when you browse the Shop section or view the Quick Order F…" at bounding box center [756, 217] width 267 height 43
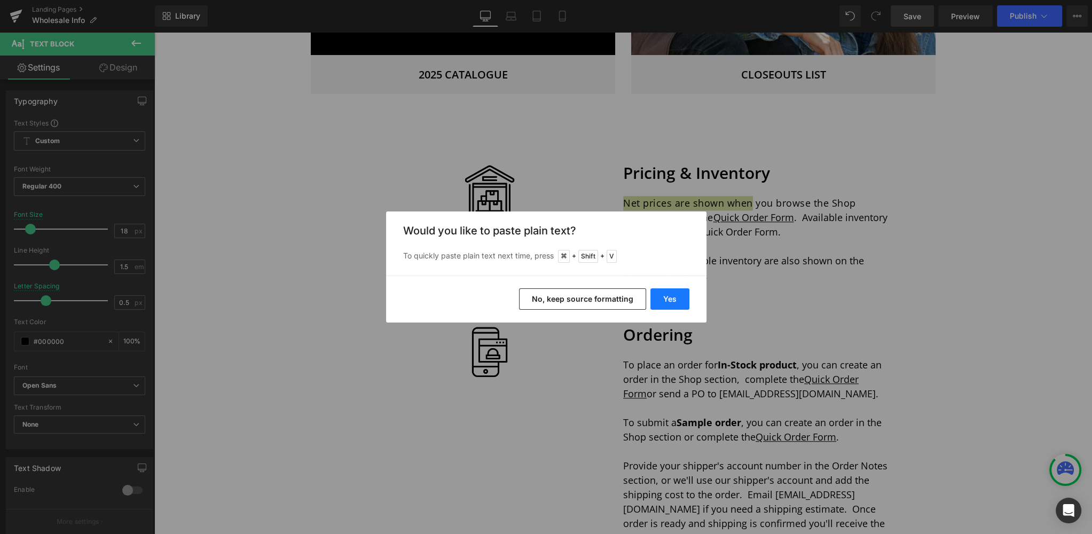
click at [664, 297] on button "Yes" at bounding box center [670, 298] width 39 height 21
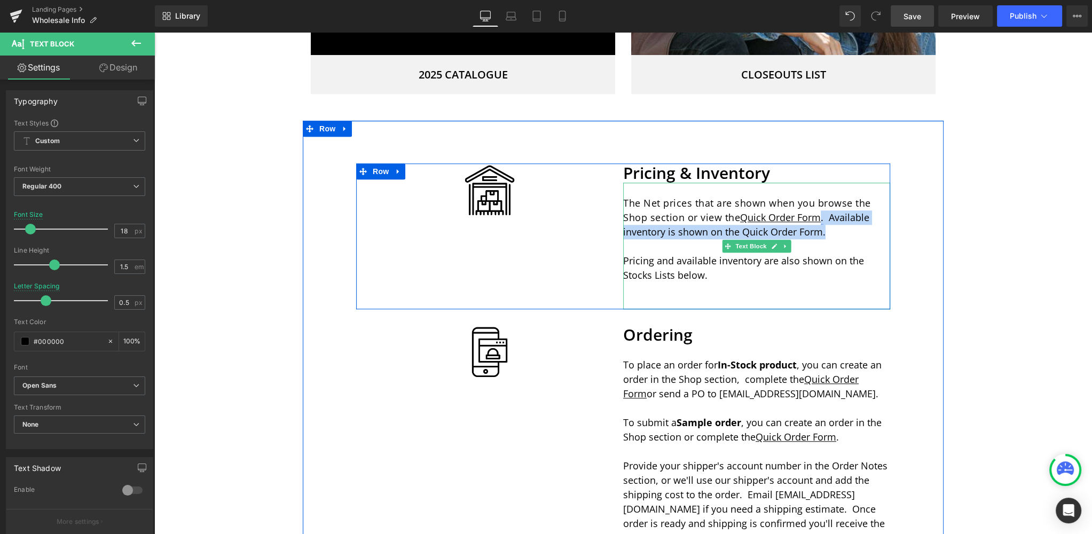
drag, startPoint x: 841, startPoint y: 233, endPoint x: 823, endPoint y: 216, distance: 25.7
click at [823, 216] on p "The Net prices that are shown when you browse the Shop section or view the Quic…" at bounding box center [756, 217] width 267 height 43
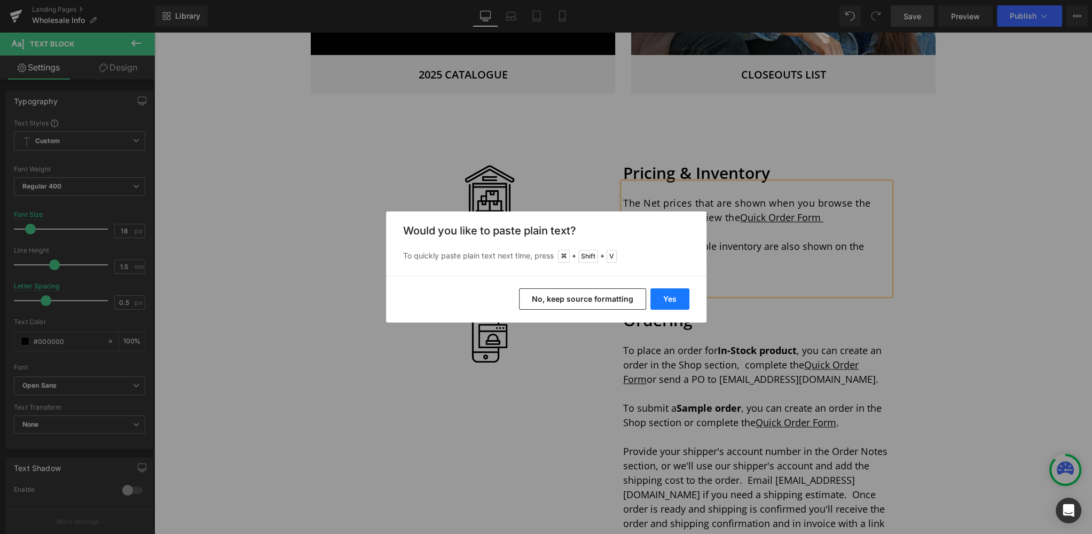
click at [668, 296] on button "Yes" at bounding box center [670, 298] width 39 height 21
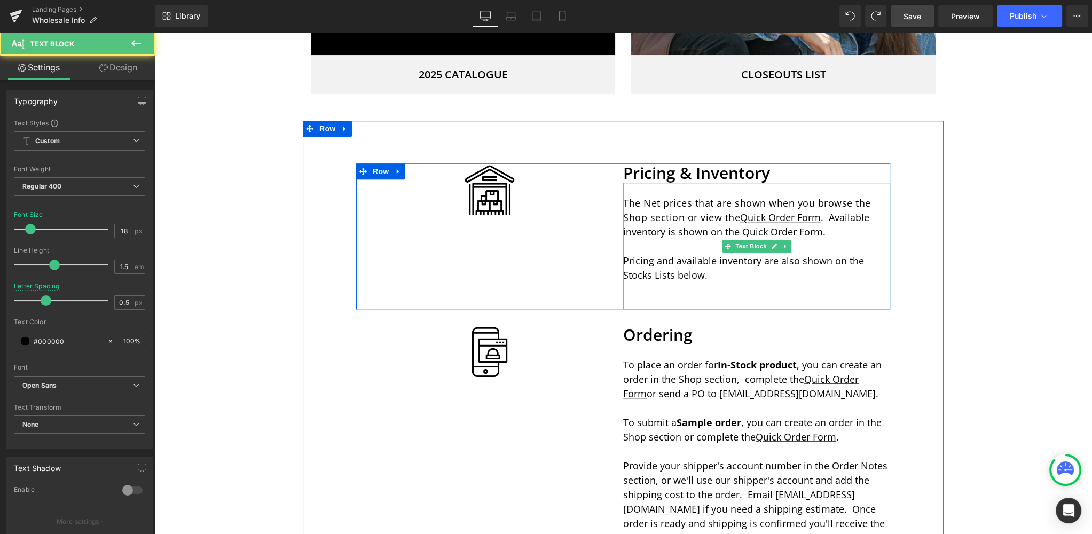
click at [832, 215] on span "Available inventory is shown on the Quick Order Form." at bounding box center [746, 224] width 246 height 27
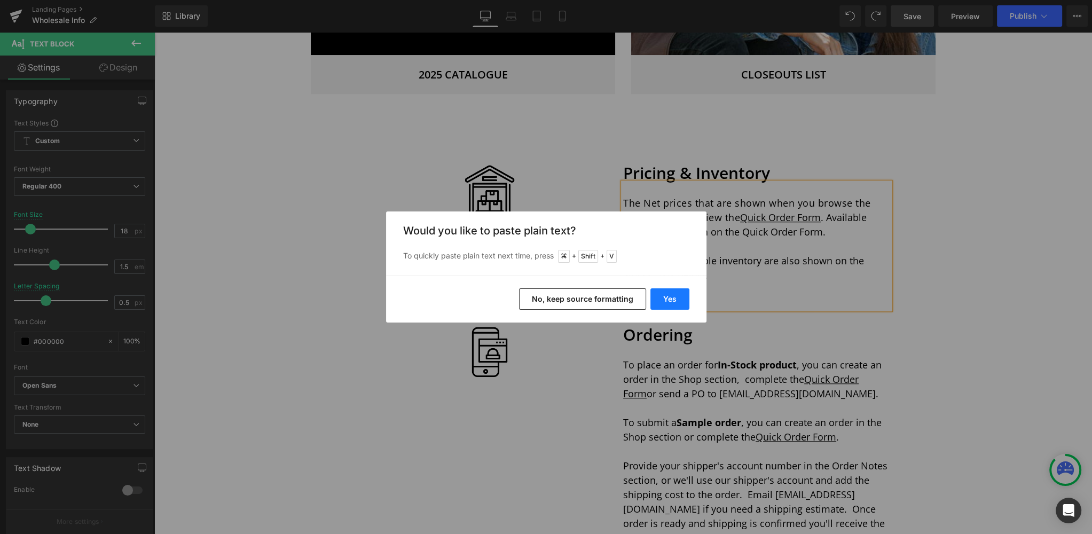
click at [669, 295] on button "Yes" at bounding box center [670, 298] width 39 height 21
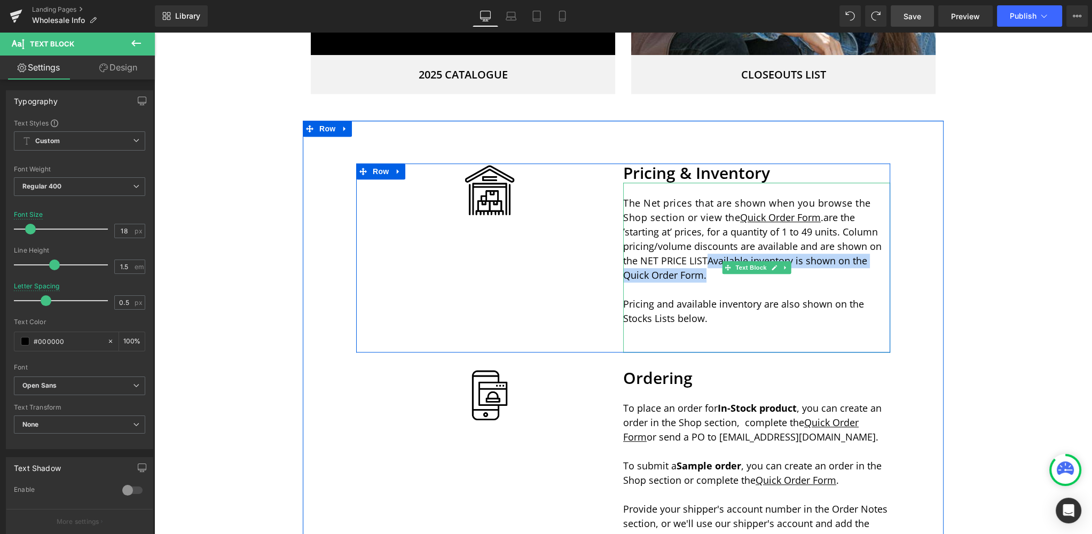
drag, startPoint x: 711, startPoint y: 277, endPoint x: 709, endPoint y: 264, distance: 13.5
click at [709, 264] on p "The Net prices that are shown when you browse the Shop section or view the Quic…" at bounding box center [756, 239] width 267 height 87
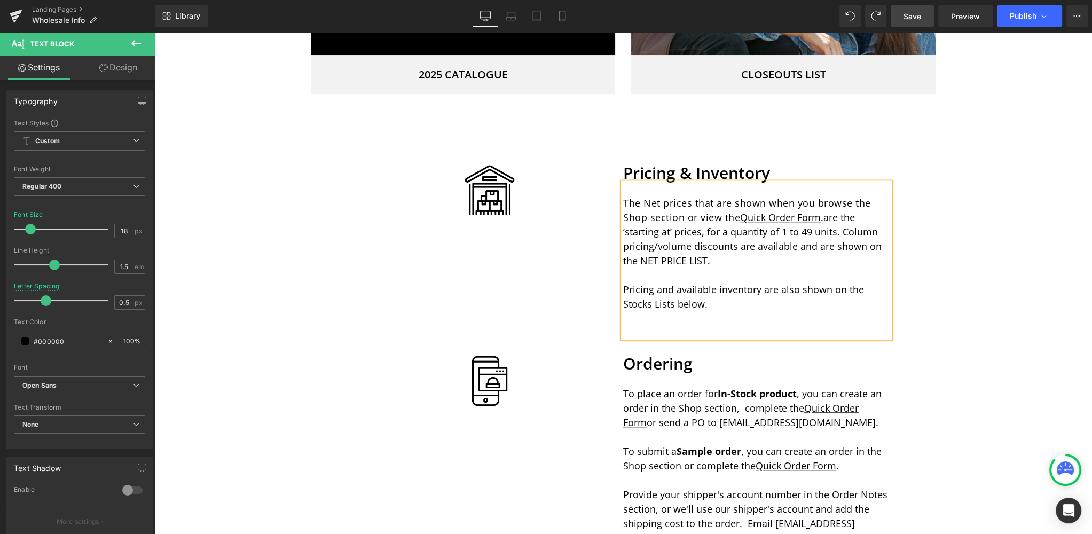
drag, startPoint x: 824, startPoint y: 216, endPoint x: 840, endPoint y: 216, distance: 15.5
click at [824, 216] on link "." at bounding box center [822, 217] width 3 height 13
click at [722, 262] on p "The Net prices that are shown when you browse the Shop section or view the Quic…" at bounding box center [756, 232] width 267 height 72
drag, startPoint x: 707, startPoint y: 260, endPoint x: 664, endPoint y: 259, distance: 42.2
click at [643, 261] on span "are the ’starting at’ prices, for a quantity of 1 to 49 units. Column pricing/v…" at bounding box center [752, 239] width 259 height 56
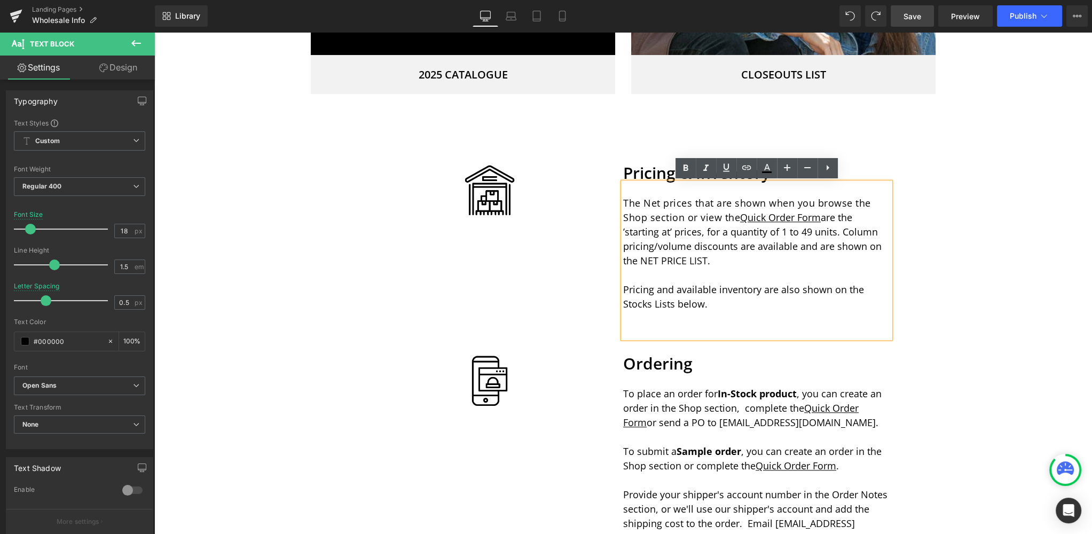
click at [713, 262] on p "The Net prices that are shown when you browse the Shop section or view the Quic…" at bounding box center [756, 232] width 267 height 72
drag, startPoint x: 707, startPoint y: 256, endPoint x: 643, endPoint y: 260, distance: 64.2
click at [643, 260] on span "are the ’starting at’ prices, for a quantity of 1 to 49 units. Column pricing/v…" at bounding box center [752, 239] width 259 height 56
click at [688, 165] on icon at bounding box center [685, 168] width 13 height 13
drag, startPoint x: 709, startPoint y: 262, endPoint x: 722, endPoint y: 259, distance: 13.4
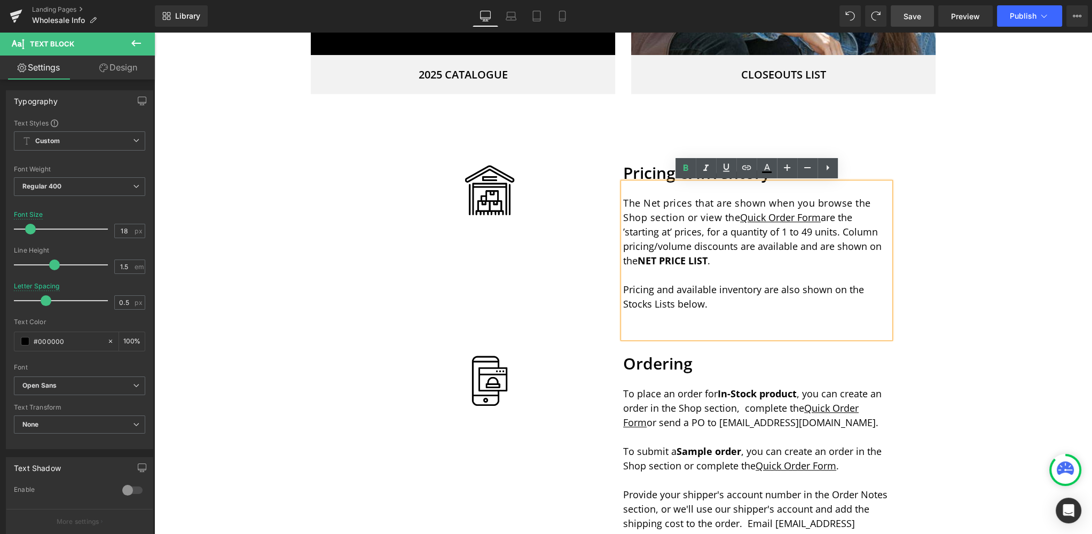
click at [708, 262] on strong "NET PRICE LIST" at bounding box center [673, 260] width 70 height 13
drag, startPoint x: 717, startPoint y: 260, endPoint x: 871, endPoint y: 199, distance: 165.3
click at [642, 261] on p "The Net prices that are shown when you browse the Shop section or view the Quic…" at bounding box center [756, 232] width 267 height 72
click at [688, 167] on icon at bounding box center [685, 168] width 13 height 13
drag, startPoint x: 710, startPoint y: 258, endPoint x: 640, endPoint y: 261, distance: 69.5
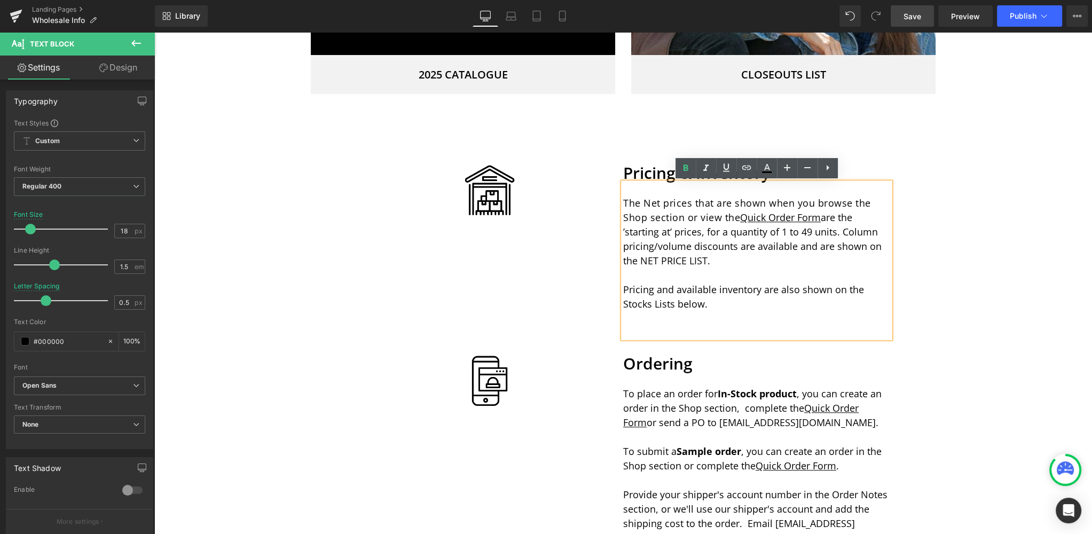
click at [640, 261] on p "The Net prices that are shown when you browse the Shop section or view the Quic…" at bounding box center [756, 232] width 267 height 72
click at [687, 166] on icon at bounding box center [686, 168] width 5 height 6
drag, startPoint x: 719, startPoint y: 260, endPoint x: 644, endPoint y: 261, distance: 75.3
click at [644, 261] on p "The Net prices that are shown when you browse the Shop section or view the Quic…" at bounding box center [756, 232] width 267 height 72
click at [714, 266] on p "The Net prices that are shown when you browse the Shop section or view the Quic…" at bounding box center [756, 232] width 267 height 72
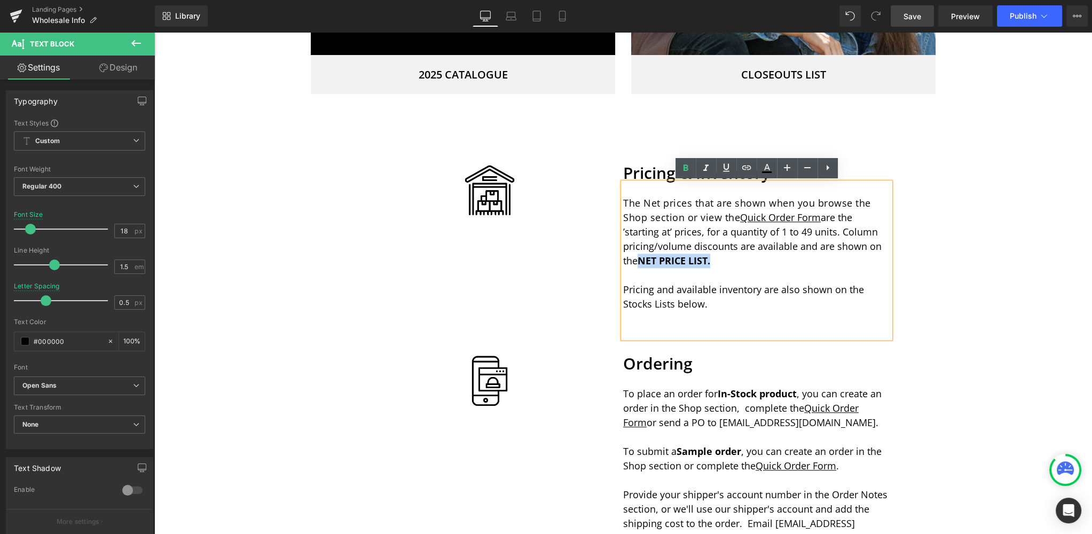
drag, startPoint x: 716, startPoint y: 261, endPoint x: 643, endPoint y: 259, distance: 73.2
click at [643, 259] on p "The Net prices that are shown when you browse the Shop section or view the Quic…" at bounding box center [756, 232] width 267 height 72
click at [745, 167] on icon at bounding box center [746, 167] width 13 height 13
click at [662, 283] on input "text" at bounding box center [706, 285] width 165 height 27
paste input "[URL][DOMAIN_NAME]"
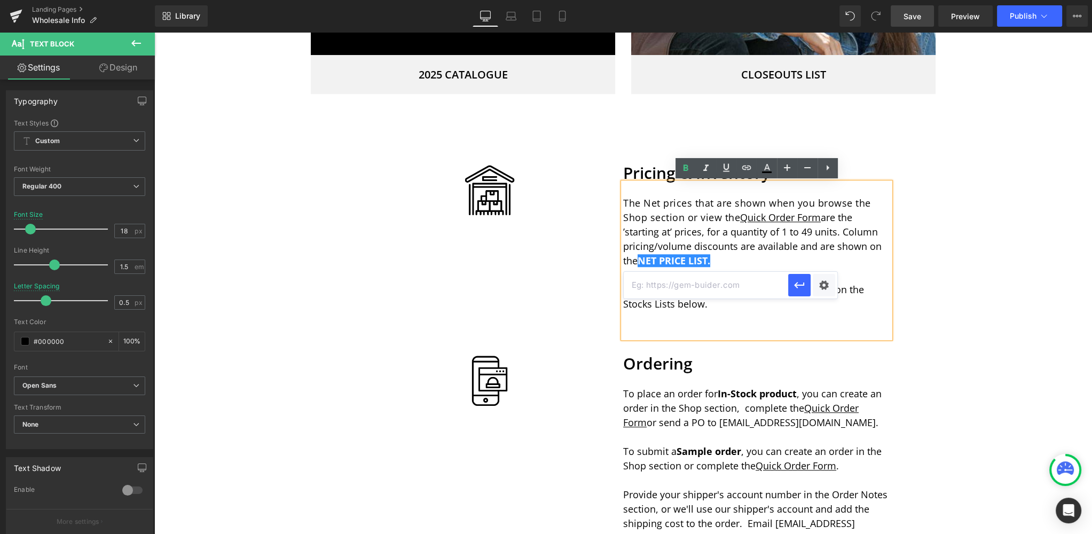
type input "[URL][DOMAIN_NAME]"
click at [824, 0] on div "Text Color Highlight Color #333333 Edit or remove link: Edit - Unlink - Cancel …" at bounding box center [546, 0] width 1092 height 0
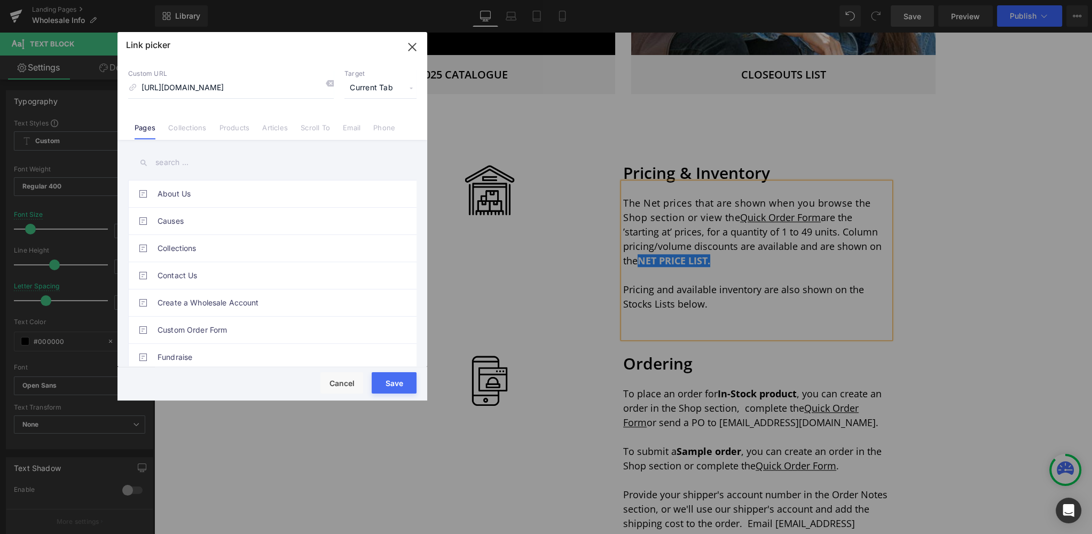
scroll to position [0, 0]
click at [377, 85] on span "Current Tab" at bounding box center [381, 88] width 72 height 20
click at [367, 123] on li "New Tab" at bounding box center [380, 126] width 83 height 19
click at [397, 385] on button "Save" at bounding box center [394, 382] width 45 height 21
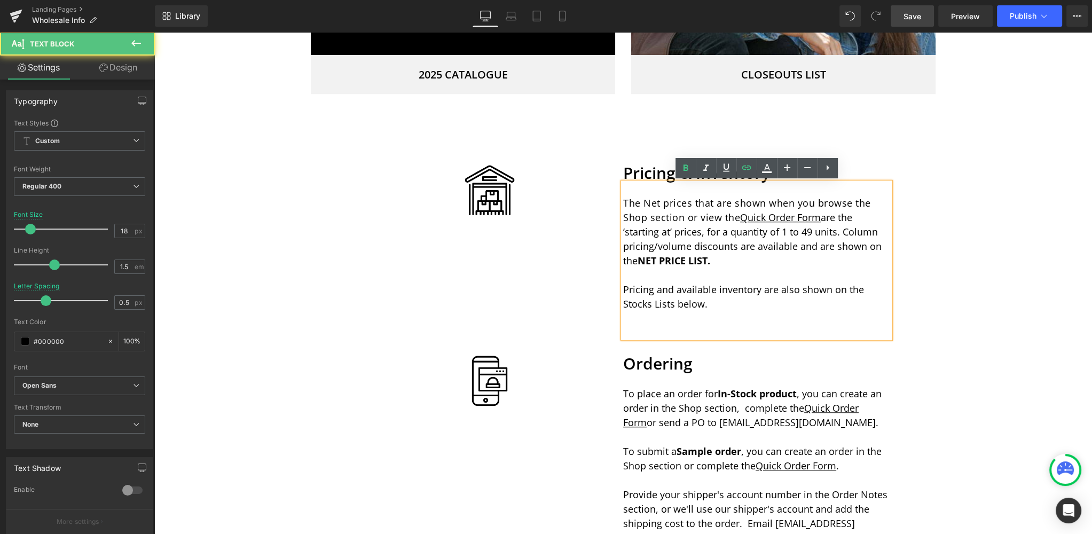
click at [724, 264] on p "The Net prices that are shown when you browse the Shop section or view the Quic…" at bounding box center [756, 232] width 267 height 72
drag, startPoint x: 715, startPoint y: 260, endPoint x: 639, endPoint y: 260, distance: 75.3
click at [639, 260] on p "The Net prices that are shown when you browse the Shop section or view the Quic…" at bounding box center [756, 232] width 267 height 72
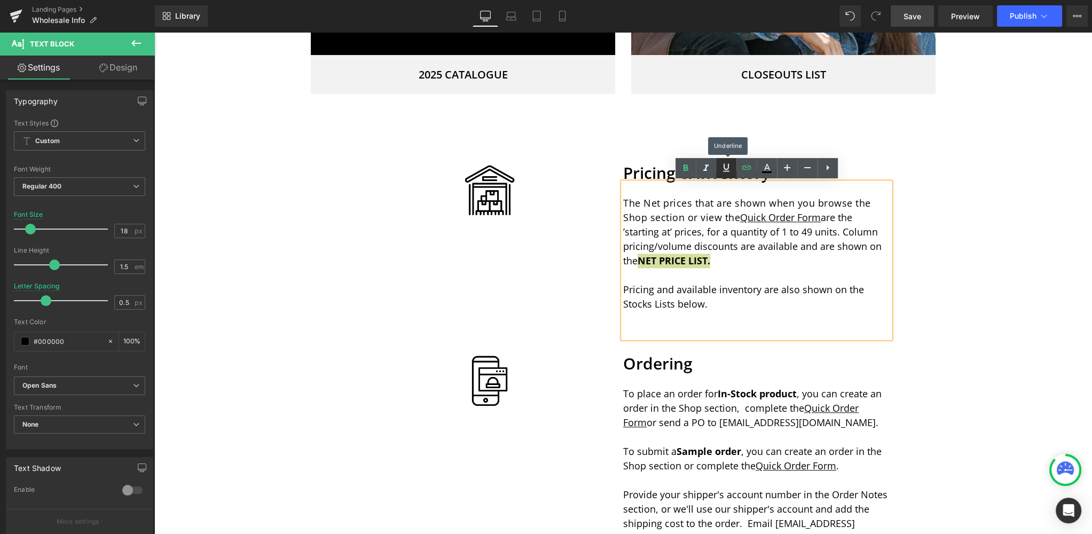
click at [728, 167] on icon at bounding box center [726, 168] width 6 height 8
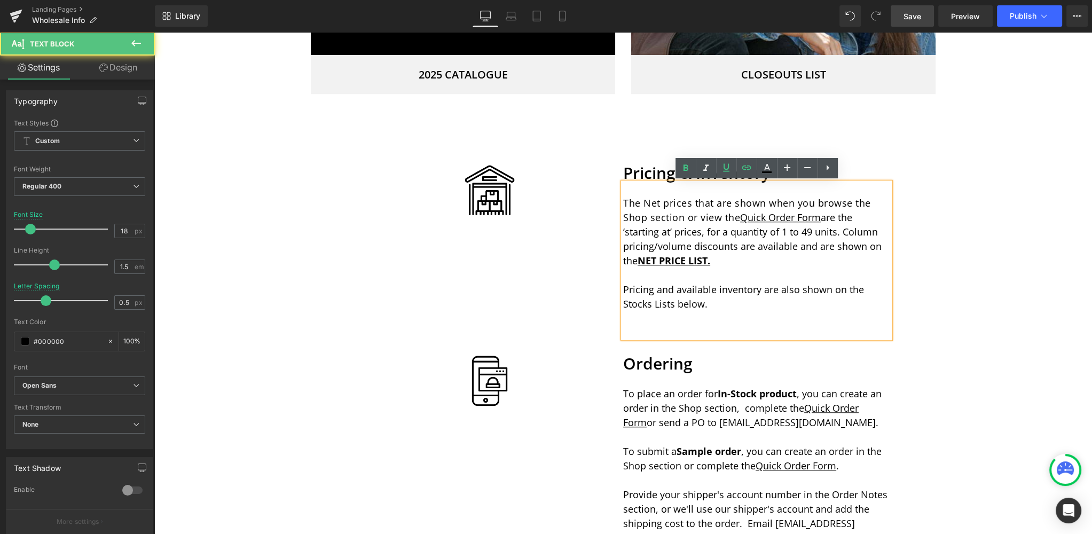
click at [727, 261] on p "The Net prices that are shown when you browse the Shop section or view the Quic…" at bounding box center [756, 232] width 267 height 72
drag, startPoint x: 722, startPoint y: 260, endPoint x: 641, endPoint y: 261, distance: 81.2
click at [641, 261] on p "The Net prices that are shown when you browse the Shop section or view the Quic…" at bounding box center [756, 232] width 267 height 72
click at [745, 167] on icon at bounding box center [746, 167] width 13 height 13
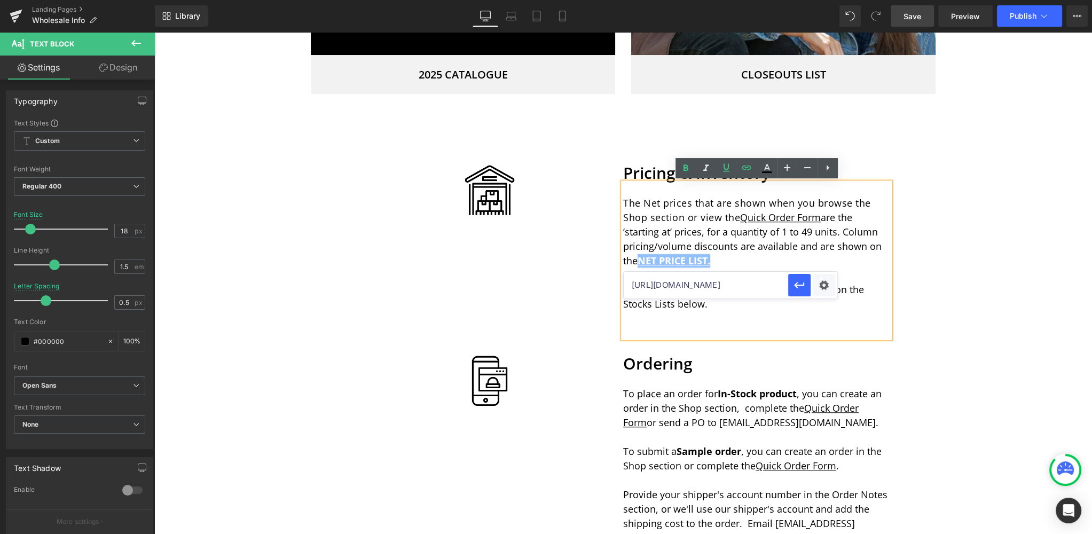
click at [996, 219] on div "Image Row Canada-Made Collection Heading We proudly offer a large selection of …" at bounding box center [623, 193] width 938 height 2760
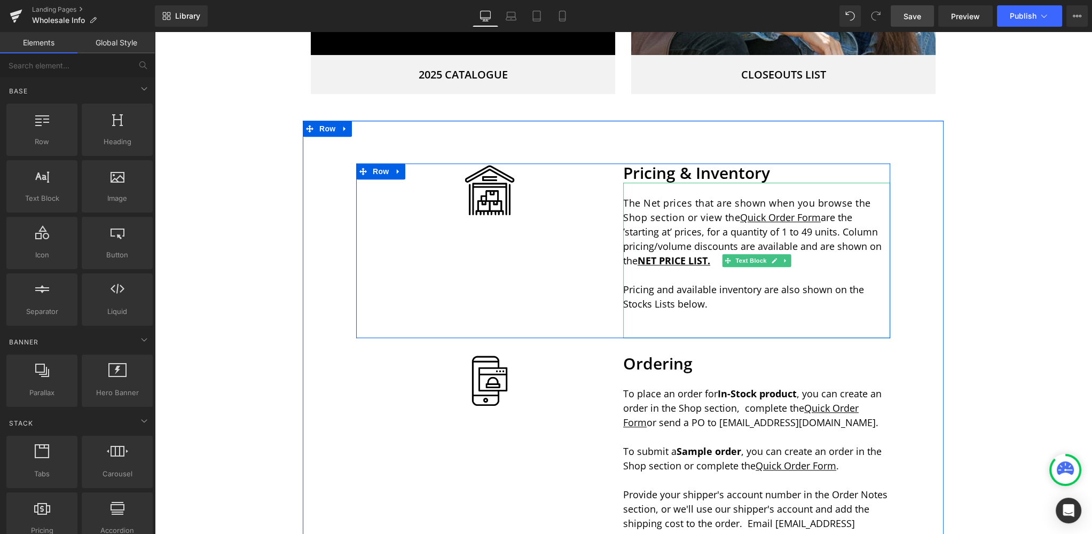
drag, startPoint x: 724, startPoint y: 262, endPoint x: 708, endPoint y: 277, distance: 21.9
click at [724, 262] on span at bounding box center [728, 260] width 11 height 13
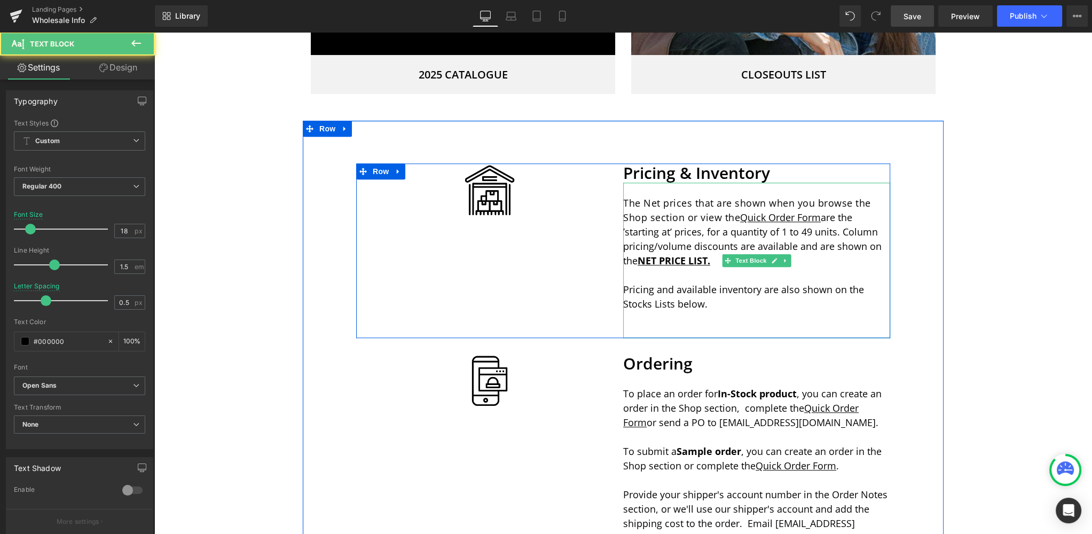
click at [709, 276] on p at bounding box center [756, 275] width 267 height 14
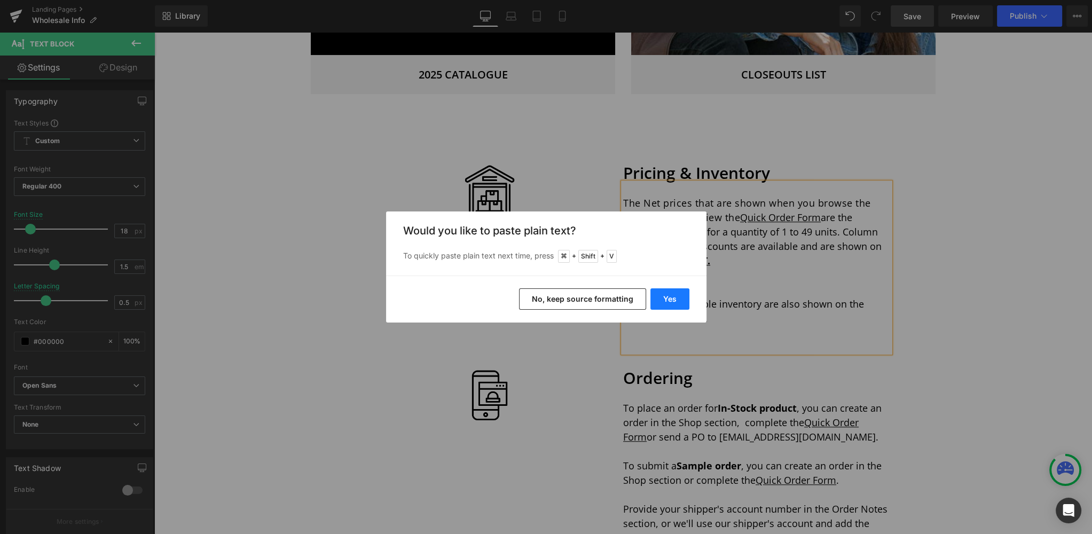
click at [668, 300] on button "Yes" at bounding box center [670, 298] width 39 height 21
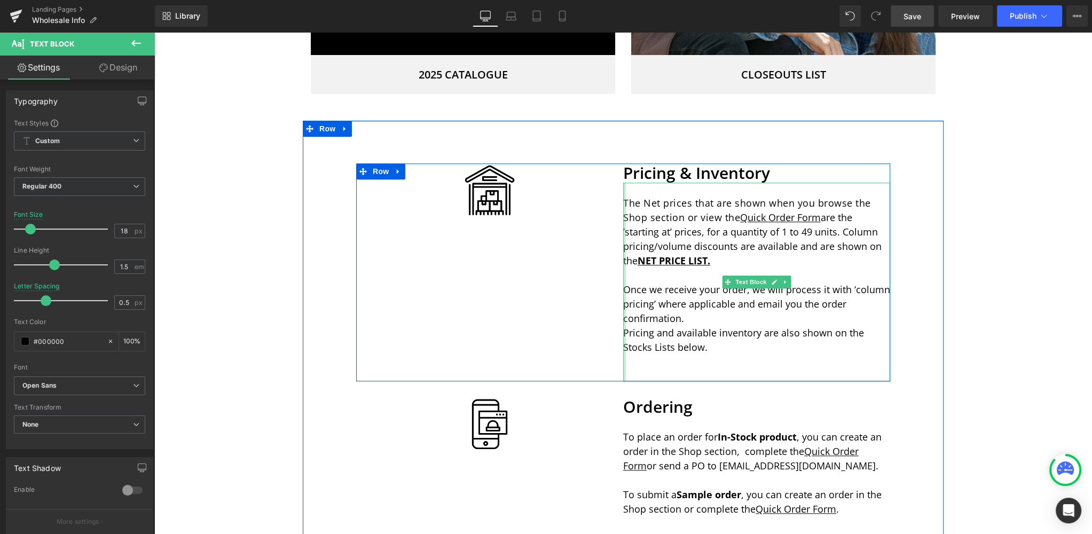
click at [624, 332] on div at bounding box center [624, 282] width 3 height 199
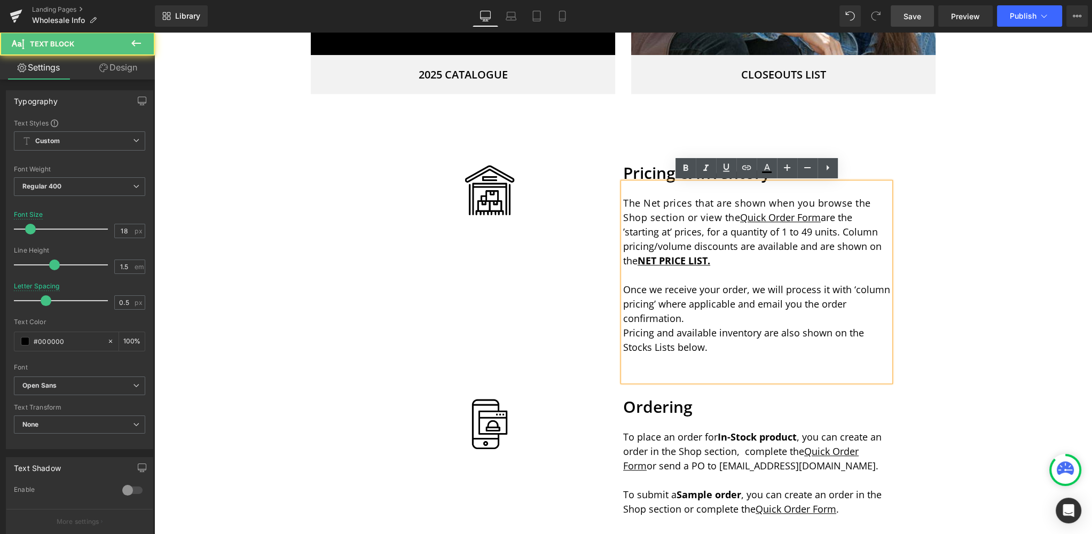
click at [623, 332] on span "Pricing and available inventory are also shown on the Stocks Lists below." at bounding box center [743, 339] width 241 height 27
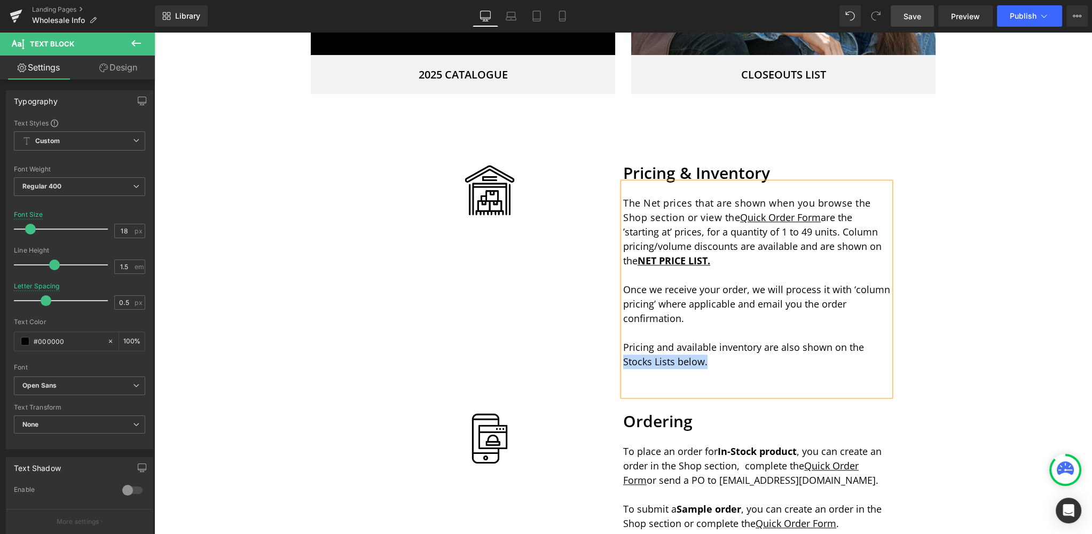
drag, startPoint x: 665, startPoint y: 358, endPoint x: 597, endPoint y: 358, distance: 68.4
click at [597, 358] on div "Image Pricing & Inventory Heading The Net prices that are shown when you browse…" at bounding box center [623, 279] width 534 height 232
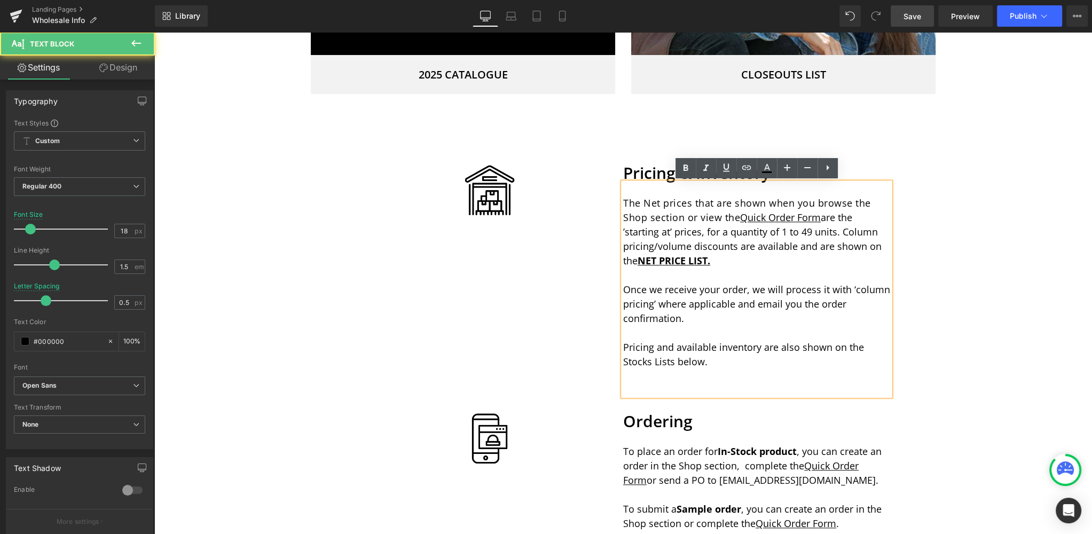
click at [706, 351] on span "Pricing and available inventory are also shown on the Stocks Lists below." at bounding box center [743, 354] width 241 height 27
click at [697, 322] on p "Once we receive your order, we will process it with ‘column pricing’ where appl…" at bounding box center [756, 304] width 267 height 43
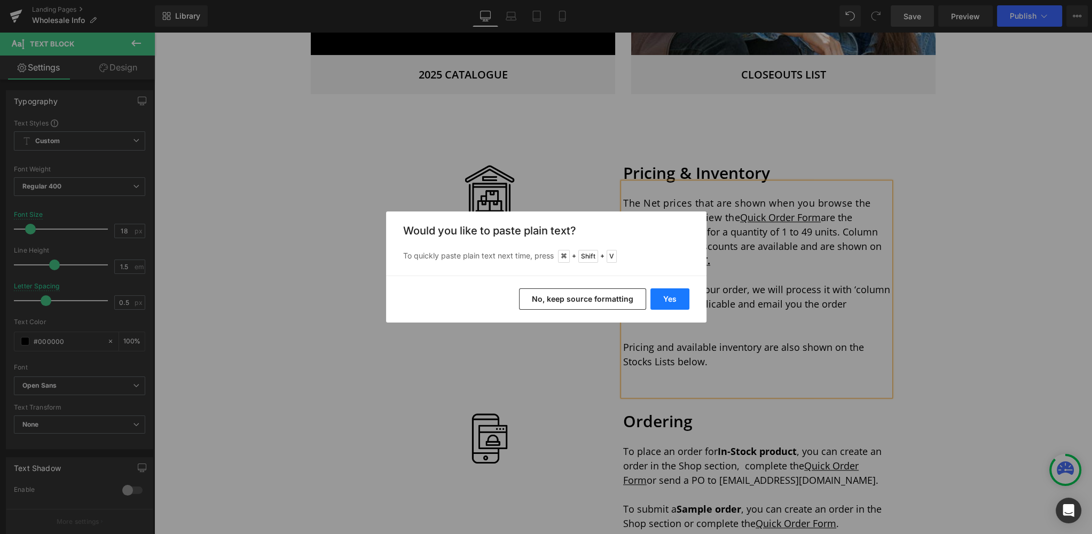
click at [673, 297] on button "Yes" at bounding box center [670, 298] width 39 height 21
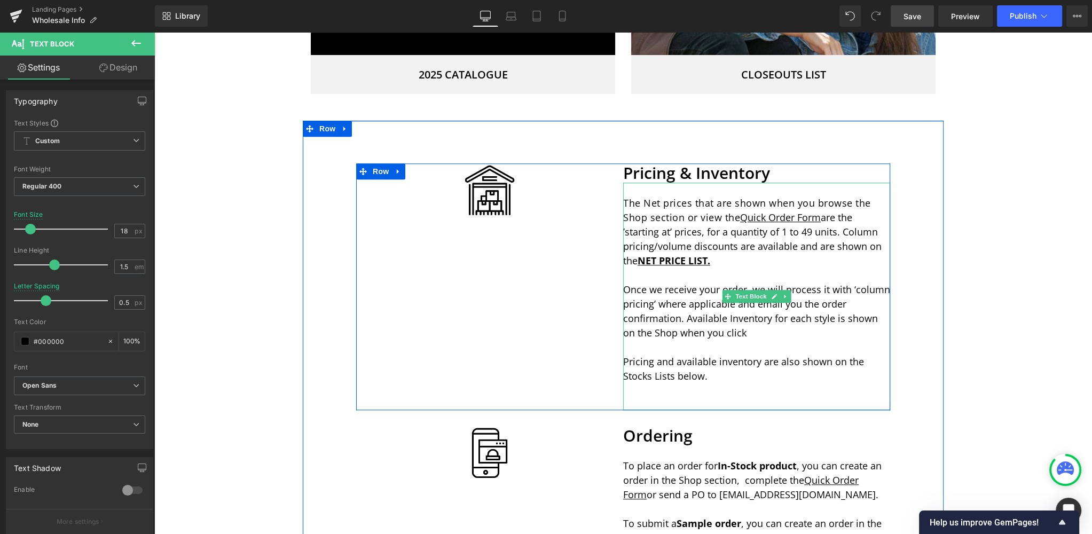
drag, startPoint x: 732, startPoint y: 333, endPoint x: 641, endPoint y: 334, distance: 91.3
click at [641, 334] on span "Once we receive your order, we will process it with ‘column pricing’ where appl…" at bounding box center [756, 311] width 267 height 56
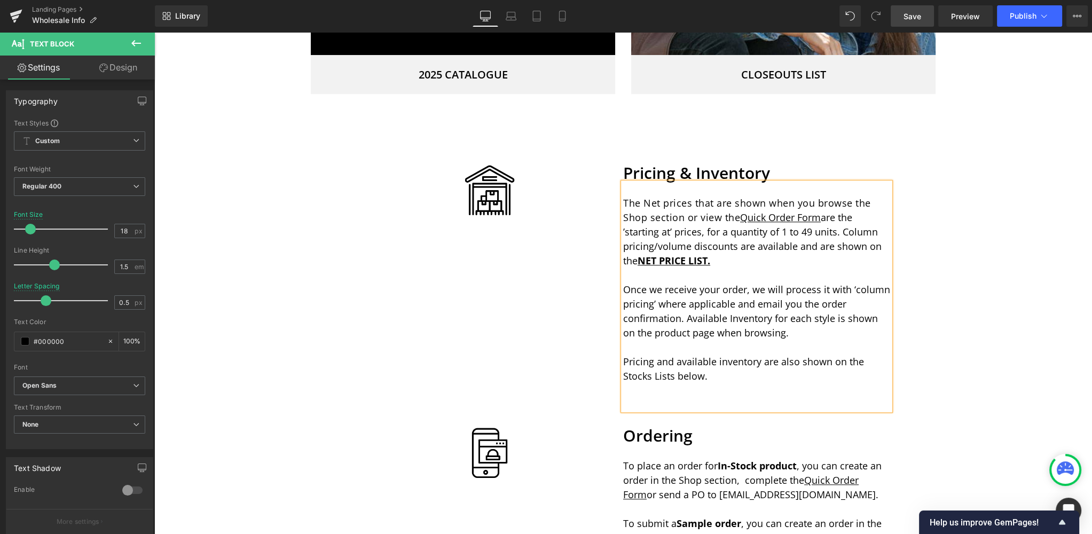
drag, startPoint x: 776, startPoint y: 333, endPoint x: 685, endPoint y: 318, distance: 92.5
click at [685, 318] on p "Once we receive your order, we will process it with ‘column pricing’ where appl…" at bounding box center [756, 312] width 267 height 58
copy span "Available Inventory for each style is shown on the product page when browsing."
click at [755, 328] on span "Once we receive your order, we will process it with ‘column pricing’ where appl…" at bounding box center [756, 311] width 267 height 56
drag, startPoint x: 763, startPoint y: 333, endPoint x: 689, endPoint y: 322, distance: 75.7
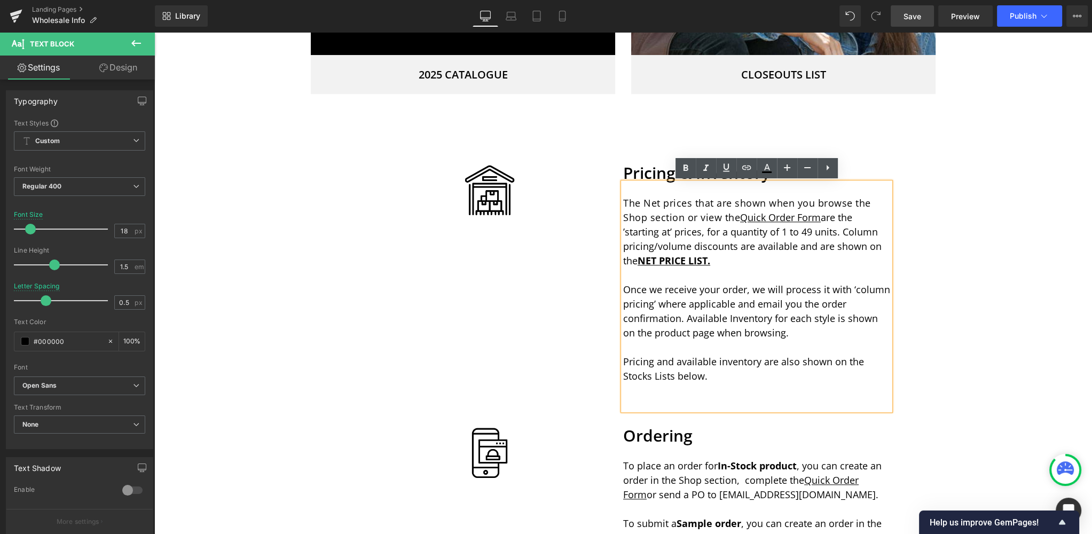
click at [689, 322] on p "Once we receive your order, we will process it with ‘column pricing’ where appl…" at bounding box center [756, 312] width 267 height 58
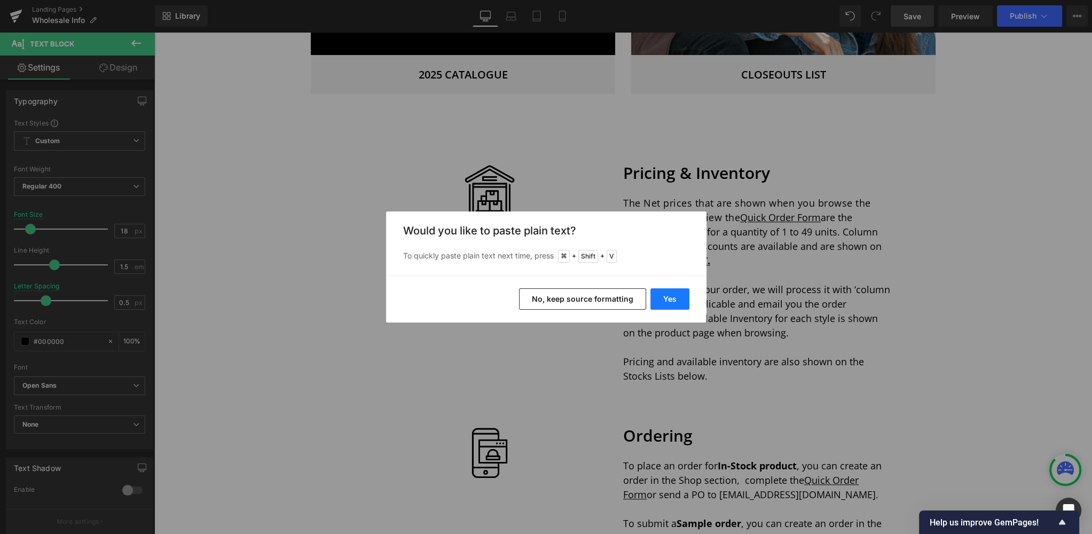
click at [682, 298] on button "Yes" at bounding box center [670, 298] width 39 height 21
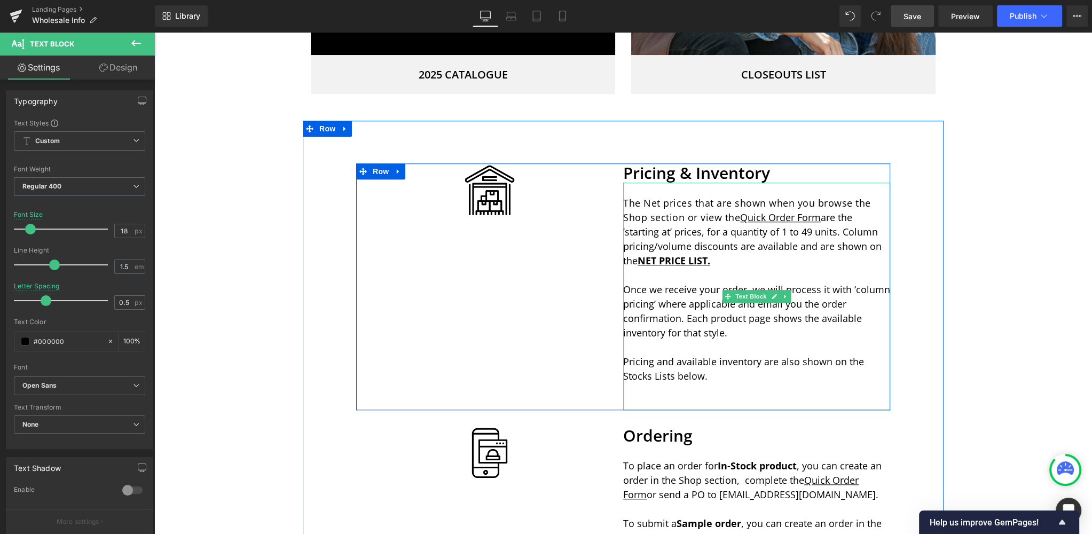
click at [746, 331] on p "Once we receive your order, we will process it with ‘column pricing’ where appl…" at bounding box center [756, 312] width 267 height 58
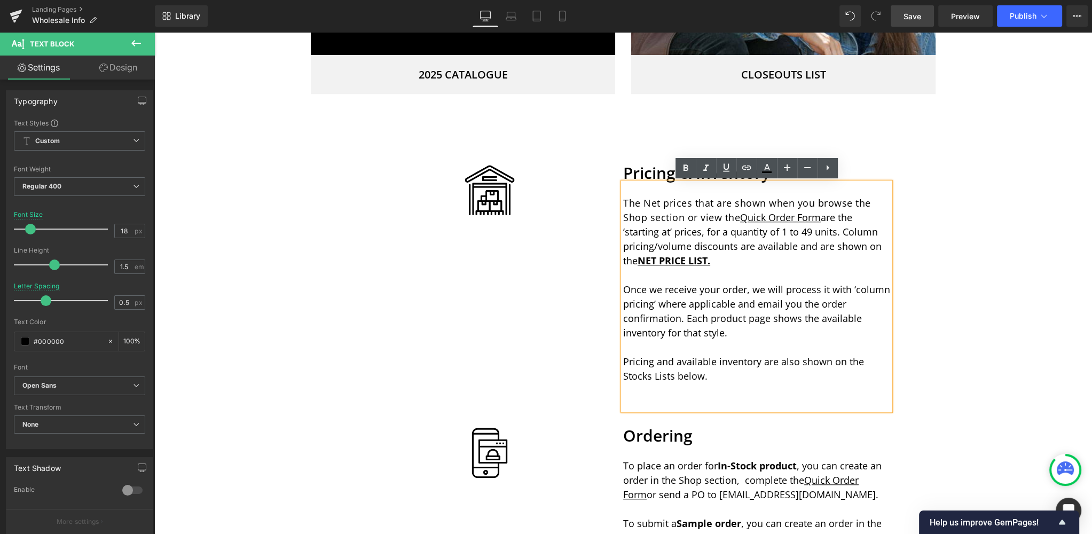
click at [918, 17] on span "Save" at bounding box center [913, 16] width 18 height 11
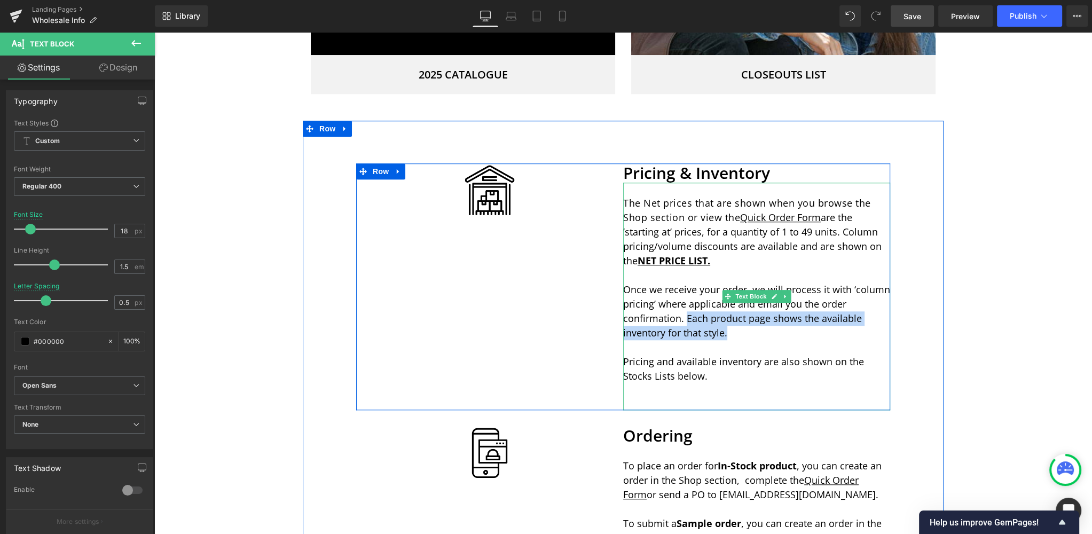
drag, startPoint x: 713, startPoint y: 327, endPoint x: 687, endPoint y: 322, distance: 26.6
click at [687, 322] on p "Once we receive your order, we will process it with ‘column pricing’ where appl…" at bounding box center [756, 312] width 267 height 58
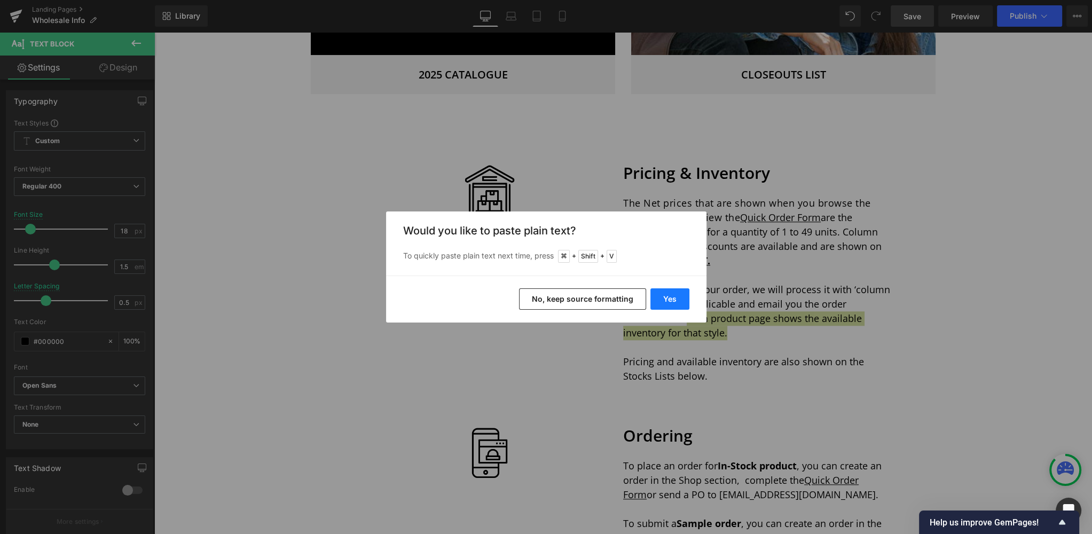
click at [664, 295] on button "Yes" at bounding box center [670, 298] width 39 height 21
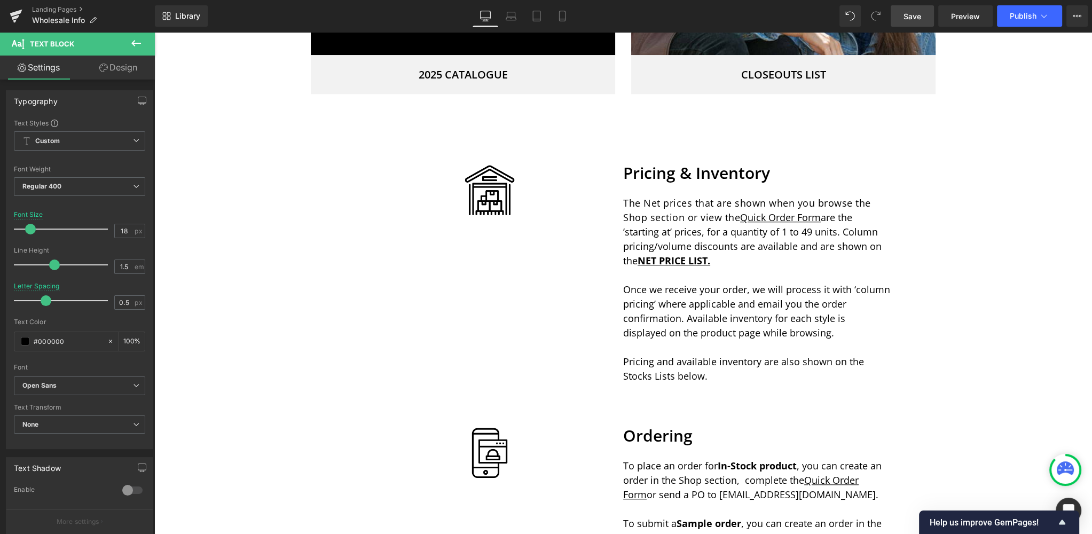
click at [920, 17] on span "Save" at bounding box center [913, 16] width 18 height 11
click at [1023, 20] on button "Publish" at bounding box center [1029, 15] width 65 height 21
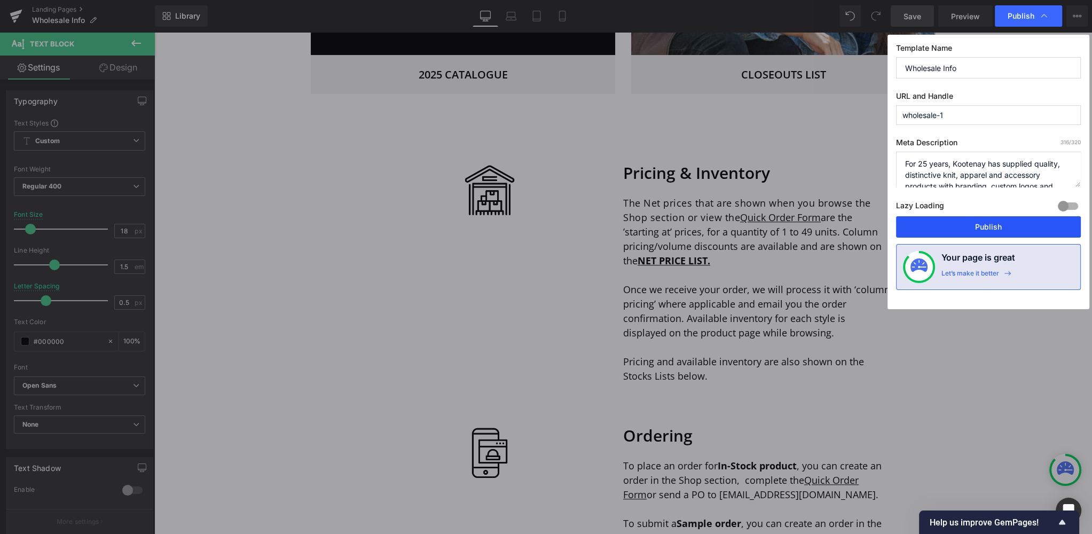
click at [975, 230] on button "Publish" at bounding box center [988, 226] width 185 height 21
